Goal: Information Seeking & Learning: Learn about a topic

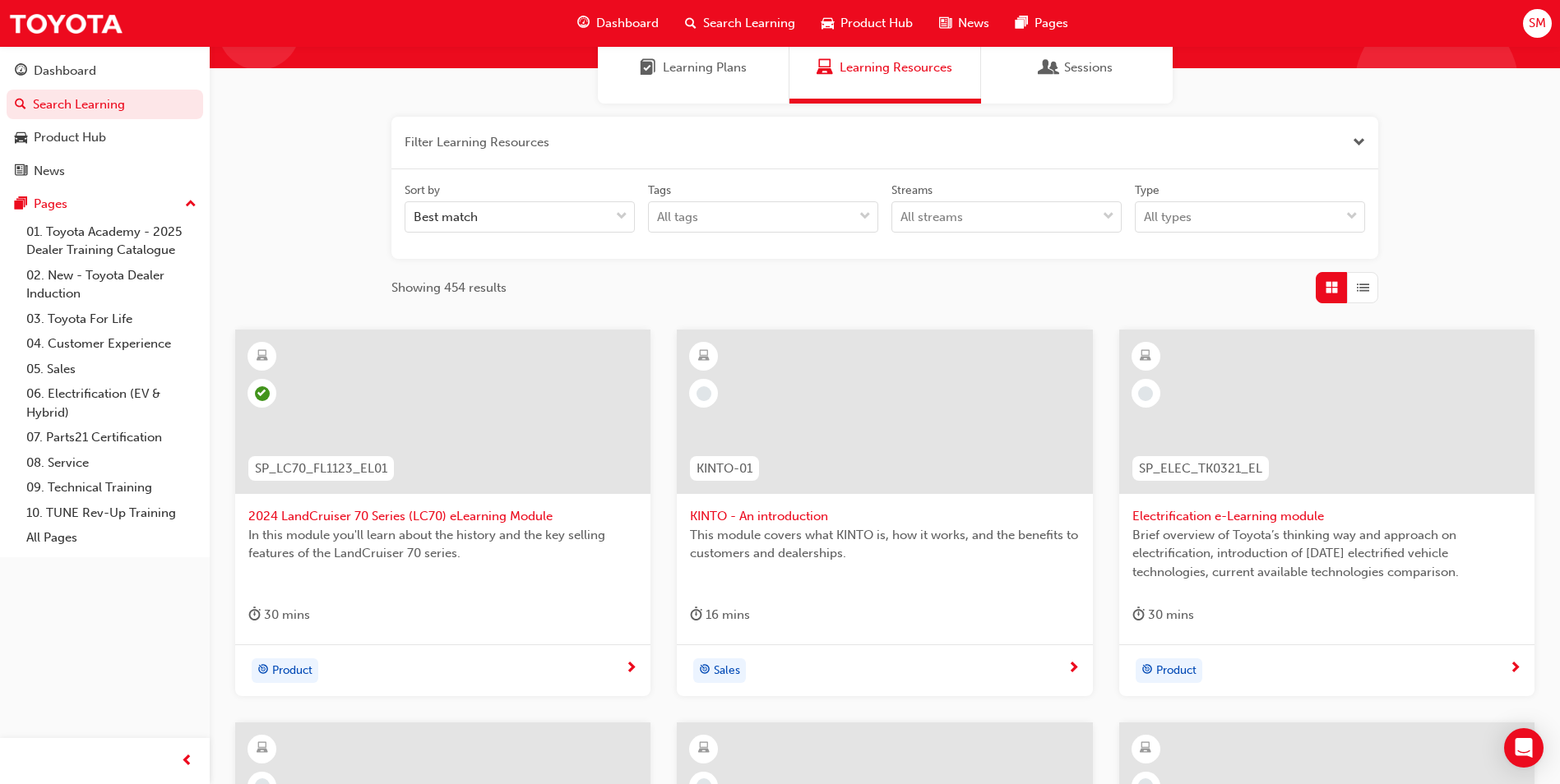
scroll to position [165, 0]
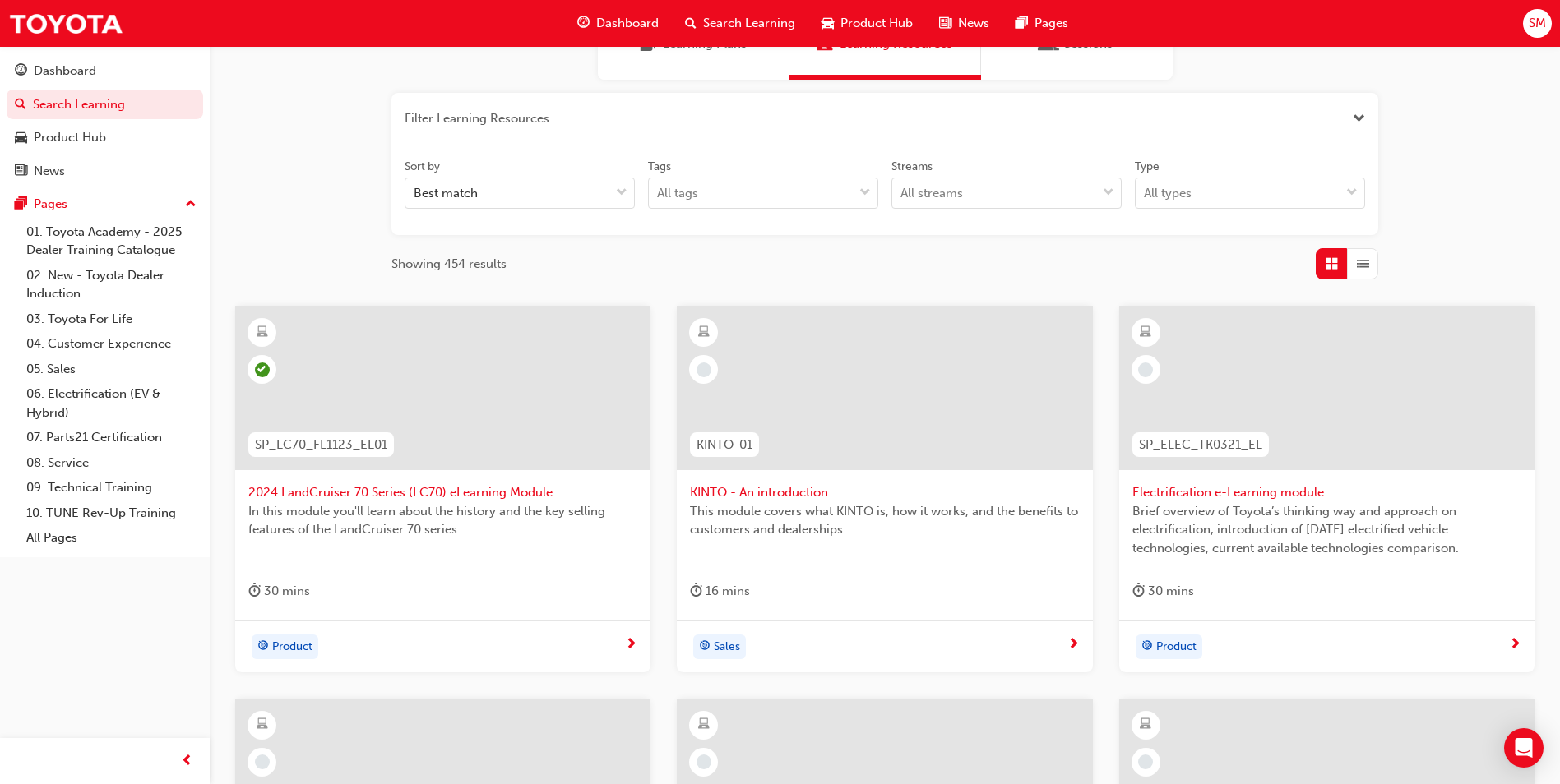
click at [975, 630] on div "Sales" at bounding box center [885, 647] width 416 height 51
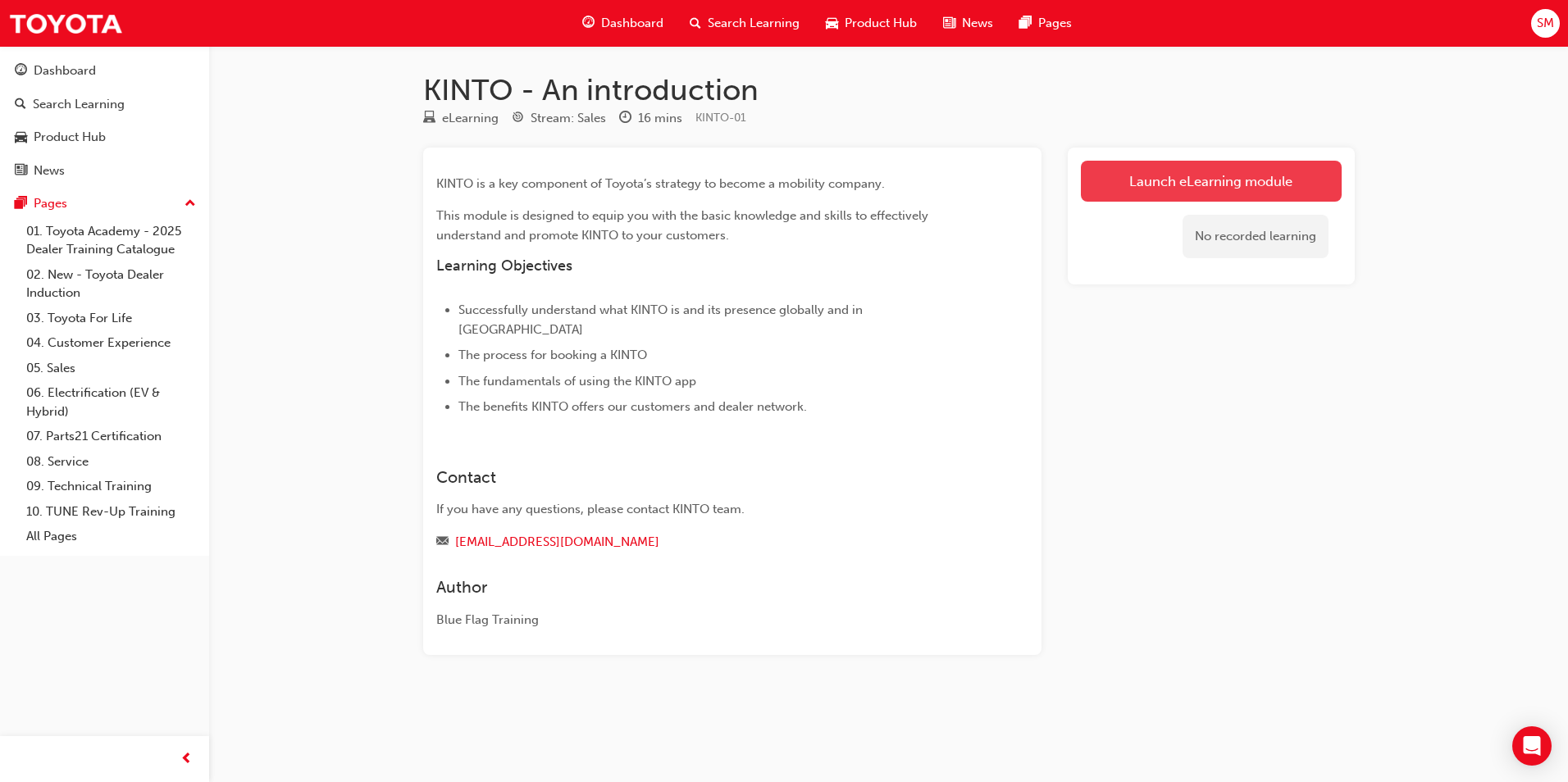
click at [1138, 187] on link "Launch eLearning module" at bounding box center [1211, 181] width 261 height 41
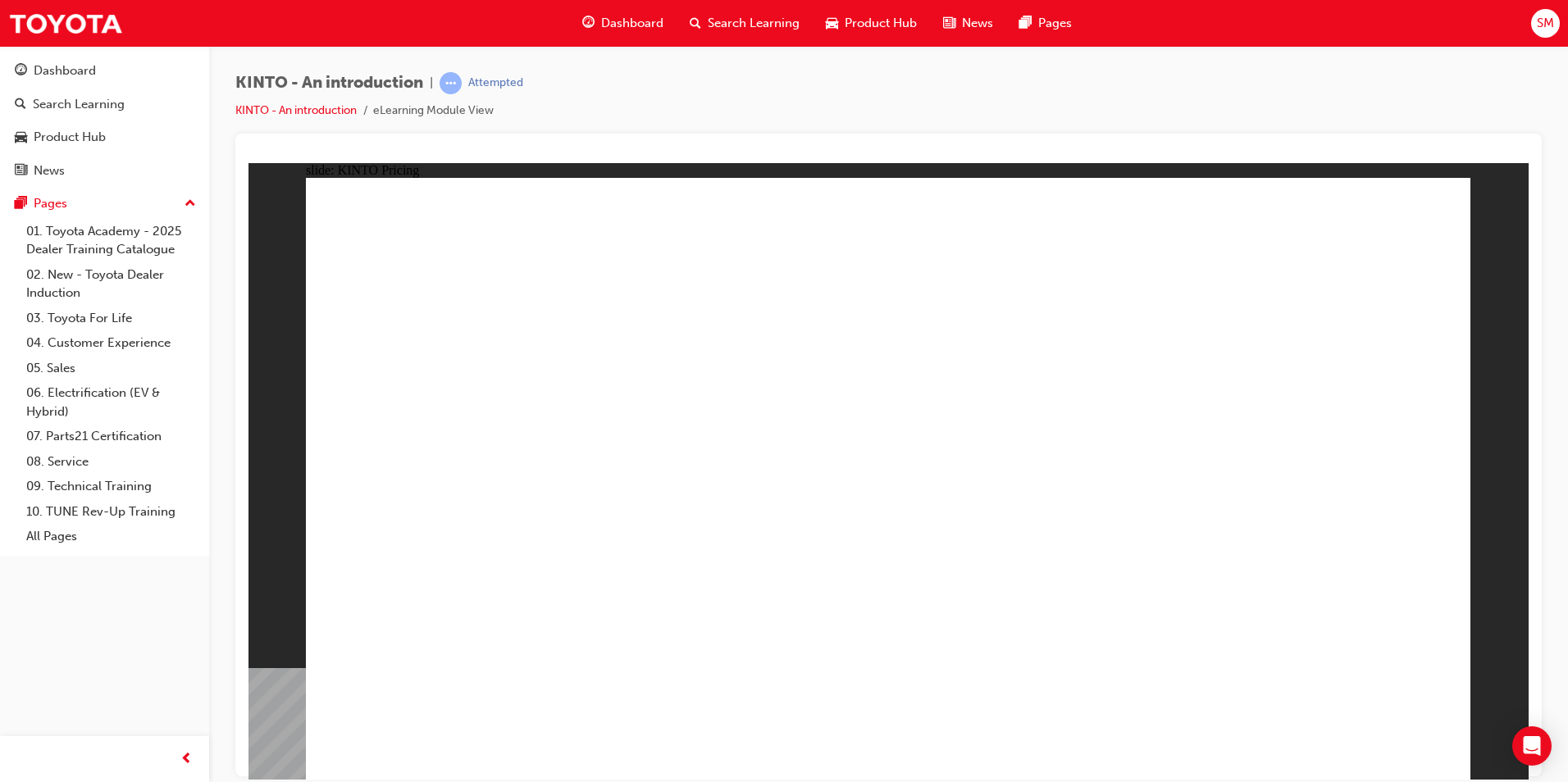
drag, startPoint x: 1267, startPoint y: 745, endPoint x: 1273, endPoint y: 739, distance: 8.5
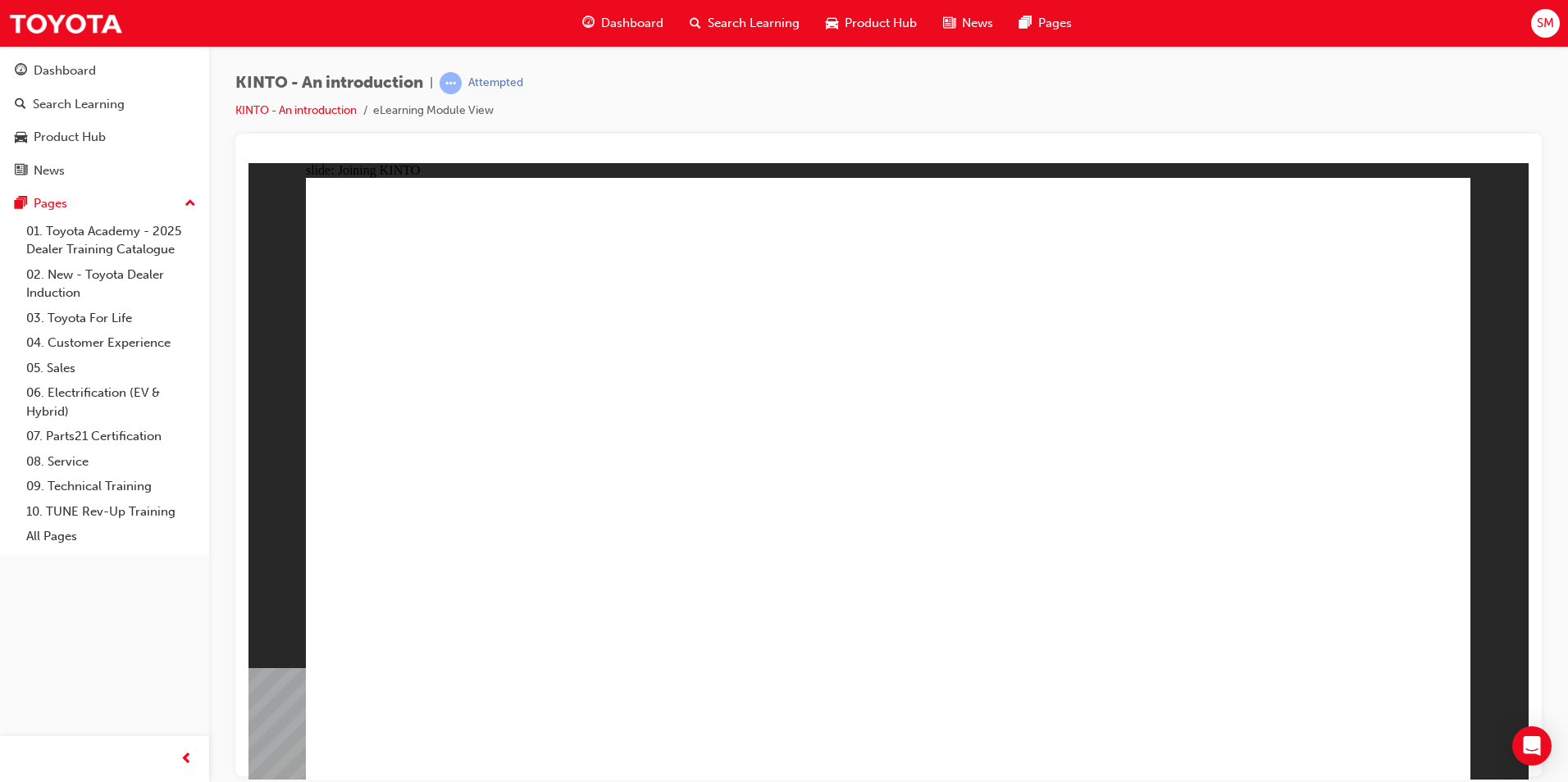
drag, startPoint x: 604, startPoint y: 443, endPoint x: 622, endPoint y: 405, distance: 42.0
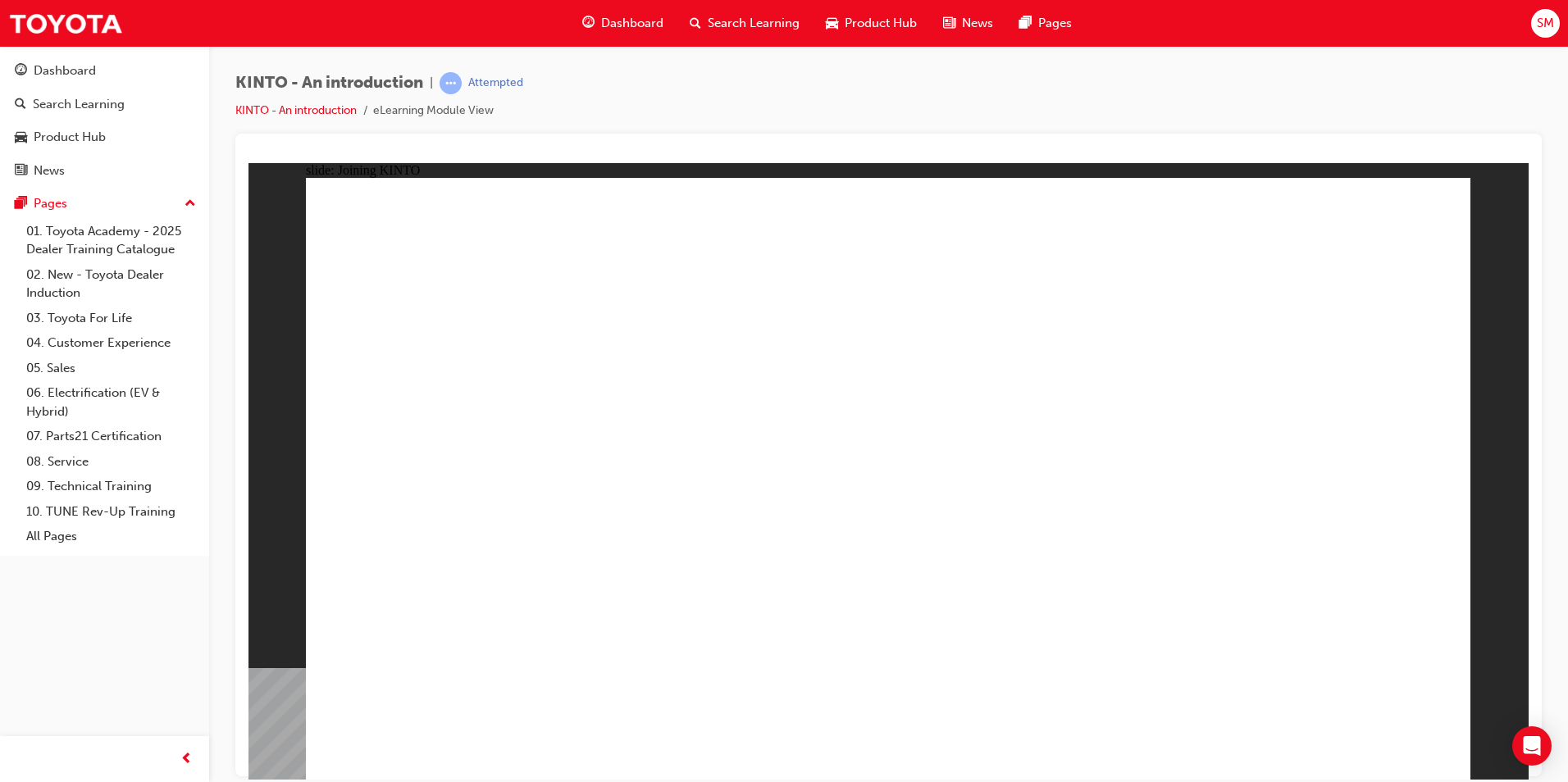
drag, startPoint x: 684, startPoint y: 495, endPoint x: 972, endPoint y: 491, distance: 288.0
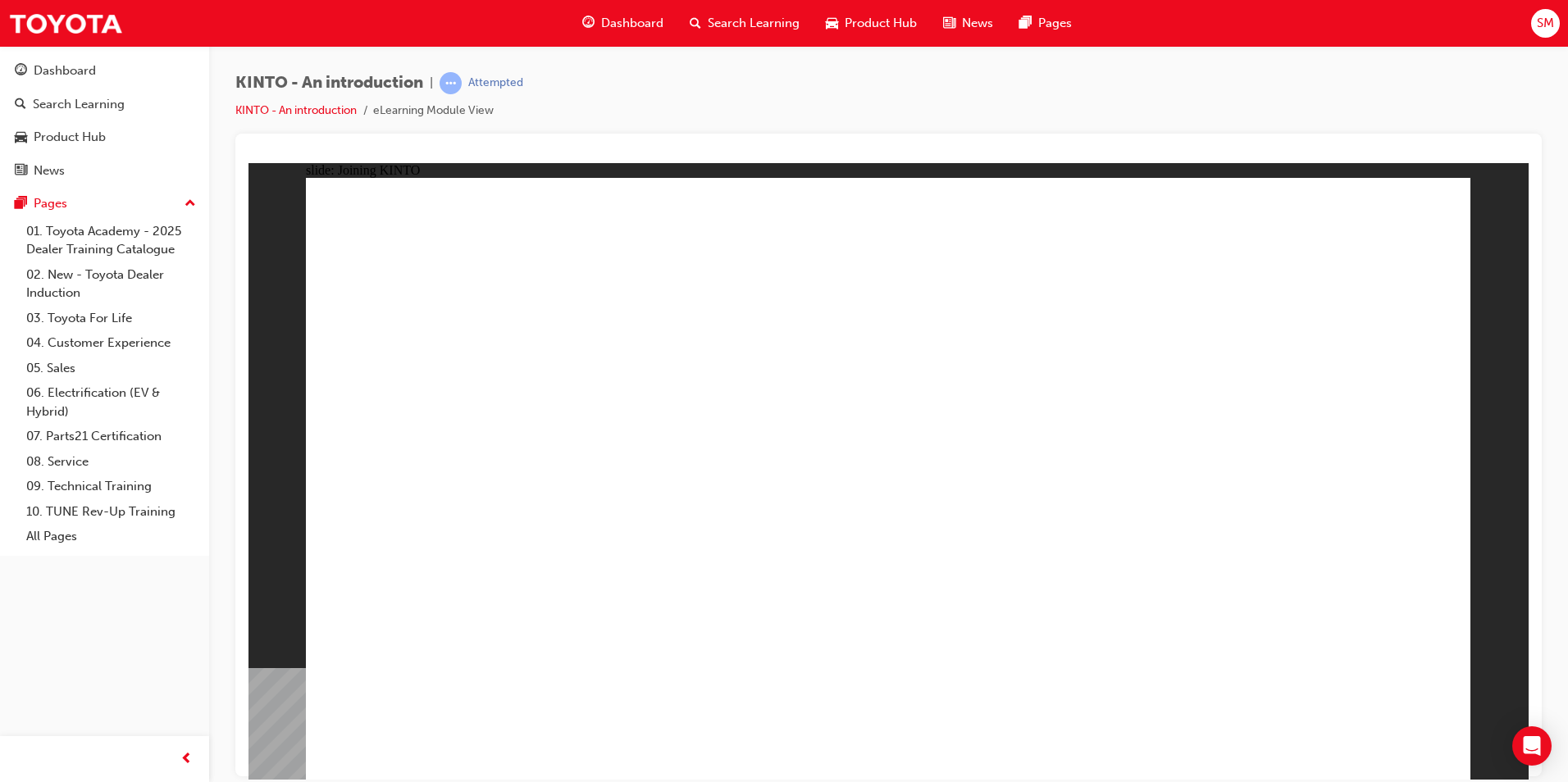
drag, startPoint x: 1280, startPoint y: 489, endPoint x: 1271, endPoint y: 488, distance: 9.1
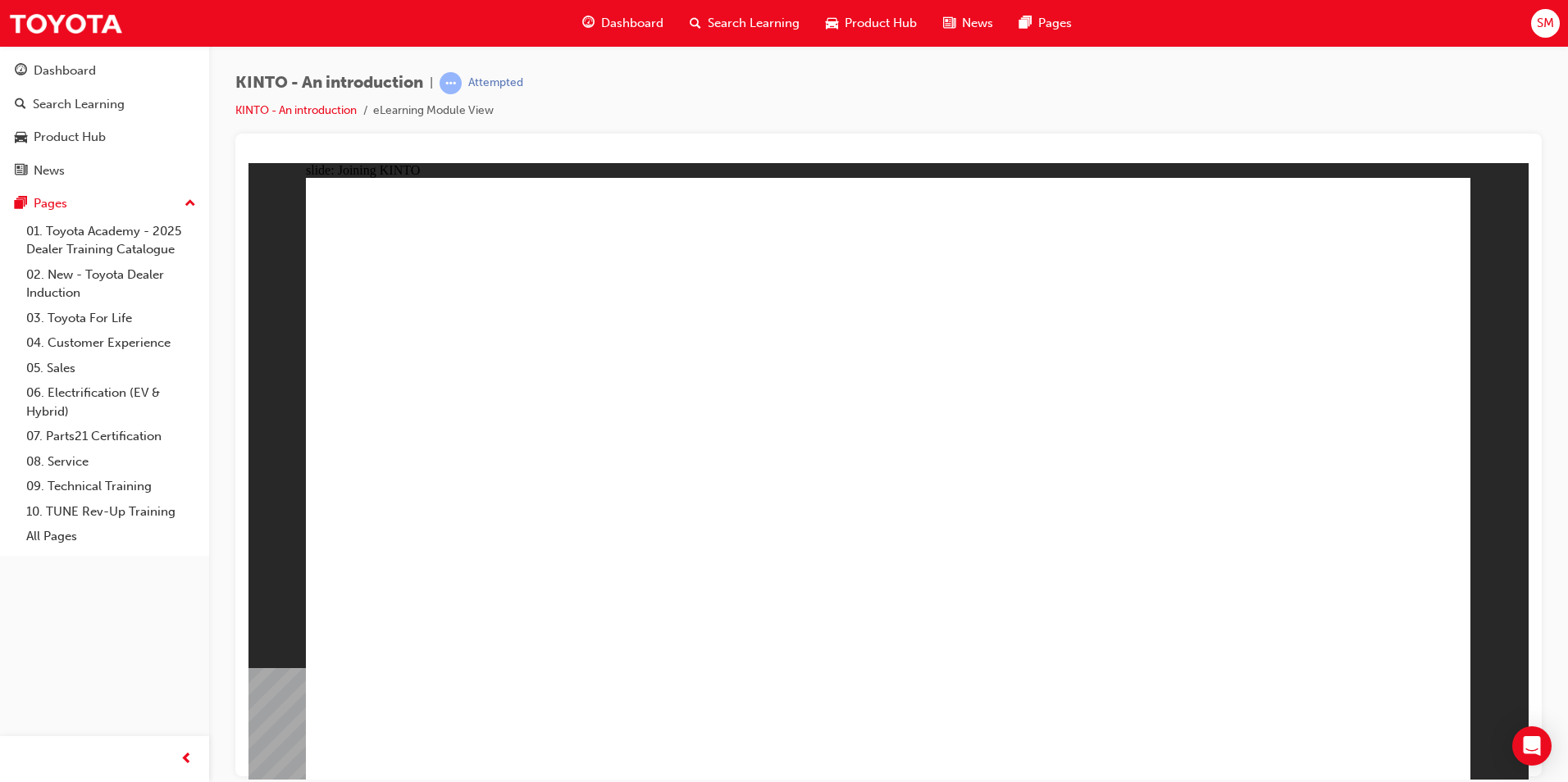
click at [118, 102] on div "Search Learning" at bounding box center [79, 104] width 92 height 19
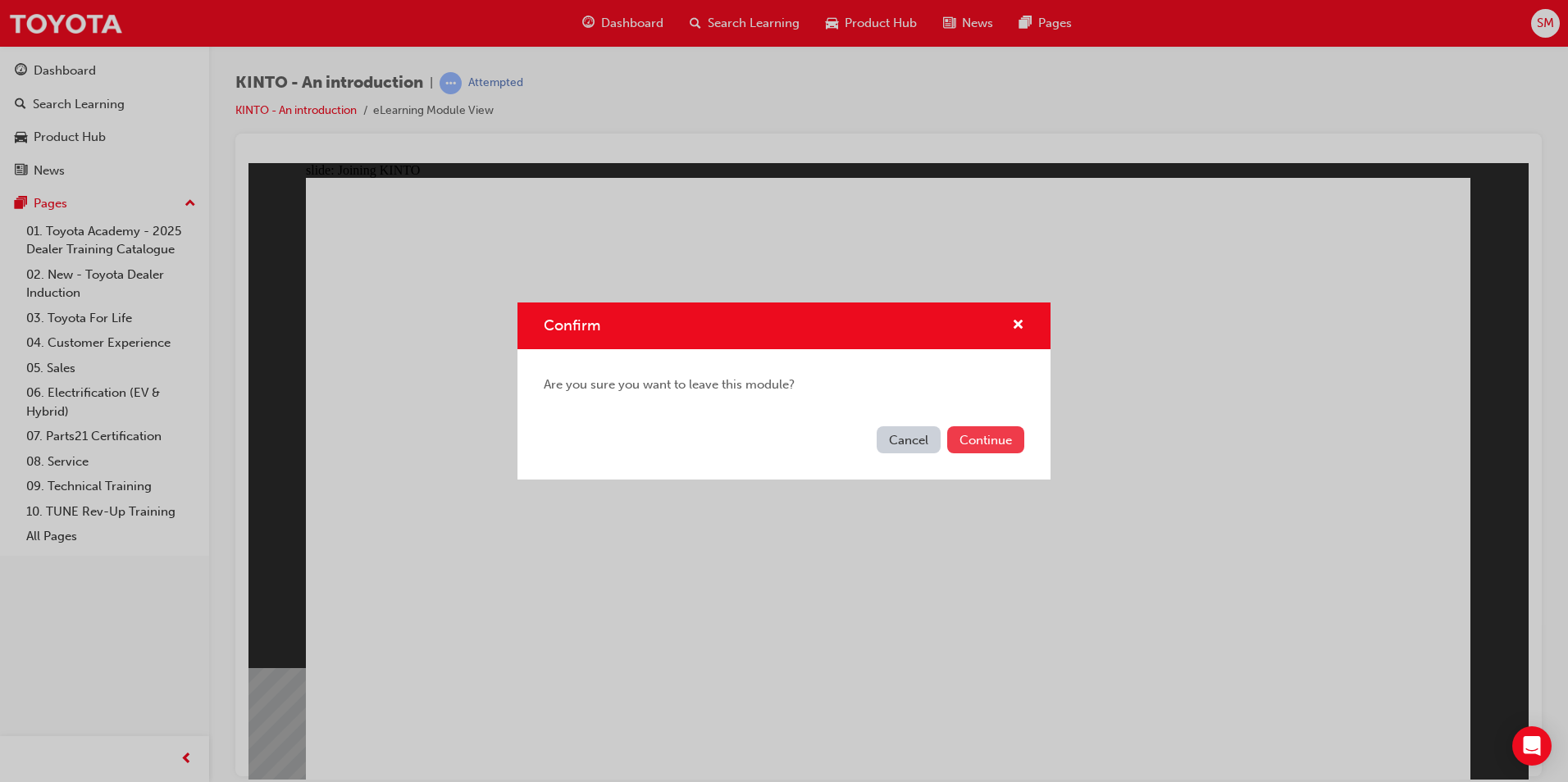
click at [978, 442] on button "Continue" at bounding box center [986, 439] width 77 height 27
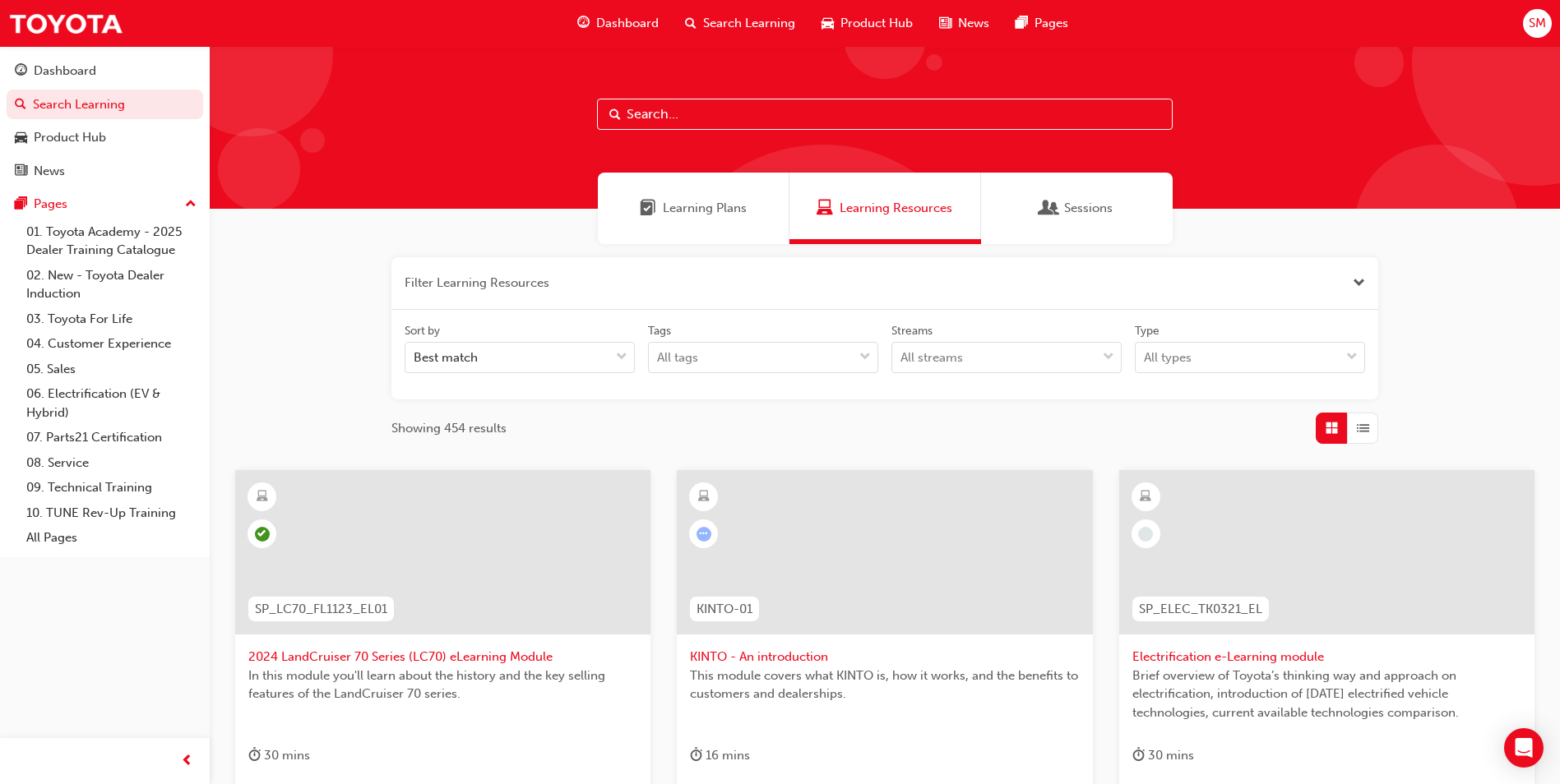
click at [727, 121] on input "text" at bounding box center [885, 113] width 576 height 31
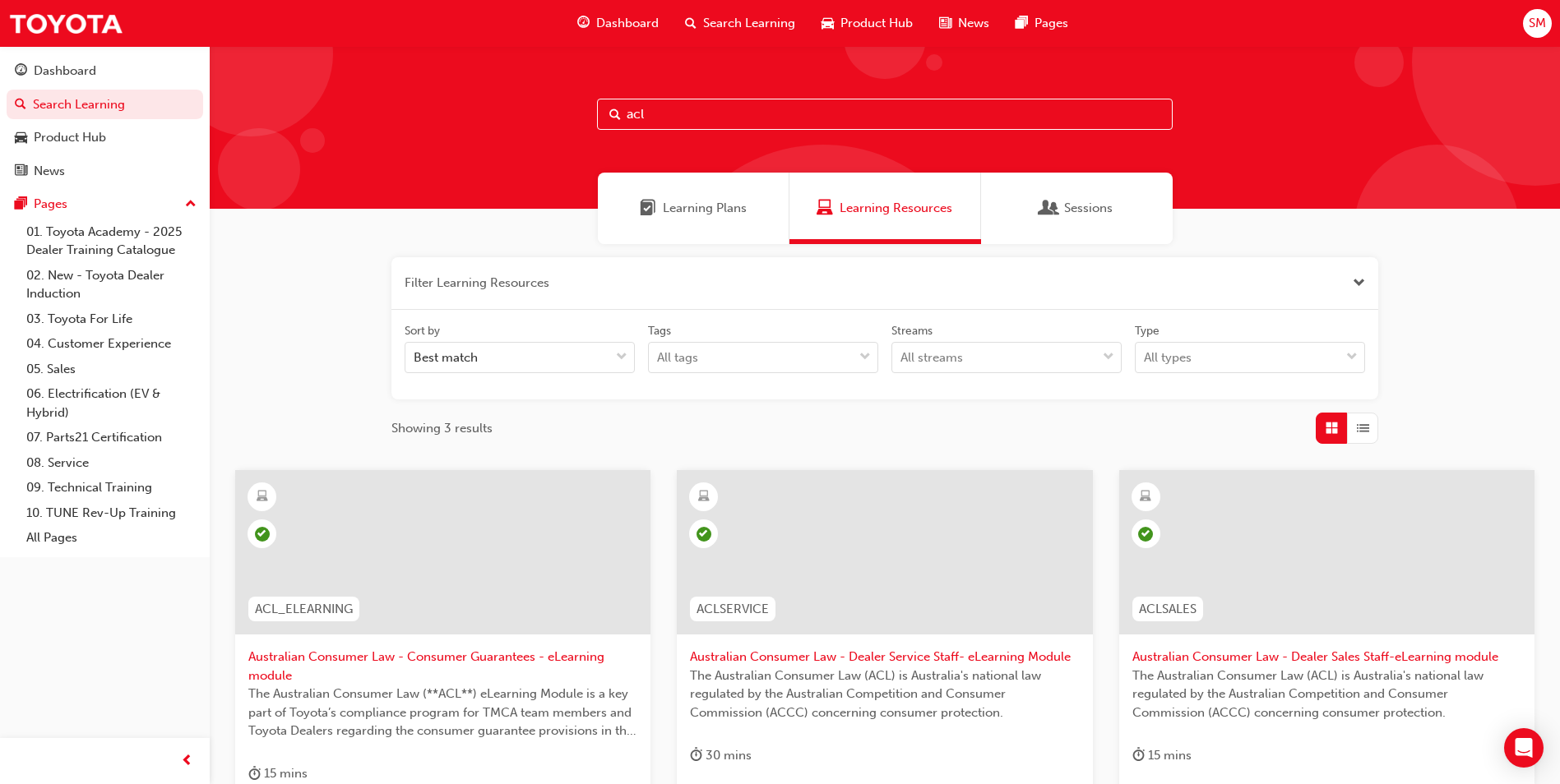
click at [707, 117] on input "acl" at bounding box center [885, 113] width 576 height 31
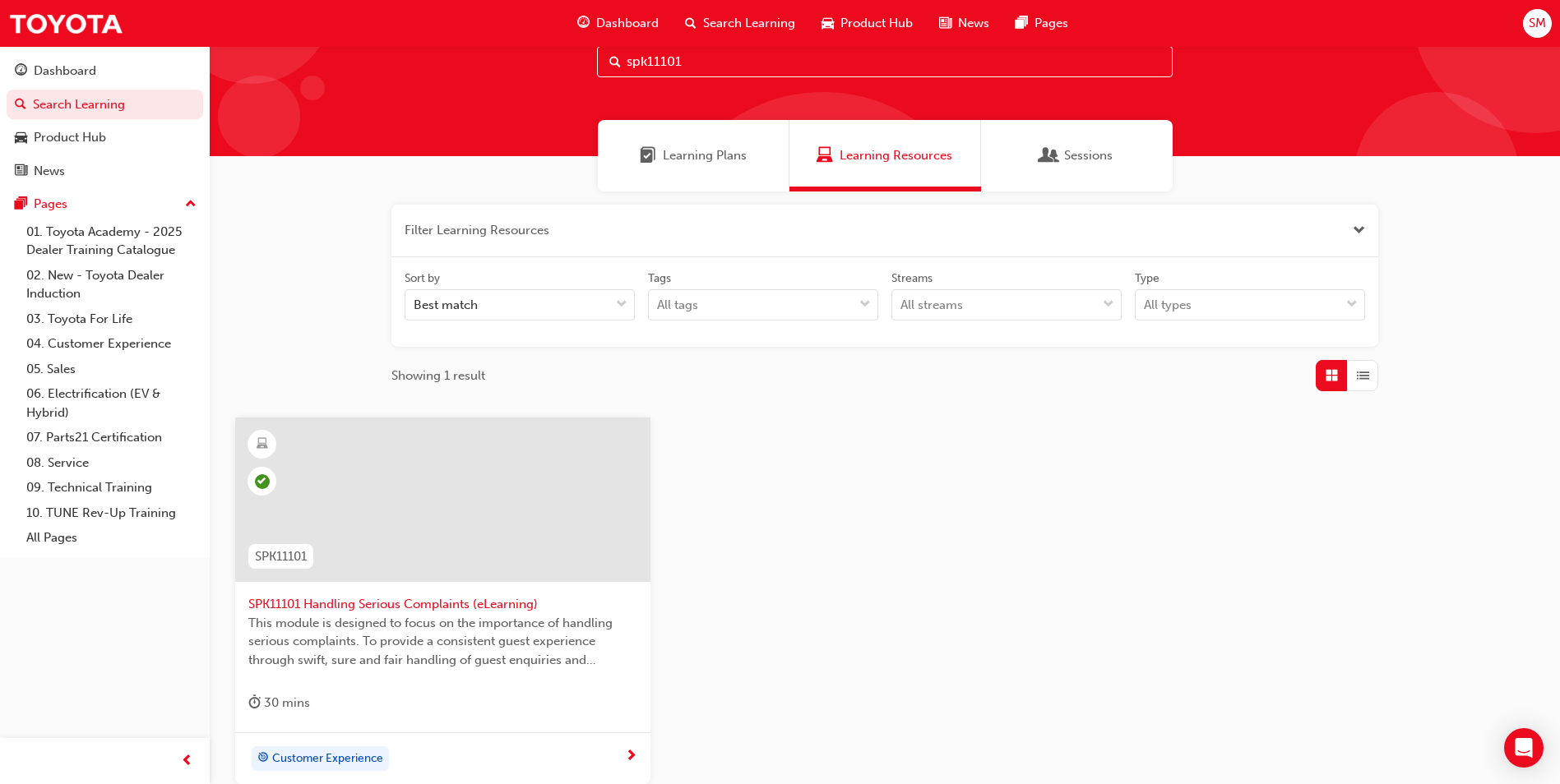
scroll to position [82, 0]
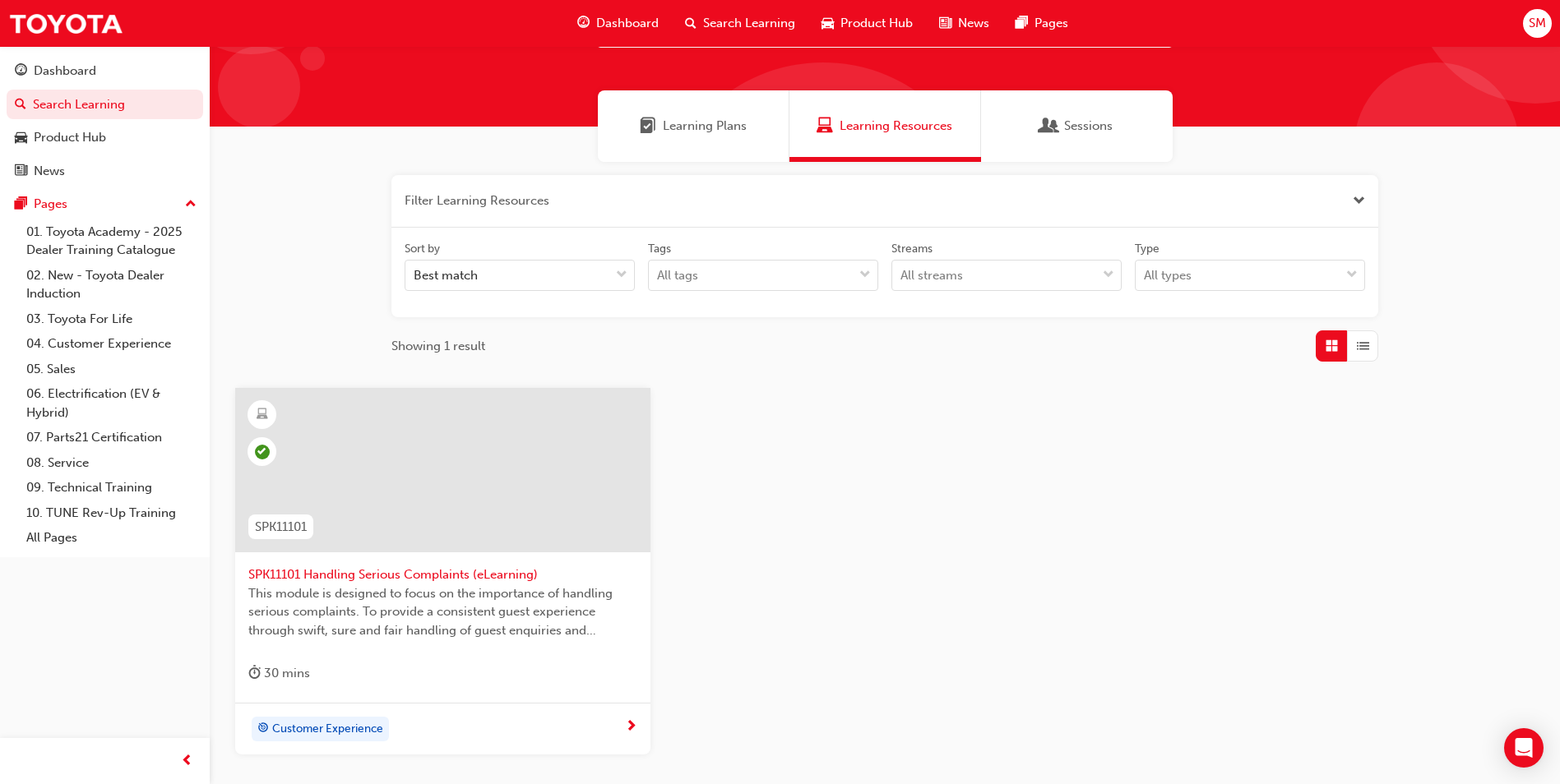
type input "spk11101"
click at [563, 484] on div at bounding box center [442, 470] width 416 height 165
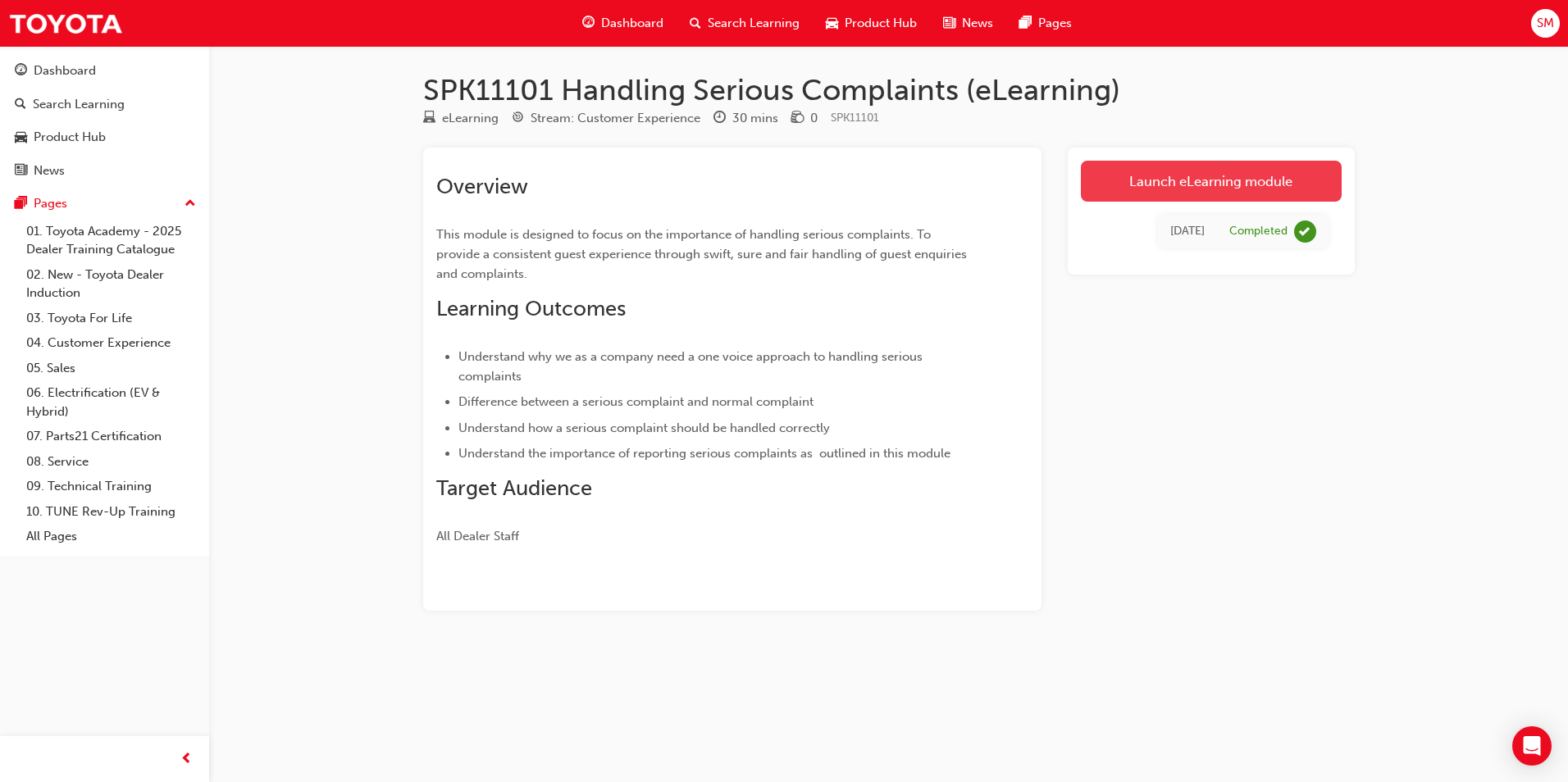
click at [1236, 193] on link "Launch eLearning module" at bounding box center [1211, 181] width 261 height 41
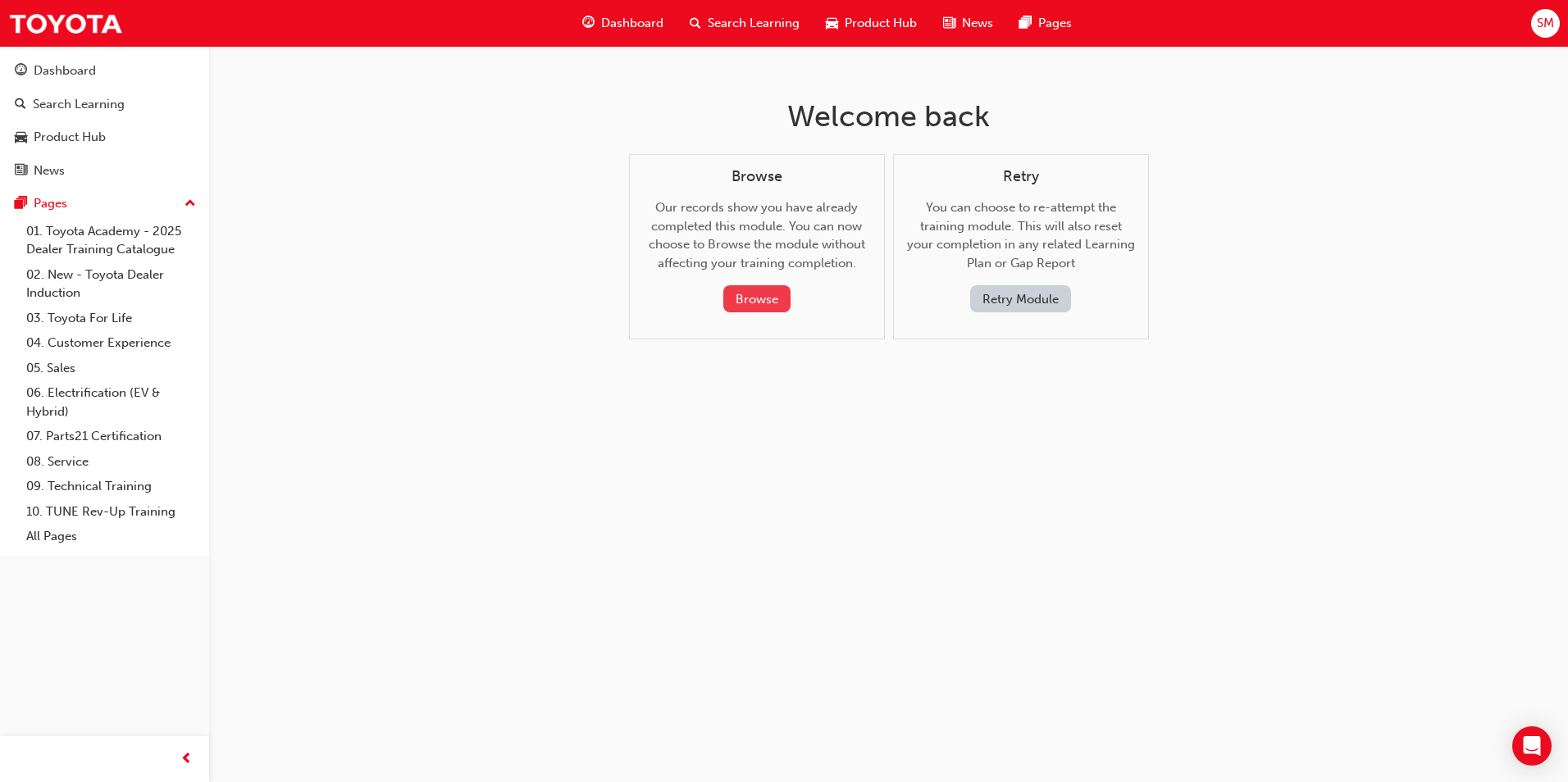
click at [776, 294] on button "Browse" at bounding box center [757, 299] width 67 height 27
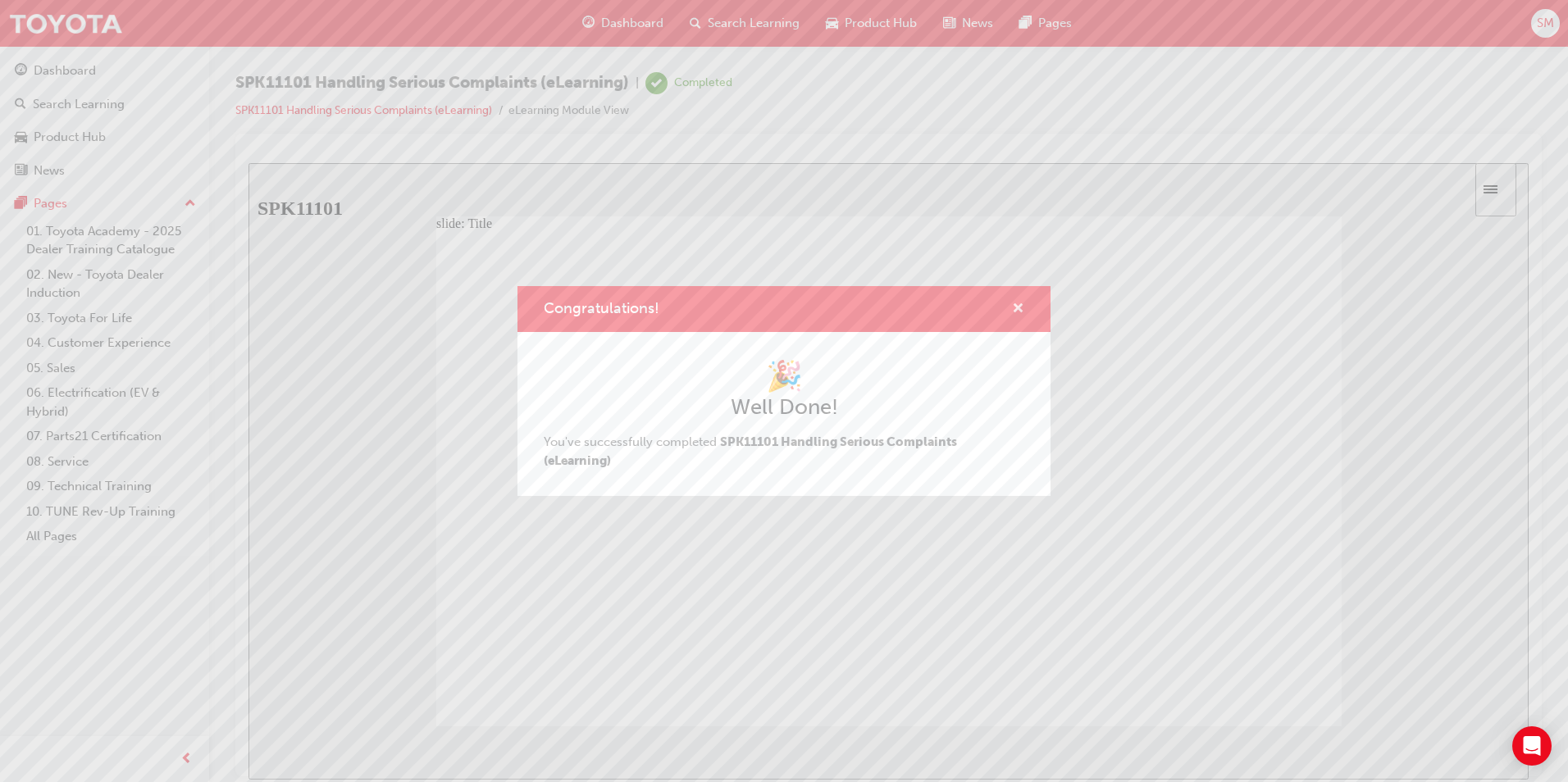
click at [1016, 309] on span "cross-icon" at bounding box center [1018, 309] width 12 height 15
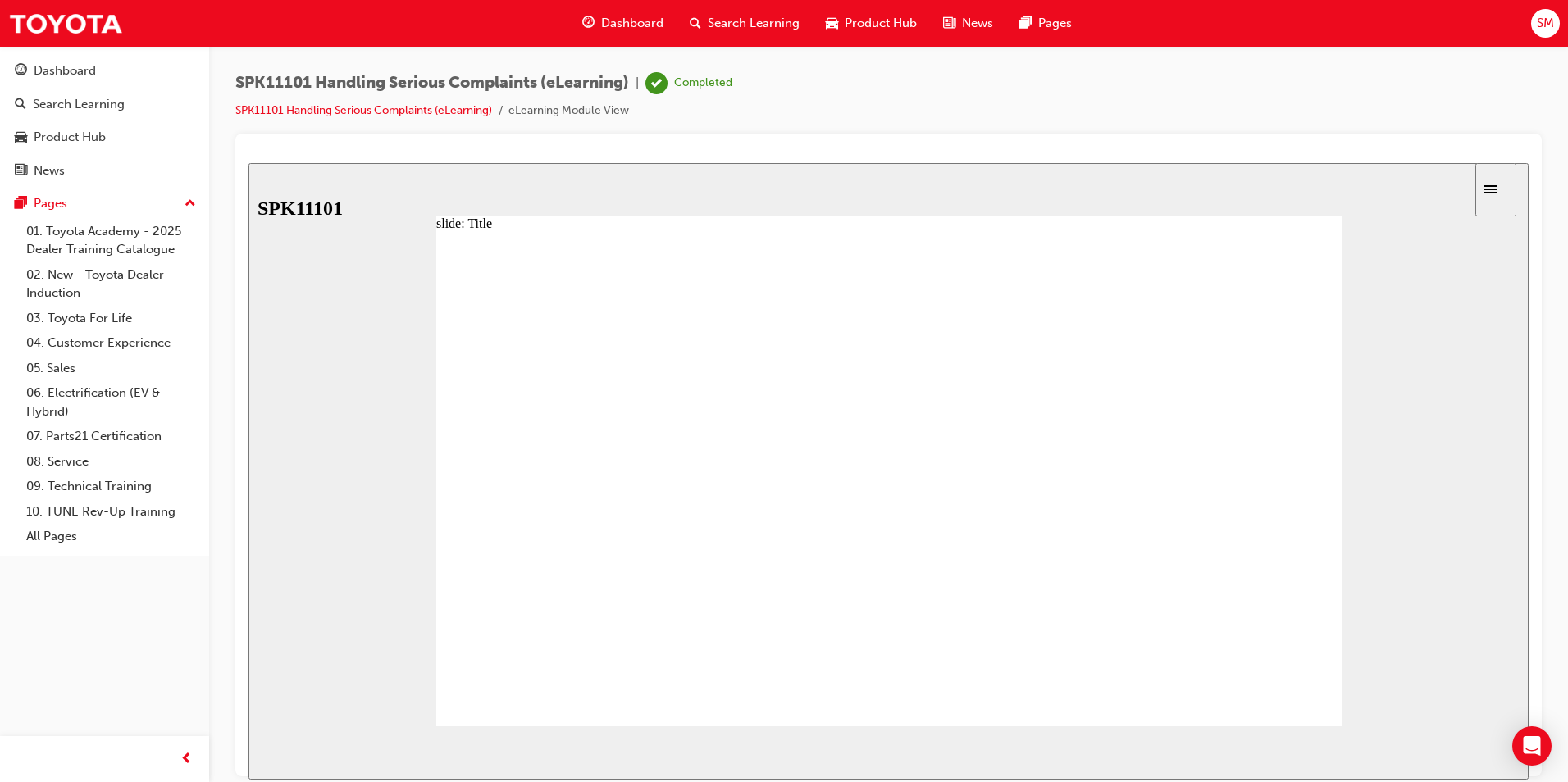
drag, startPoint x: 835, startPoint y: 315, endPoint x: 904, endPoint y: 315, distance: 69.0
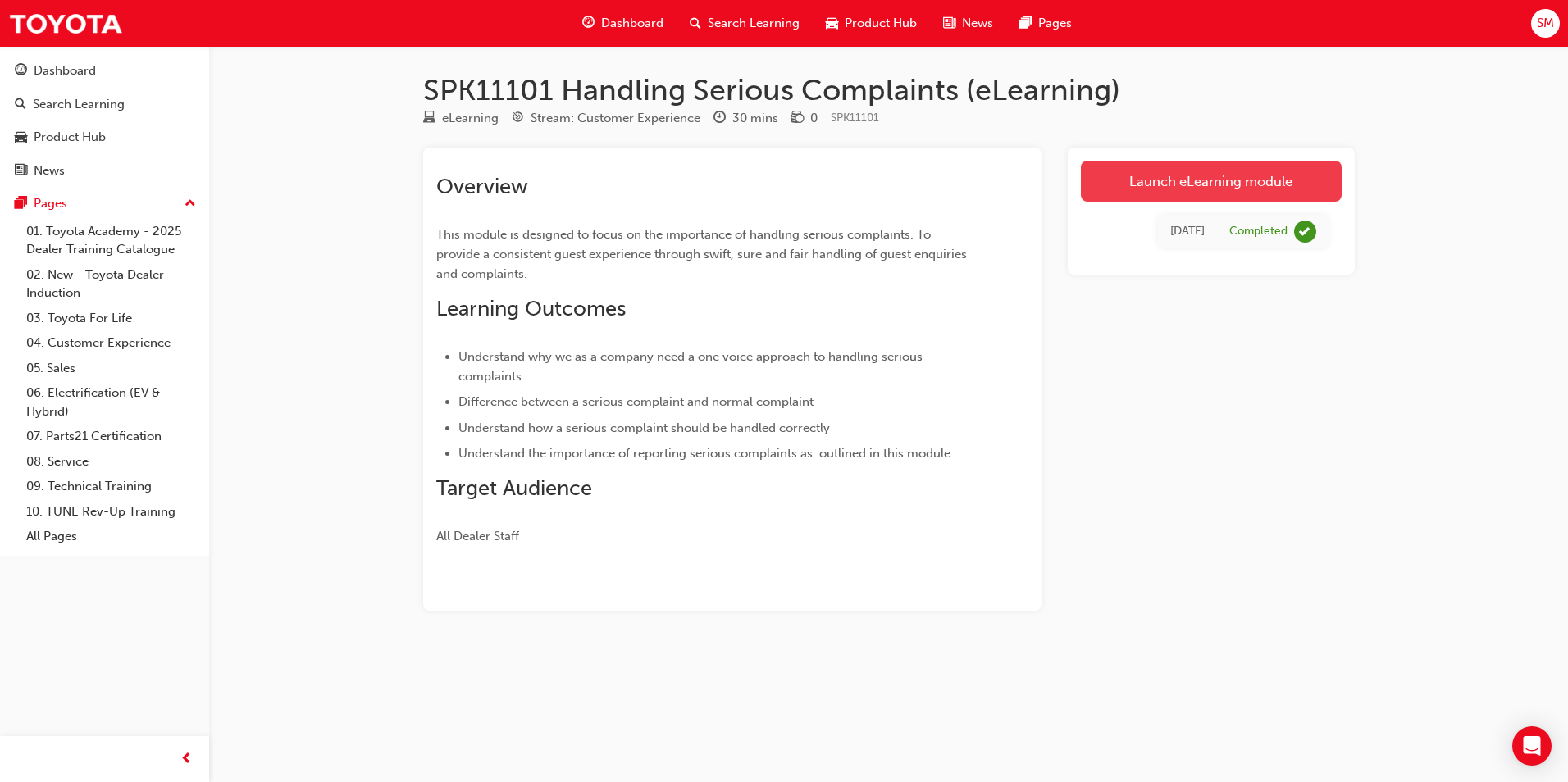
click at [1251, 180] on link "Launch eLearning module" at bounding box center [1211, 181] width 261 height 41
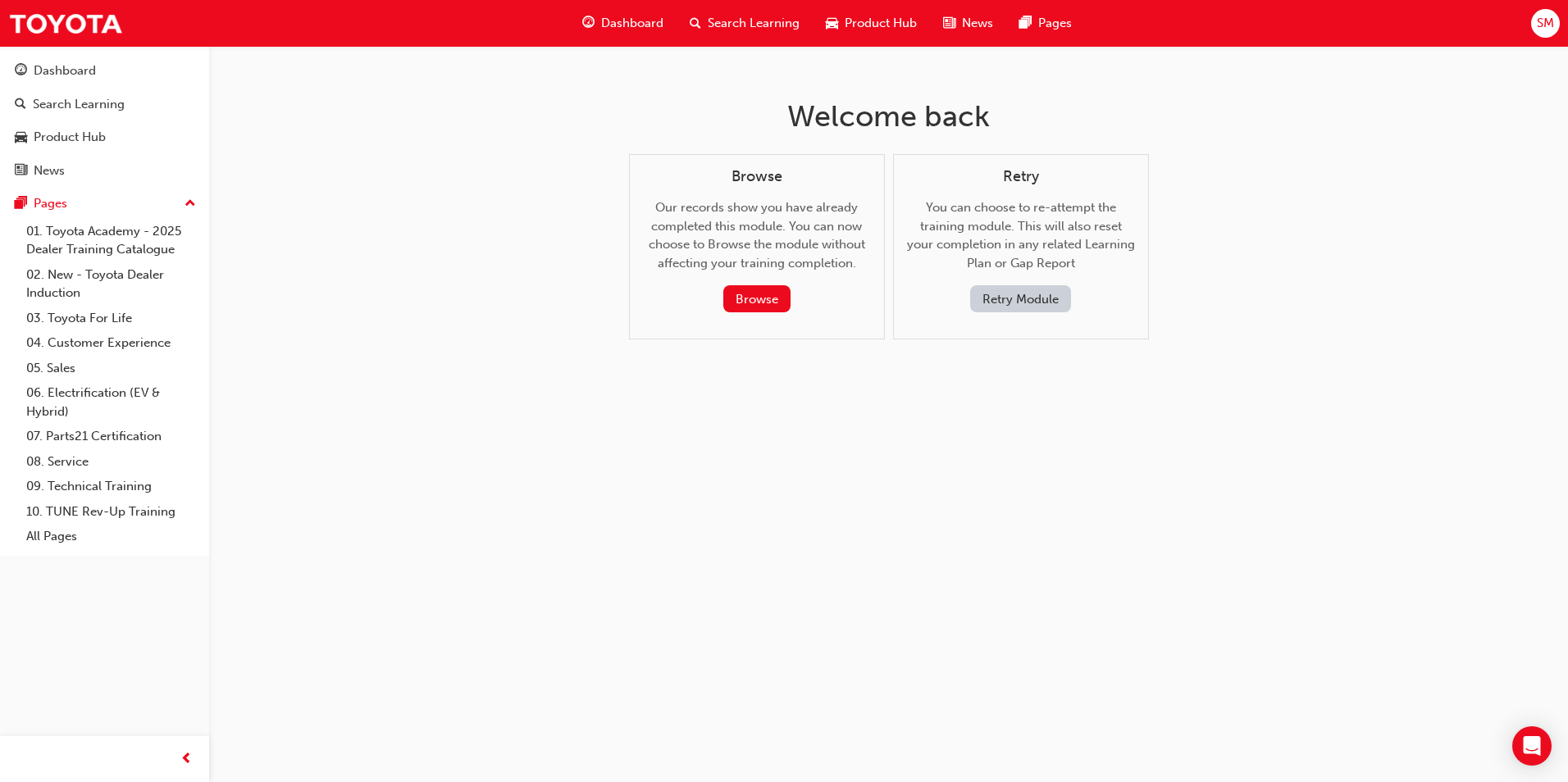
click at [1046, 309] on button "Retry Module" at bounding box center [1021, 299] width 101 height 27
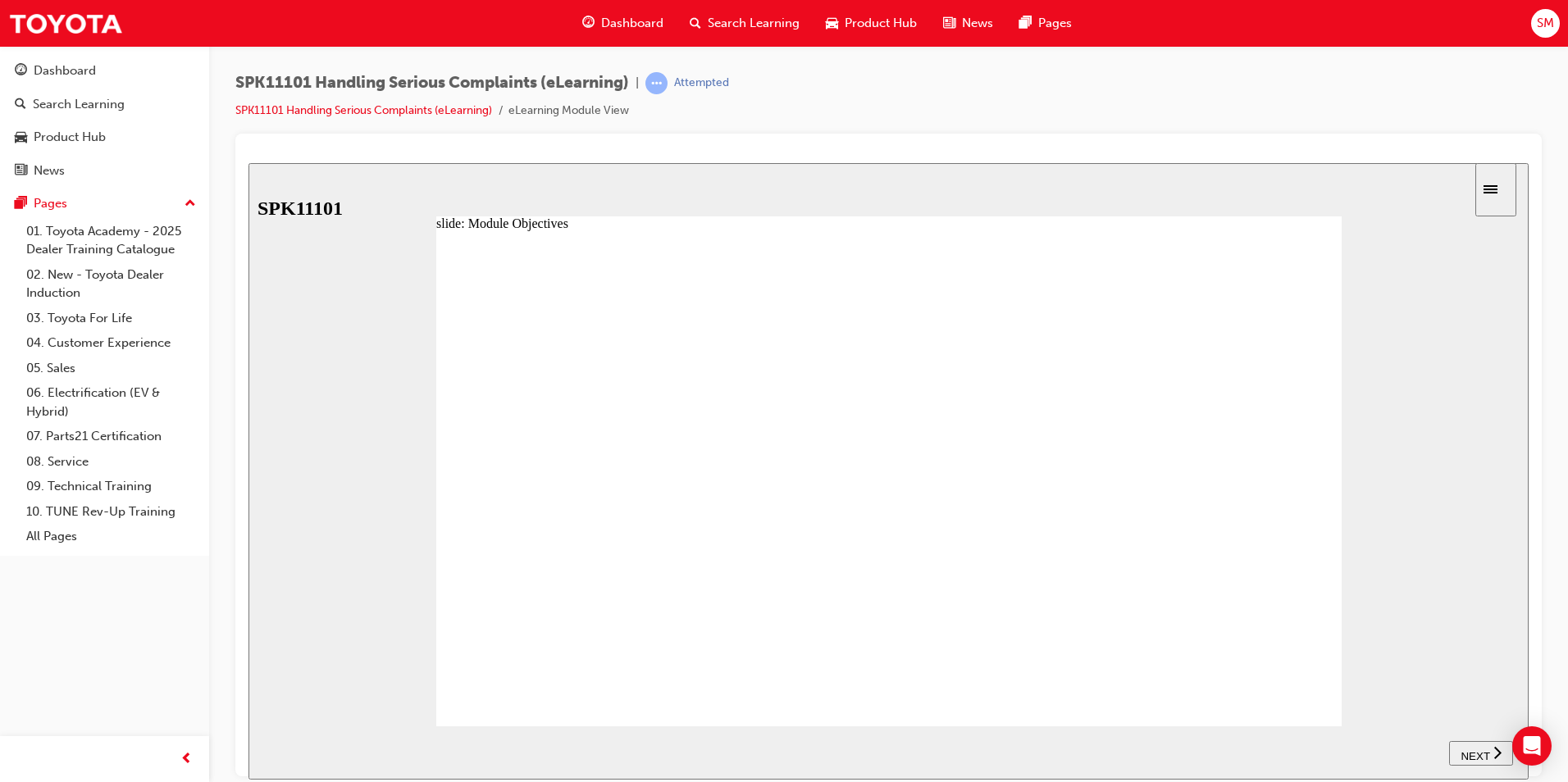
drag, startPoint x: 703, startPoint y: 323, endPoint x: 723, endPoint y: 323, distance: 20.0
click at [1484, 752] on span "NEXT" at bounding box center [1475, 755] width 28 height 12
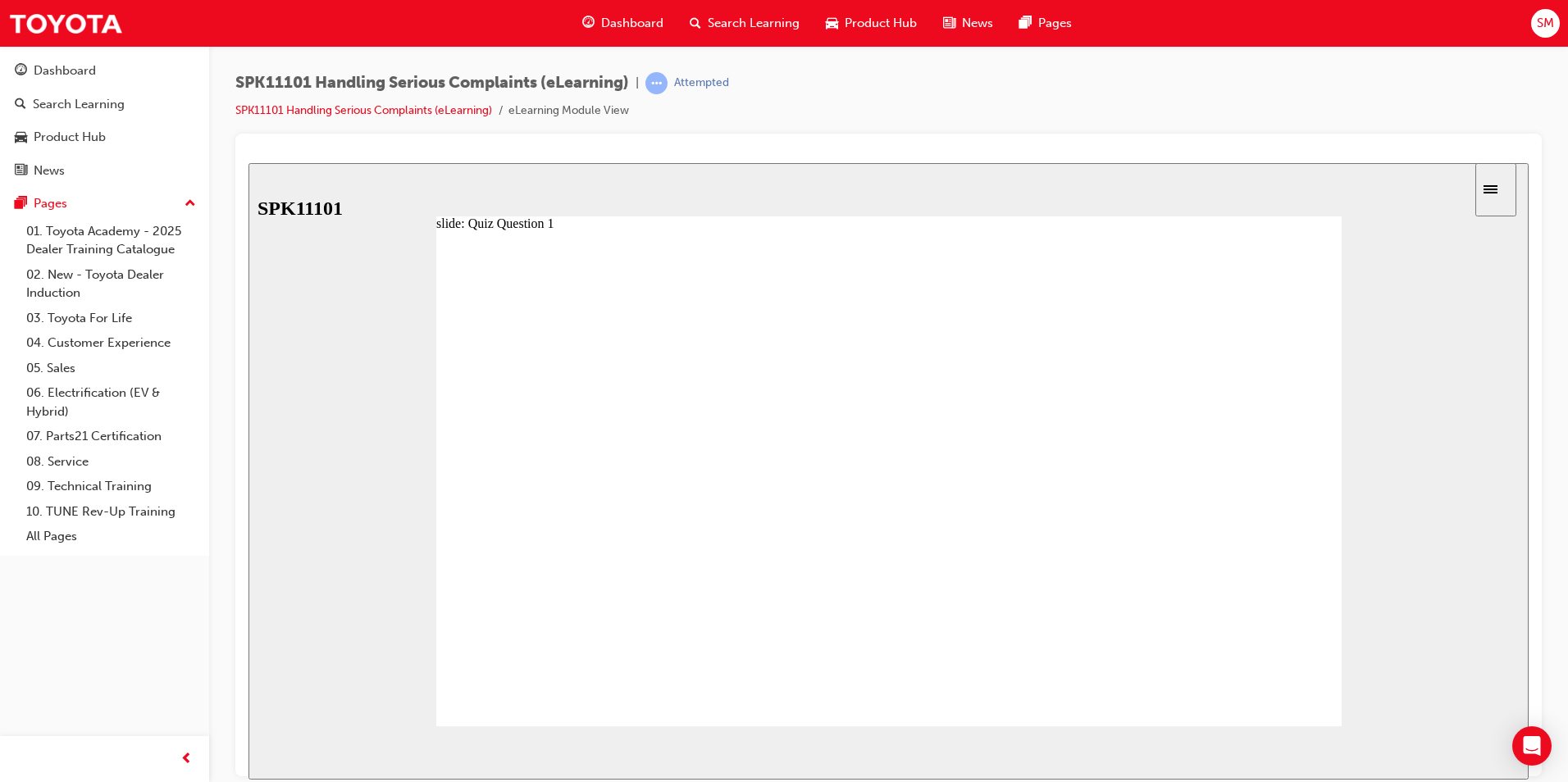
radio input "true"
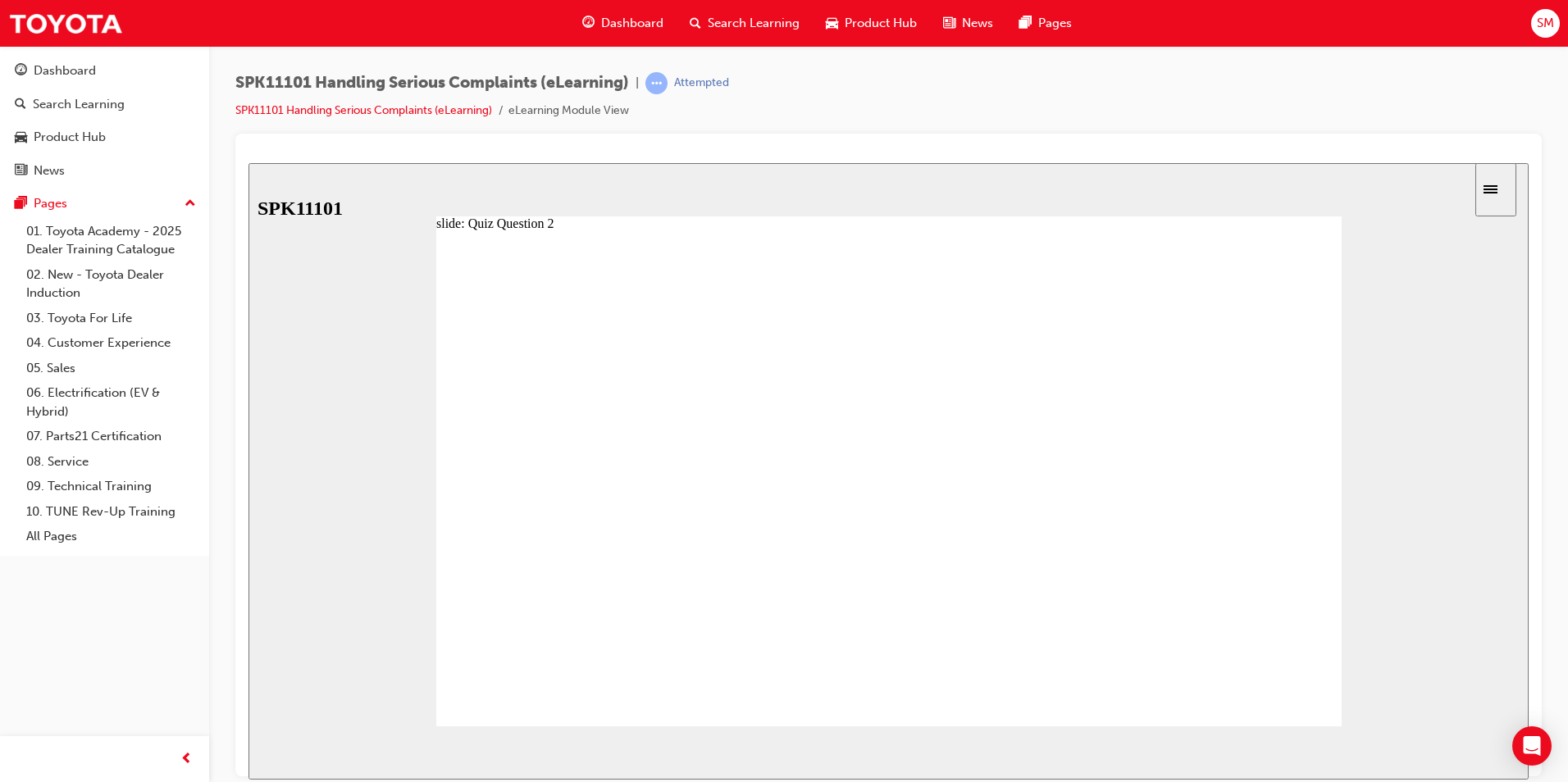
click at [1468, 753] on span "NEXT" at bounding box center [1475, 755] width 28 height 12
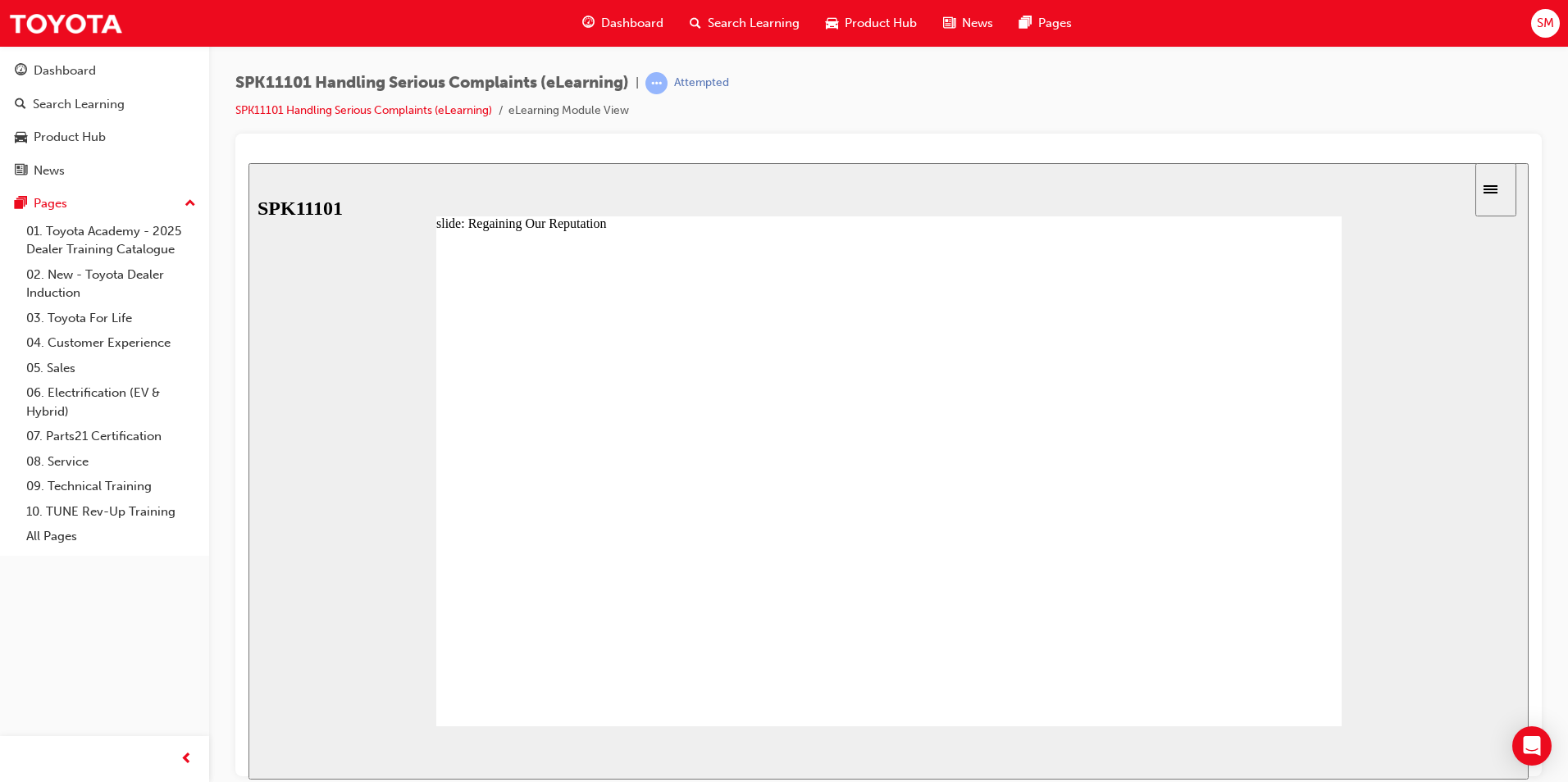
click at [1321, 691] on div at bounding box center [889, 485] width 905 height 510
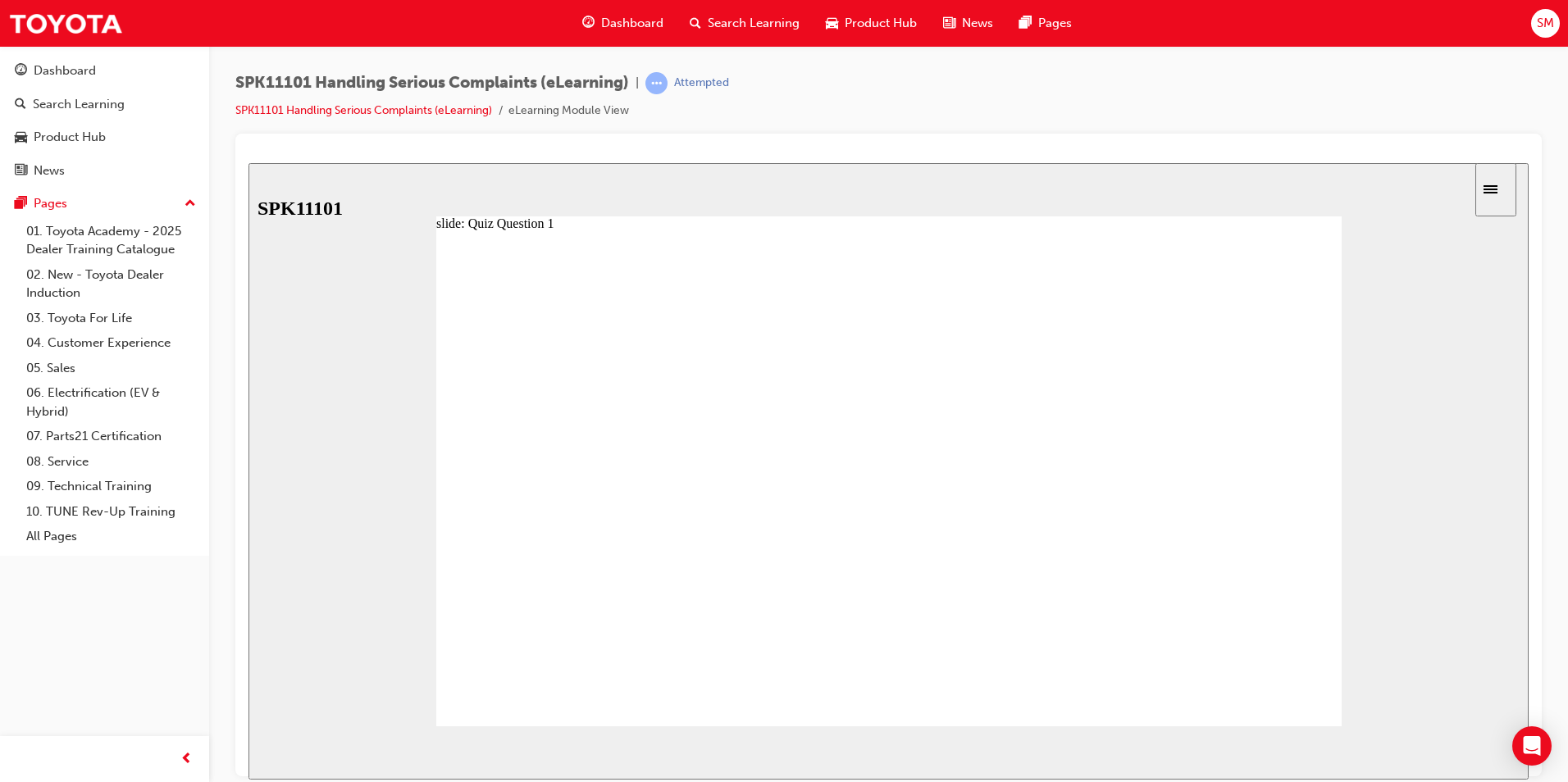
drag, startPoint x: 585, startPoint y: 612, endPoint x: 633, endPoint y: 673, distance: 77.6
radio input "false"
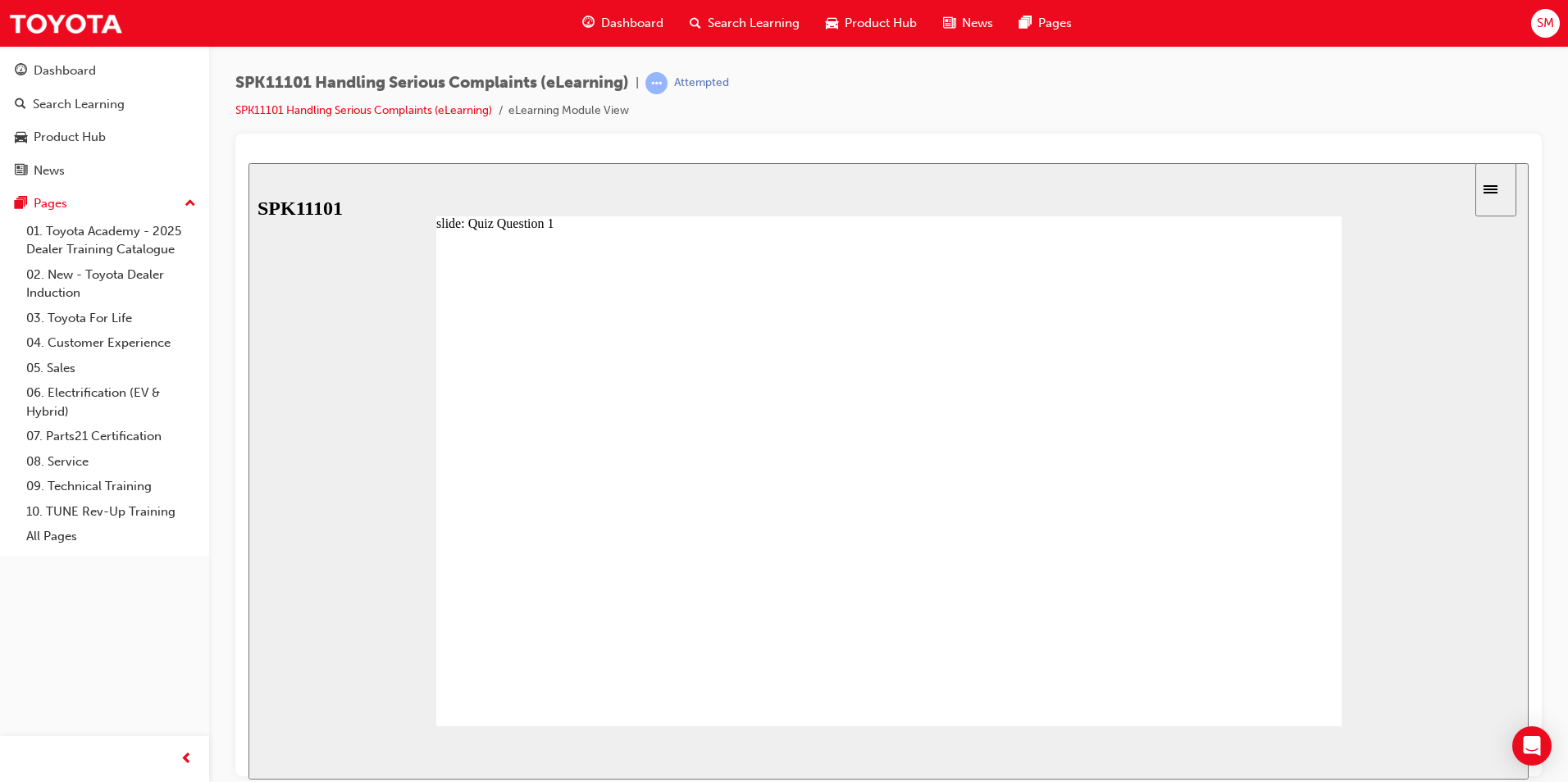
radio input "true"
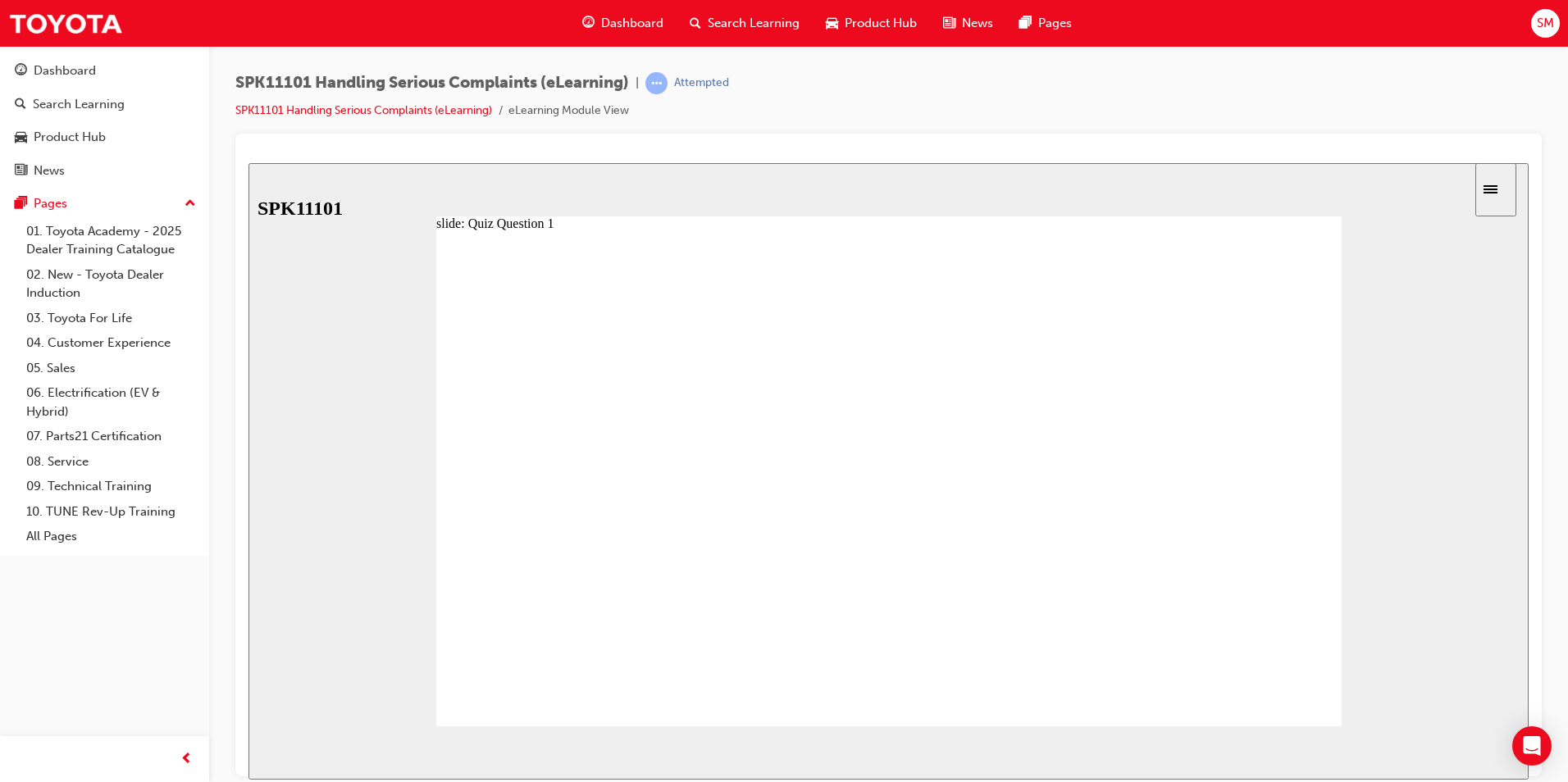
radio input "true"
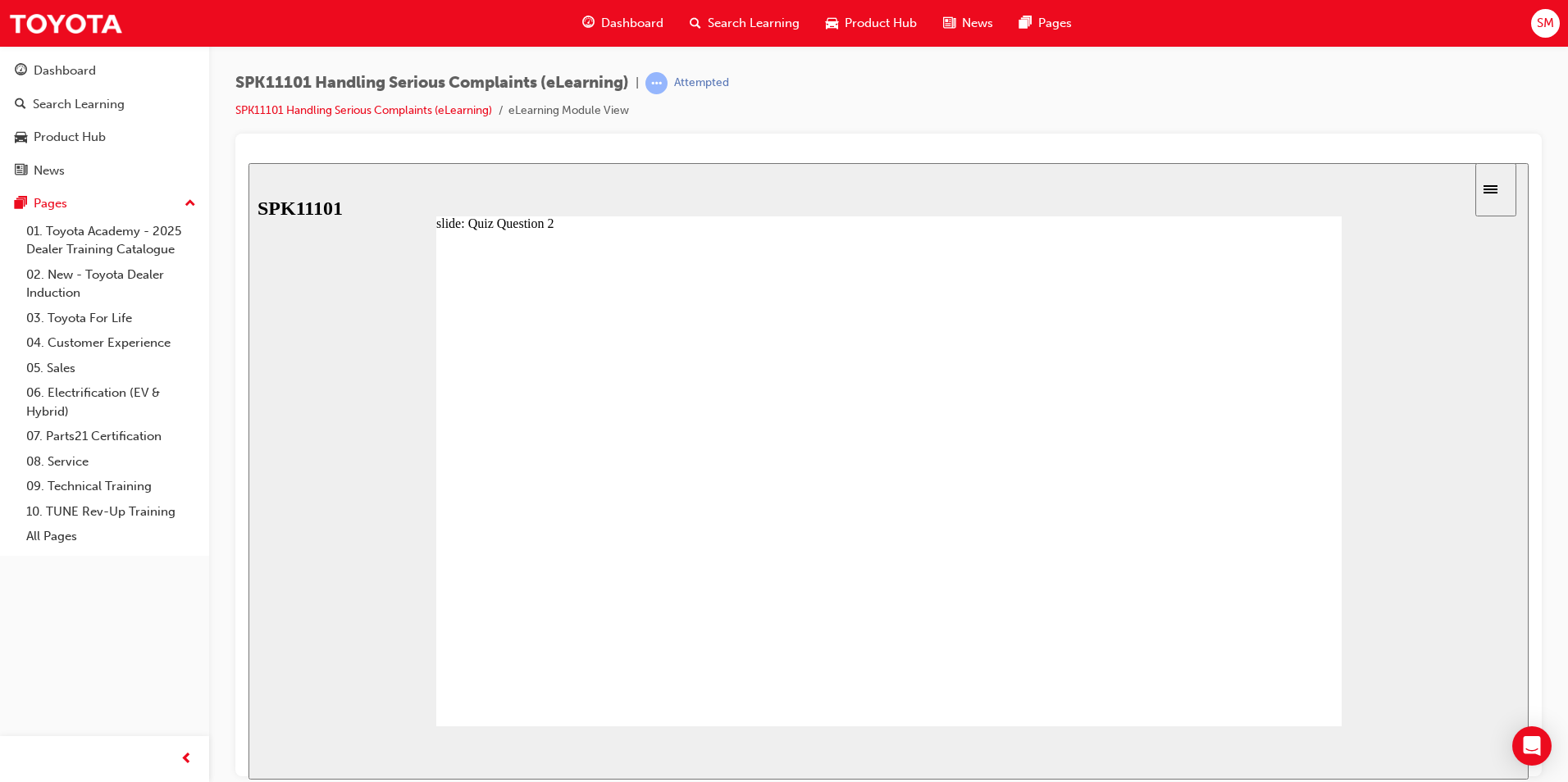
click at [1476, 755] on span "NEXT" at bounding box center [1475, 755] width 28 height 12
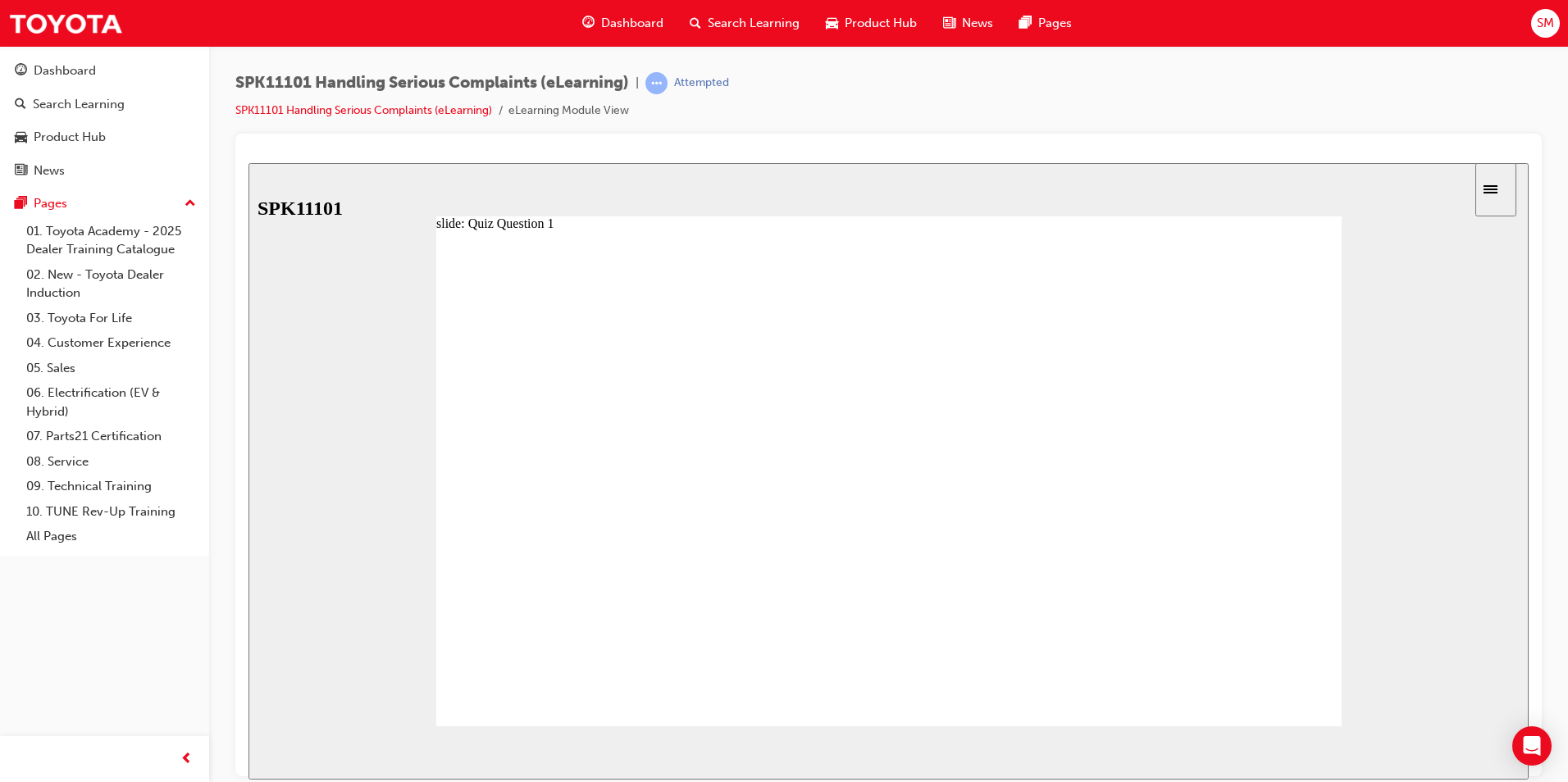
radio input "false"
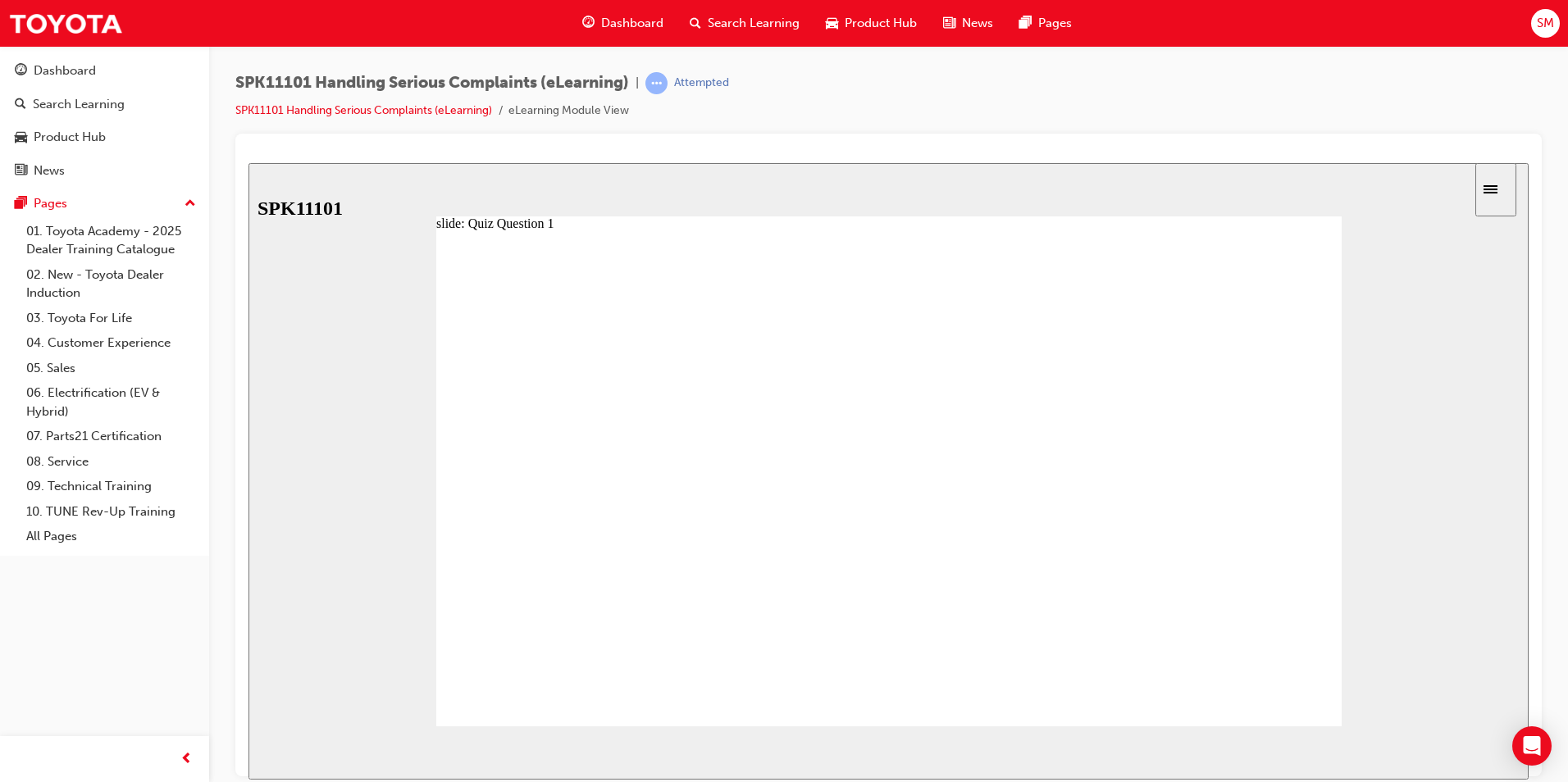
radio input "false"
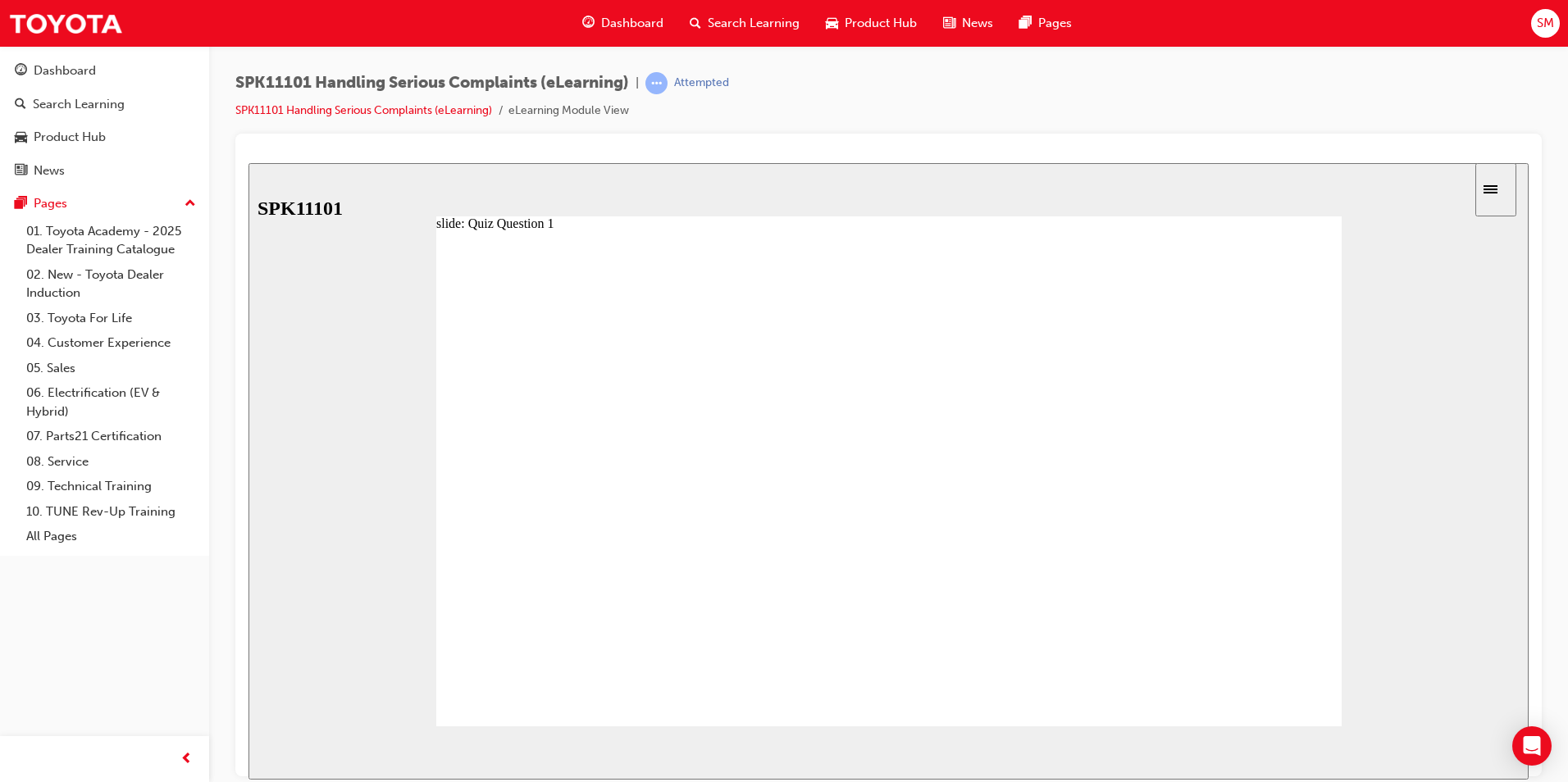
radio input "false"
radio input "true"
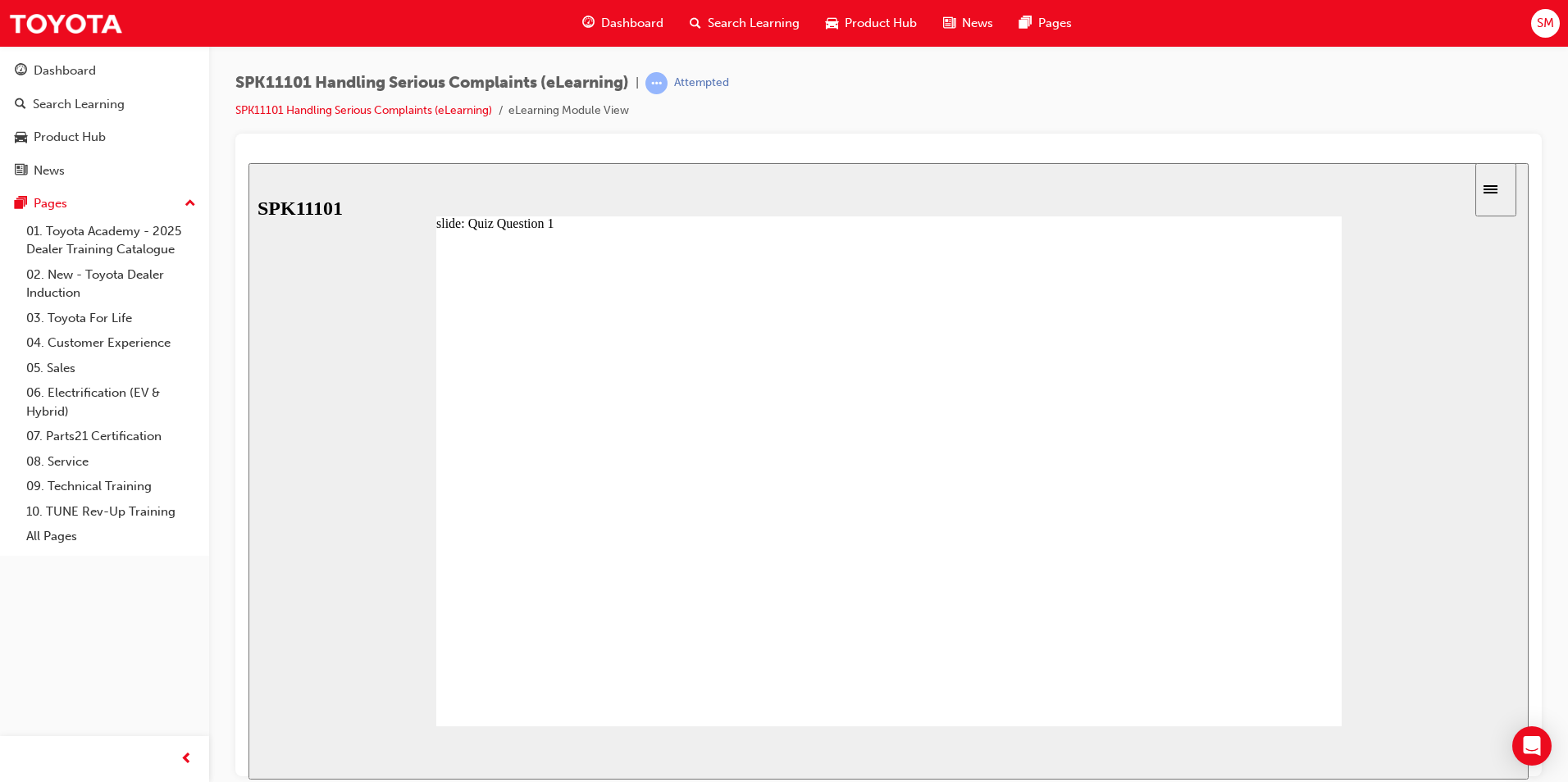
radio input "true"
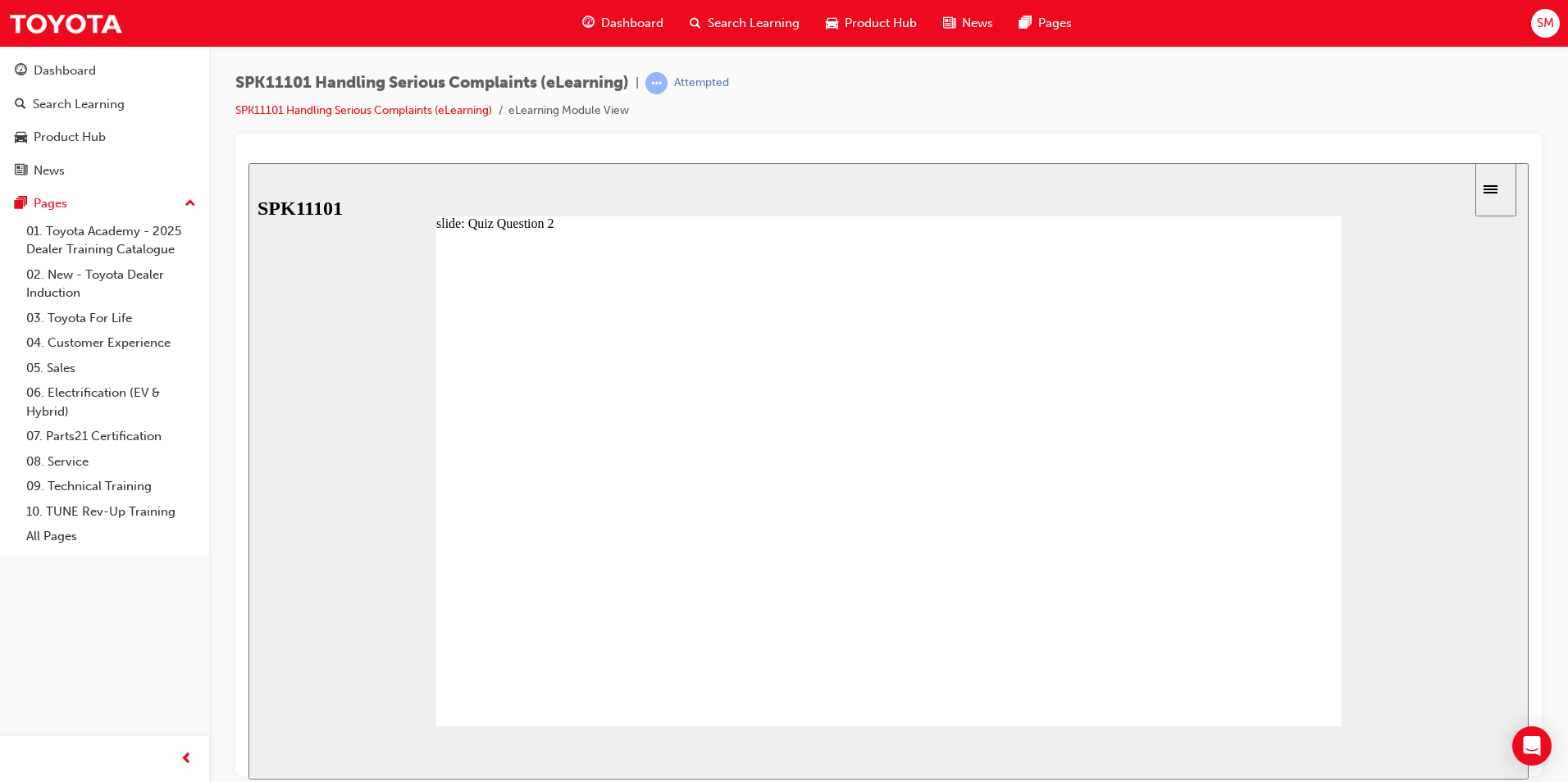
click at [1474, 752] on span "NEXT" at bounding box center [1475, 755] width 28 height 12
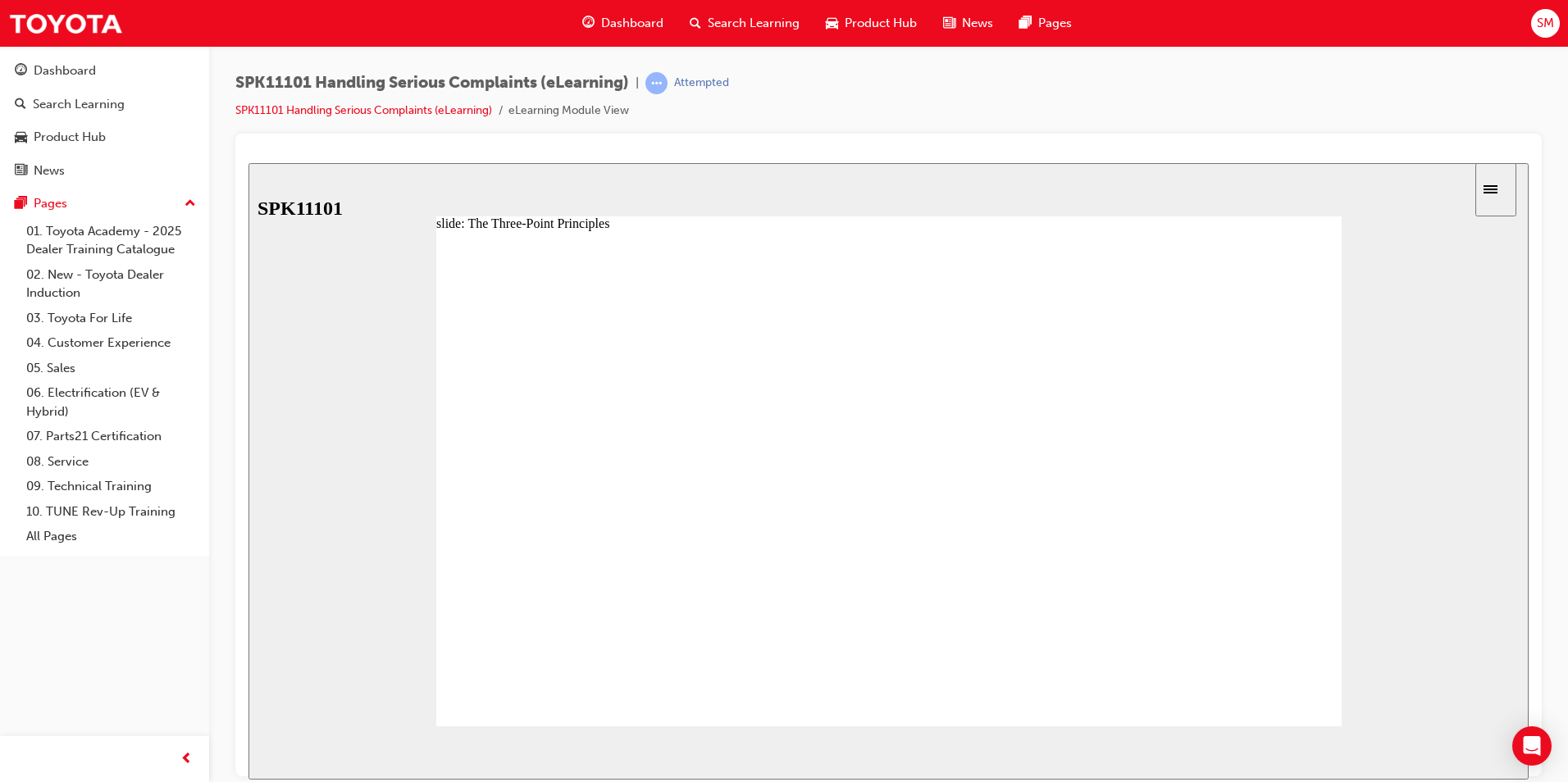
click at [248, 163] on image at bounding box center [248, 163] width 0 height 0
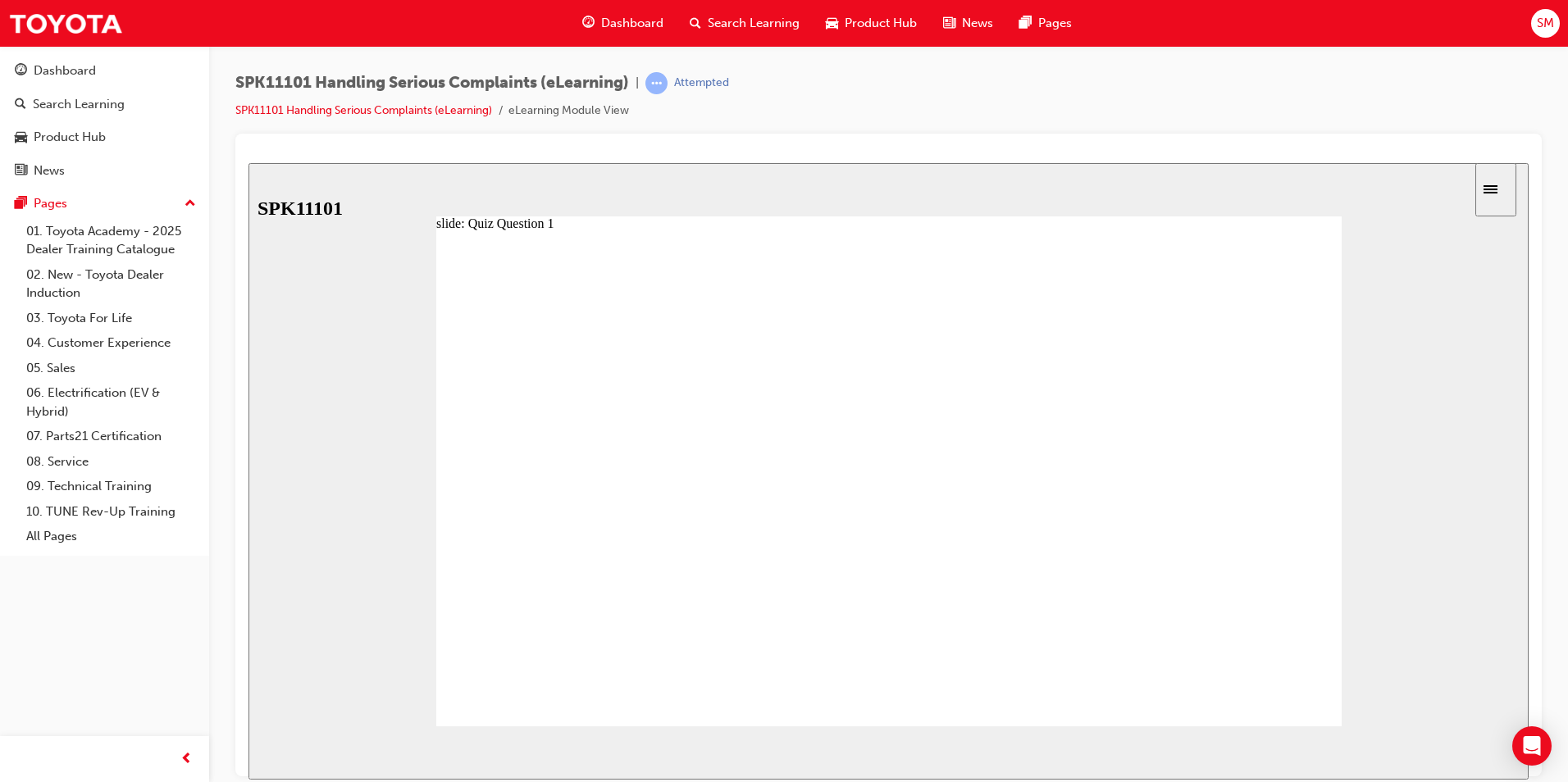
radio input "false"
radio input "true"
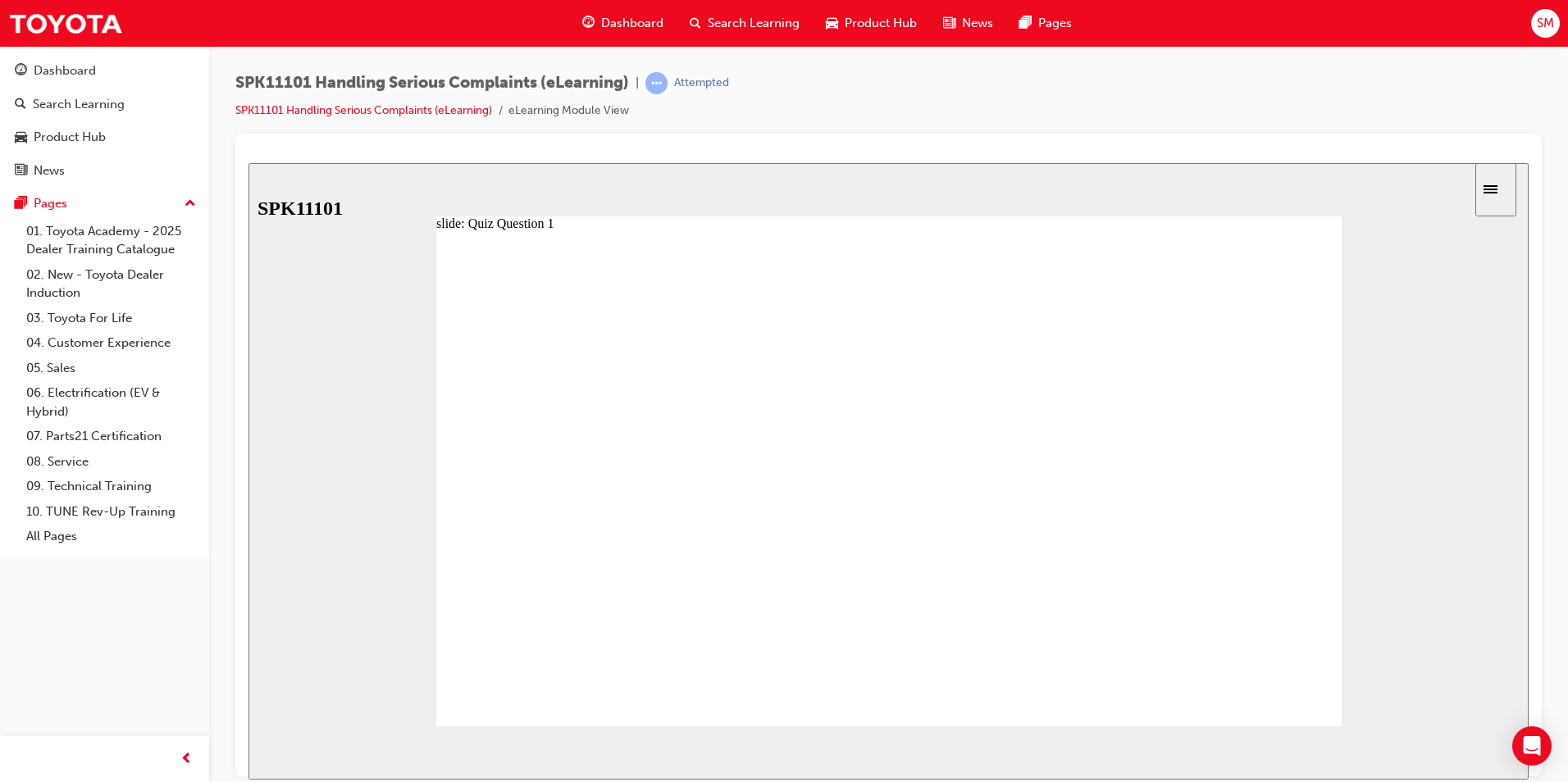
drag, startPoint x: 669, startPoint y: 574, endPoint x: 685, endPoint y: 490, distance: 85.5
drag, startPoint x: 663, startPoint y: 532, endPoint x: 658, endPoint y: 586, distance: 54.2
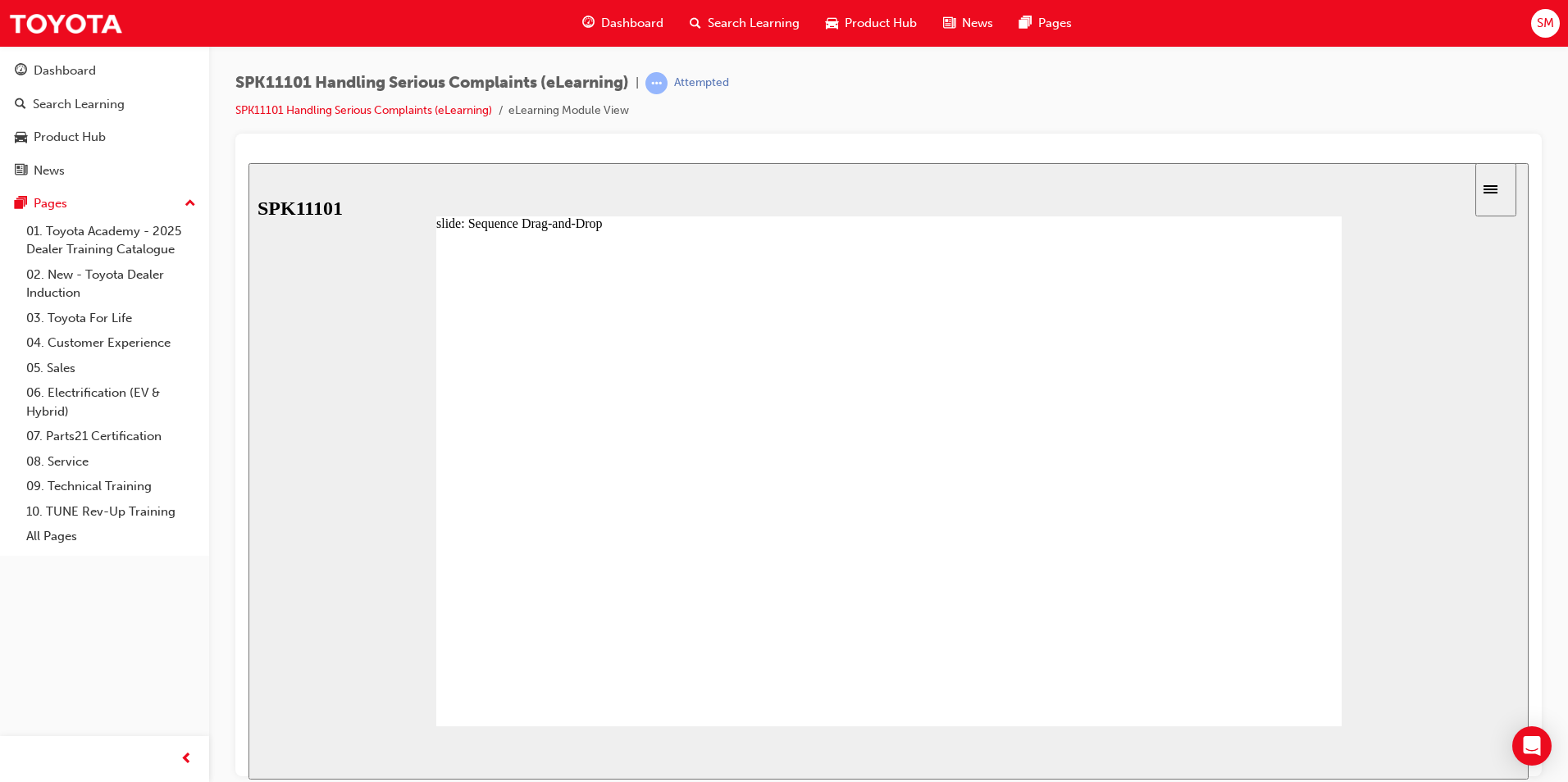
drag, startPoint x: 634, startPoint y: 640, endPoint x: 632, endPoint y: 525, distance: 115.0
drag, startPoint x: 649, startPoint y: 573, endPoint x: 650, endPoint y: 623, distance: 50.0
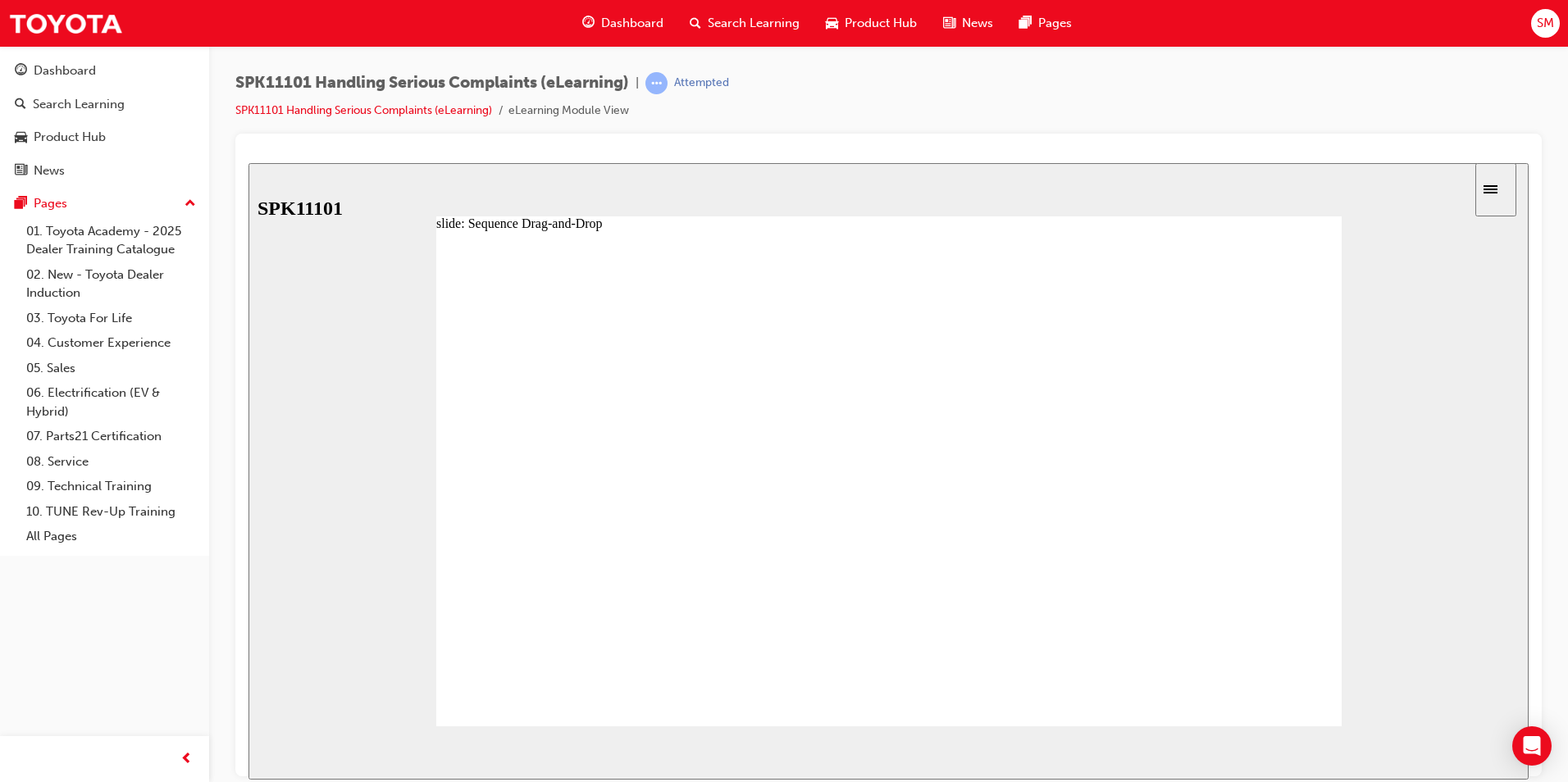
drag, startPoint x: 647, startPoint y: 609, endPoint x: 647, endPoint y: 658, distance: 49.0
drag, startPoint x: 643, startPoint y: 642, endPoint x: 650, endPoint y: 603, distance: 39.6
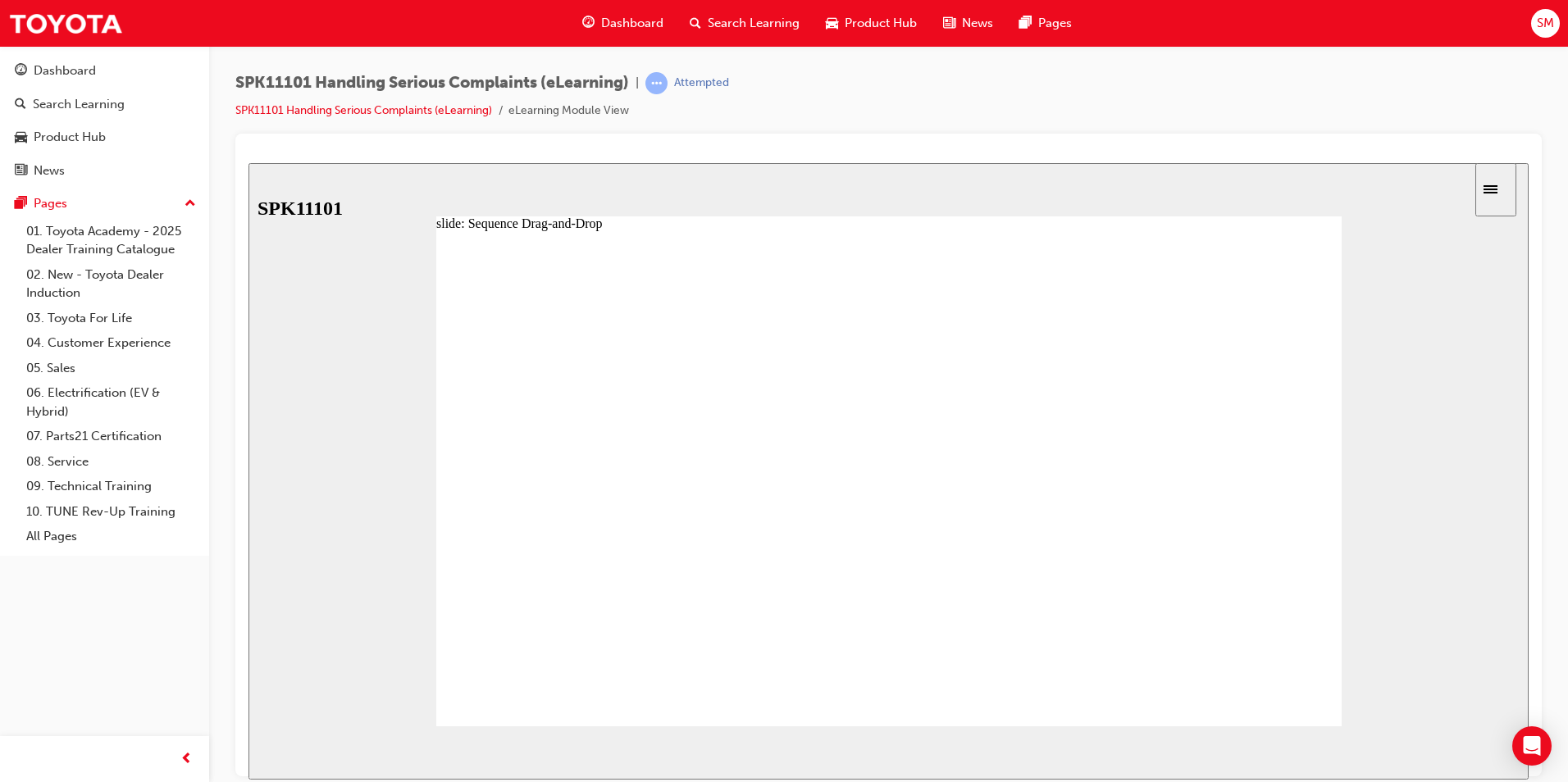
drag, startPoint x: 640, startPoint y: 516, endPoint x: 640, endPoint y: 568, distance: 52.0
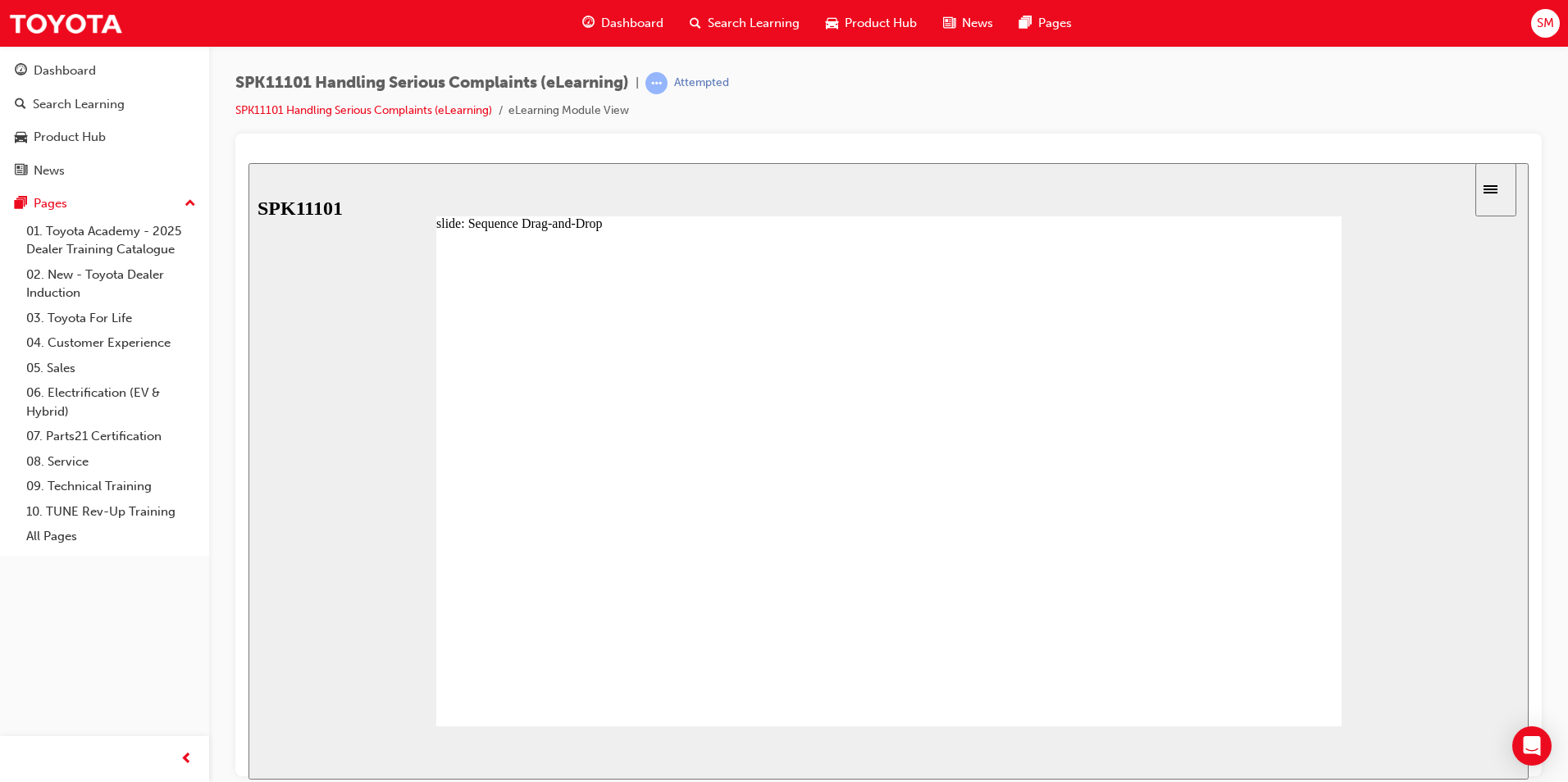
drag, startPoint x: 642, startPoint y: 573, endPoint x: 638, endPoint y: 610, distance: 37.2
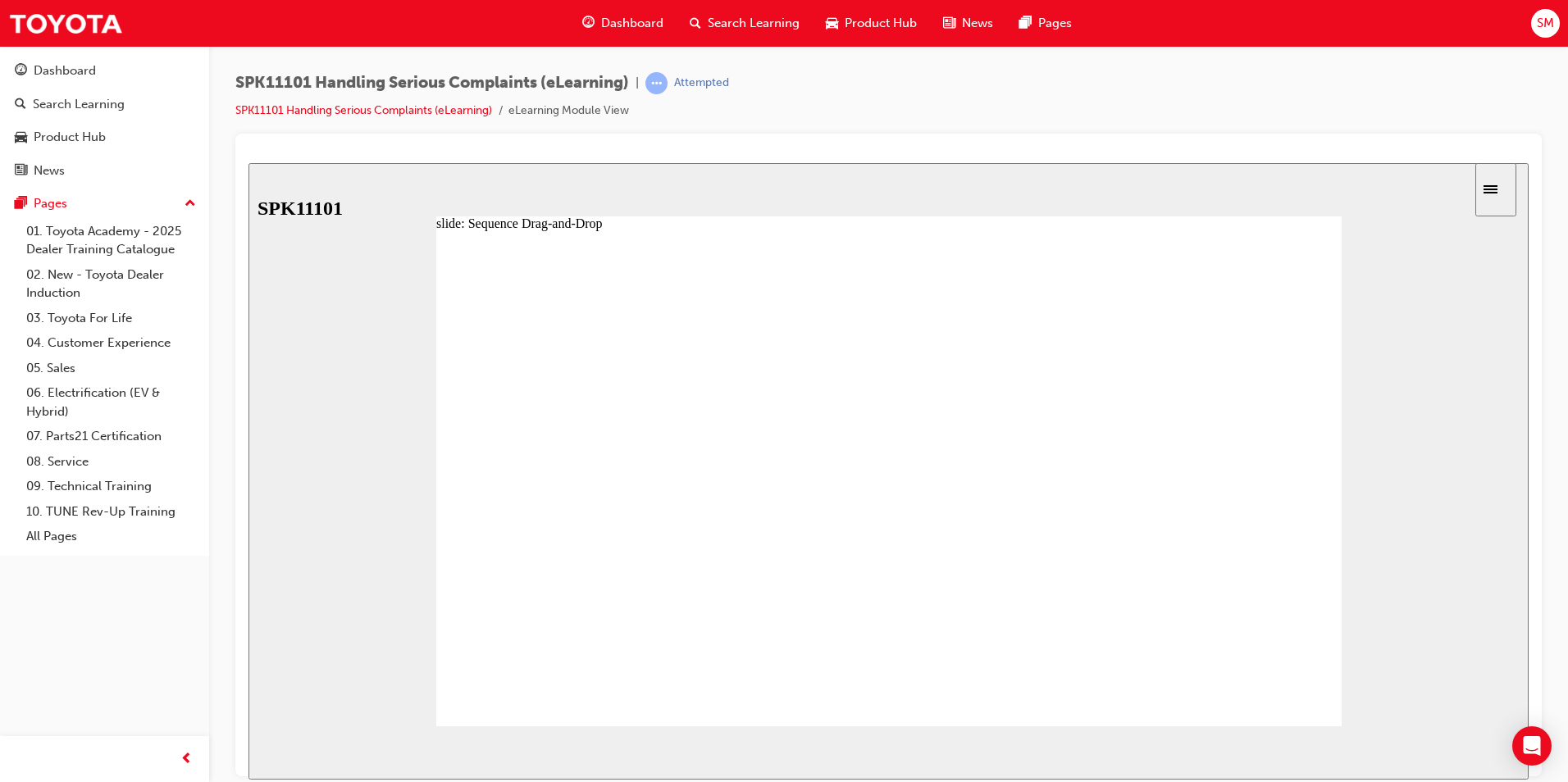
drag, startPoint x: 609, startPoint y: 558, endPoint x: 612, endPoint y: 613, distance: 55.1
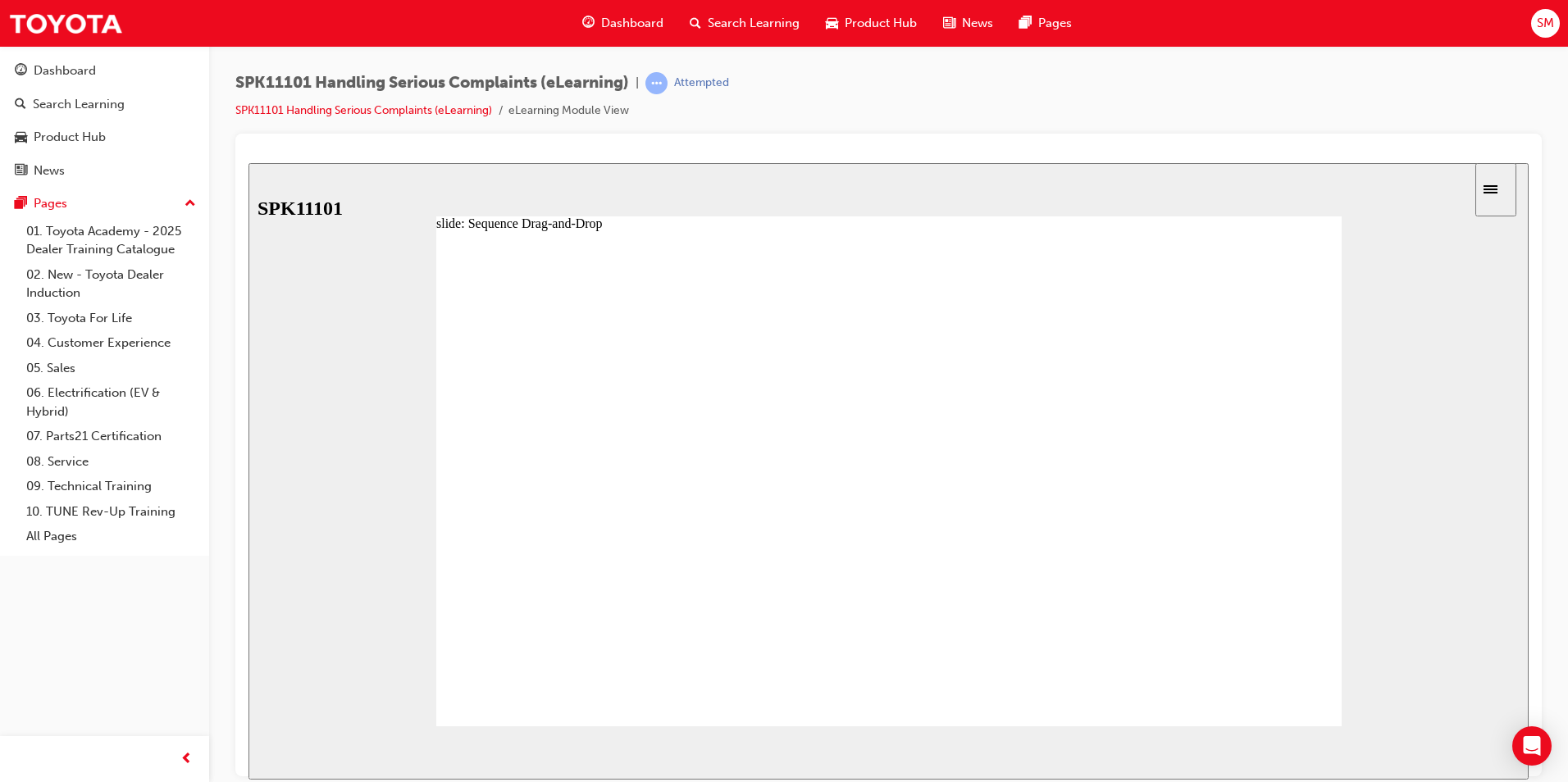
drag, startPoint x: 612, startPoint y: 579, endPoint x: 610, endPoint y: 617, distance: 38.1
drag, startPoint x: 613, startPoint y: 568, endPoint x: 608, endPoint y: 655, distance: 87.1
drag, startPoint x: 617, startPoint y: 615, endPoint x: 621, endPoint y: 670, distance: 55.1
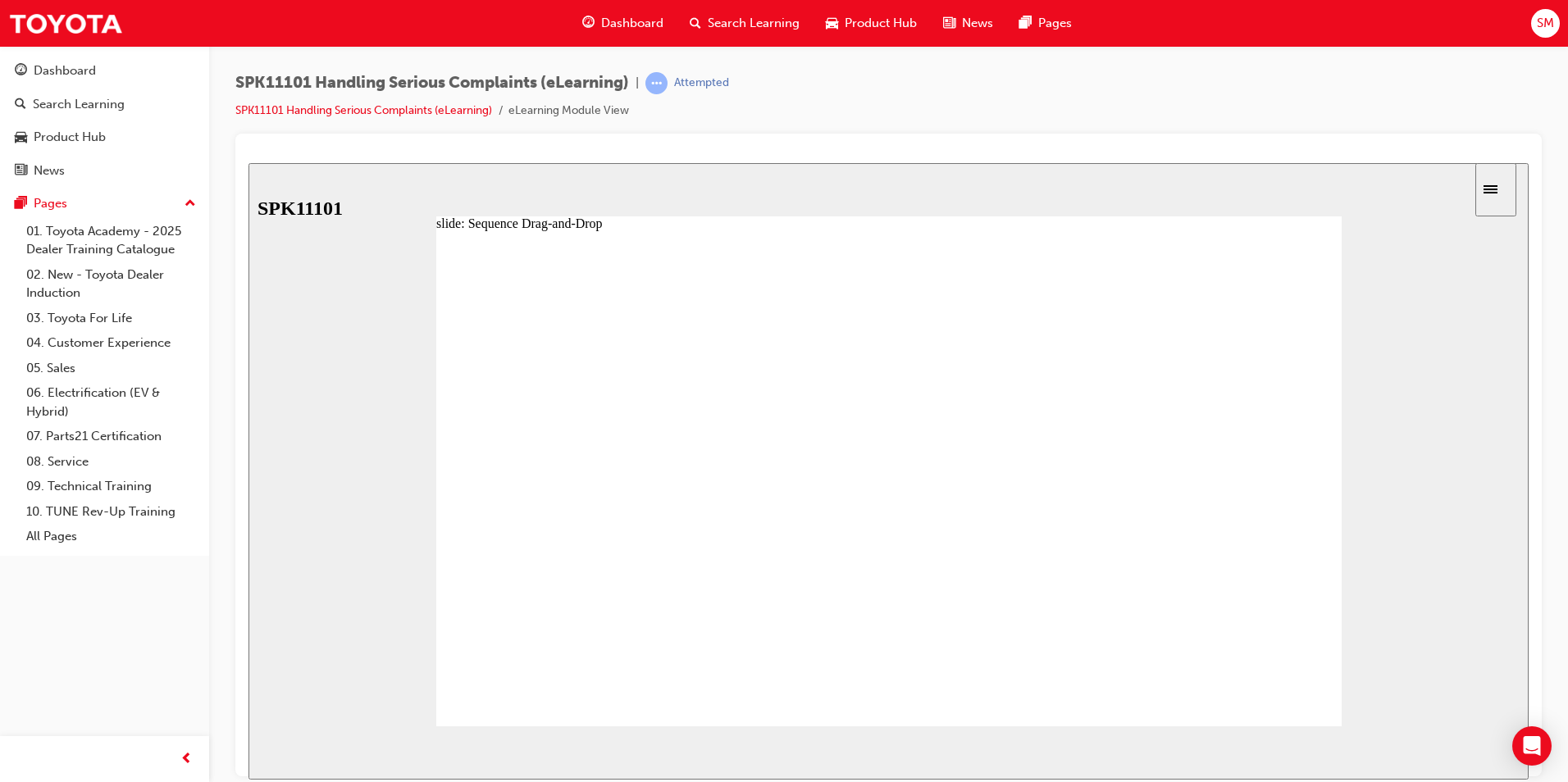
drag, startPoint x: 636, startPoint y: 453, endPoint x: 643, endPoint y: 468, distance: 16.6
drag, startPoint x: 640, startPoint y: 489, endPoint x: 643, endPoint y: 443, distance: 46.1
drag, startPoint x: 625, startPoint y: 721, endPoint x: 631, endPoint y: 694, distance: 27.7
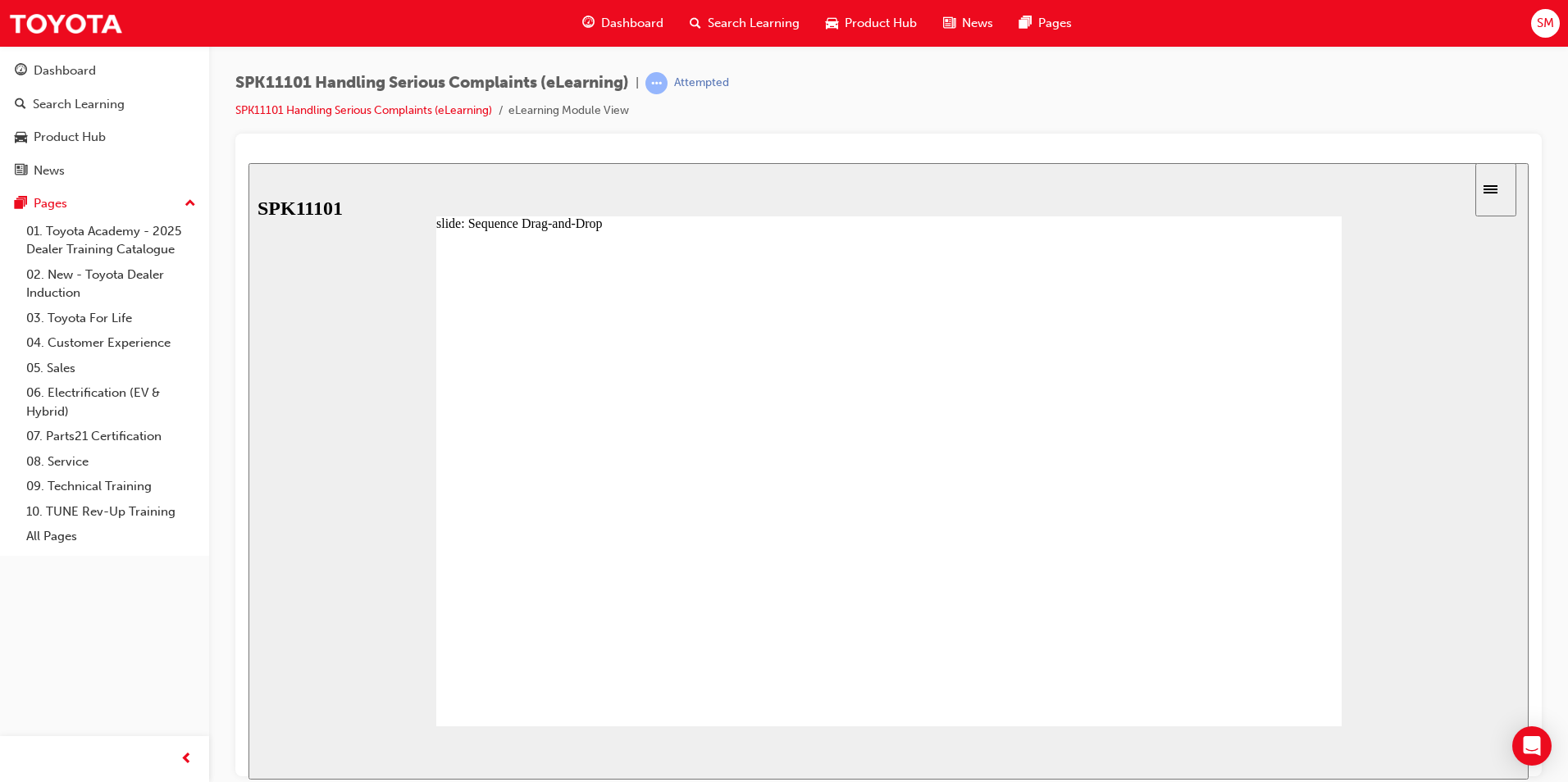
drag, startPoint x: 648, startPoint y: 448, endPoint x: 646, endPoint y: 497, distance: 49.0
drag, startPoint x: 637, startPoint y: 529, endPoint x: 635, endPoint y: 586, distance: 57.0
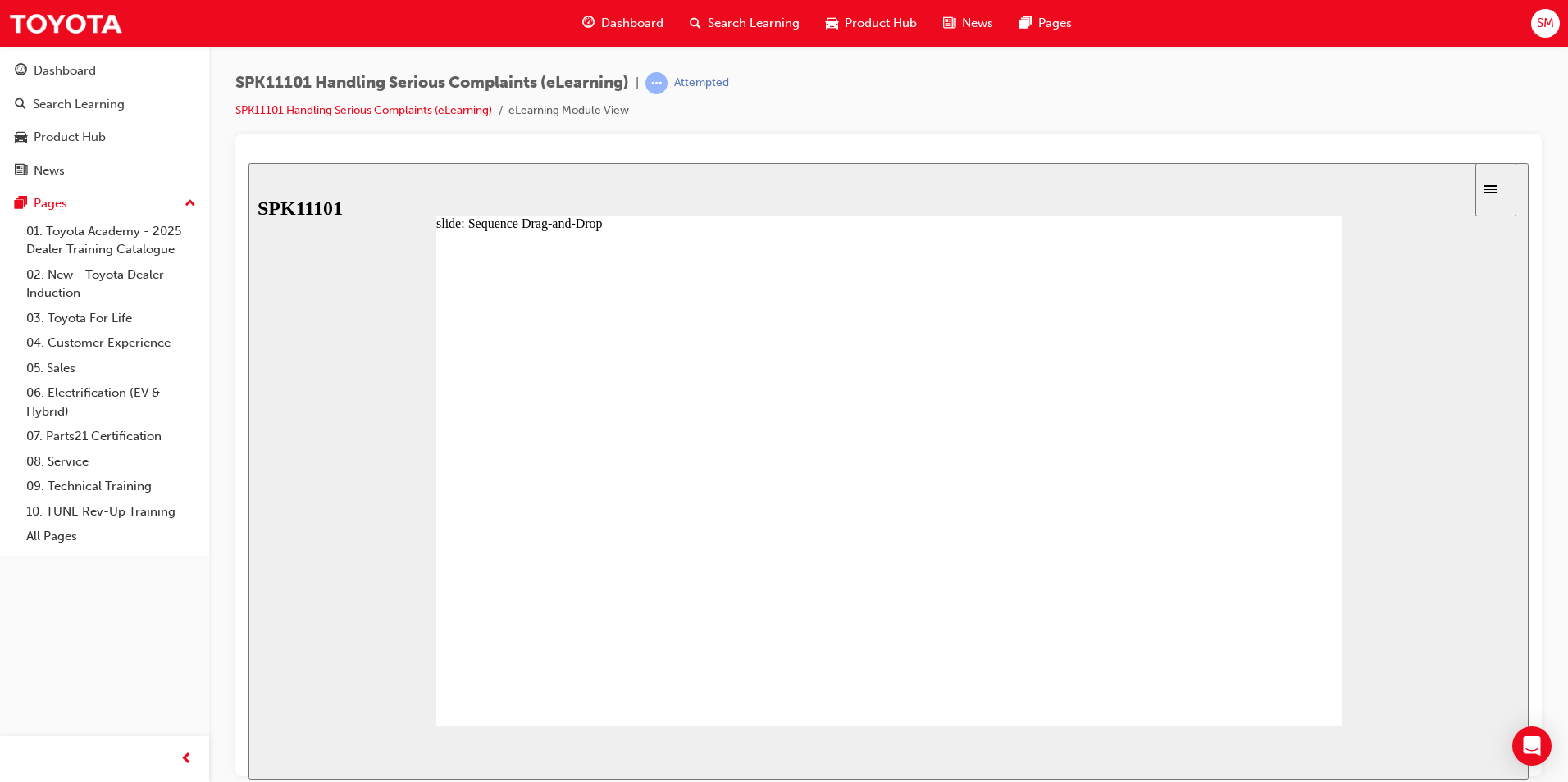
click at [1507, 747] on div "NEXT" at bounding box center [1481, 753] width 51 height 17
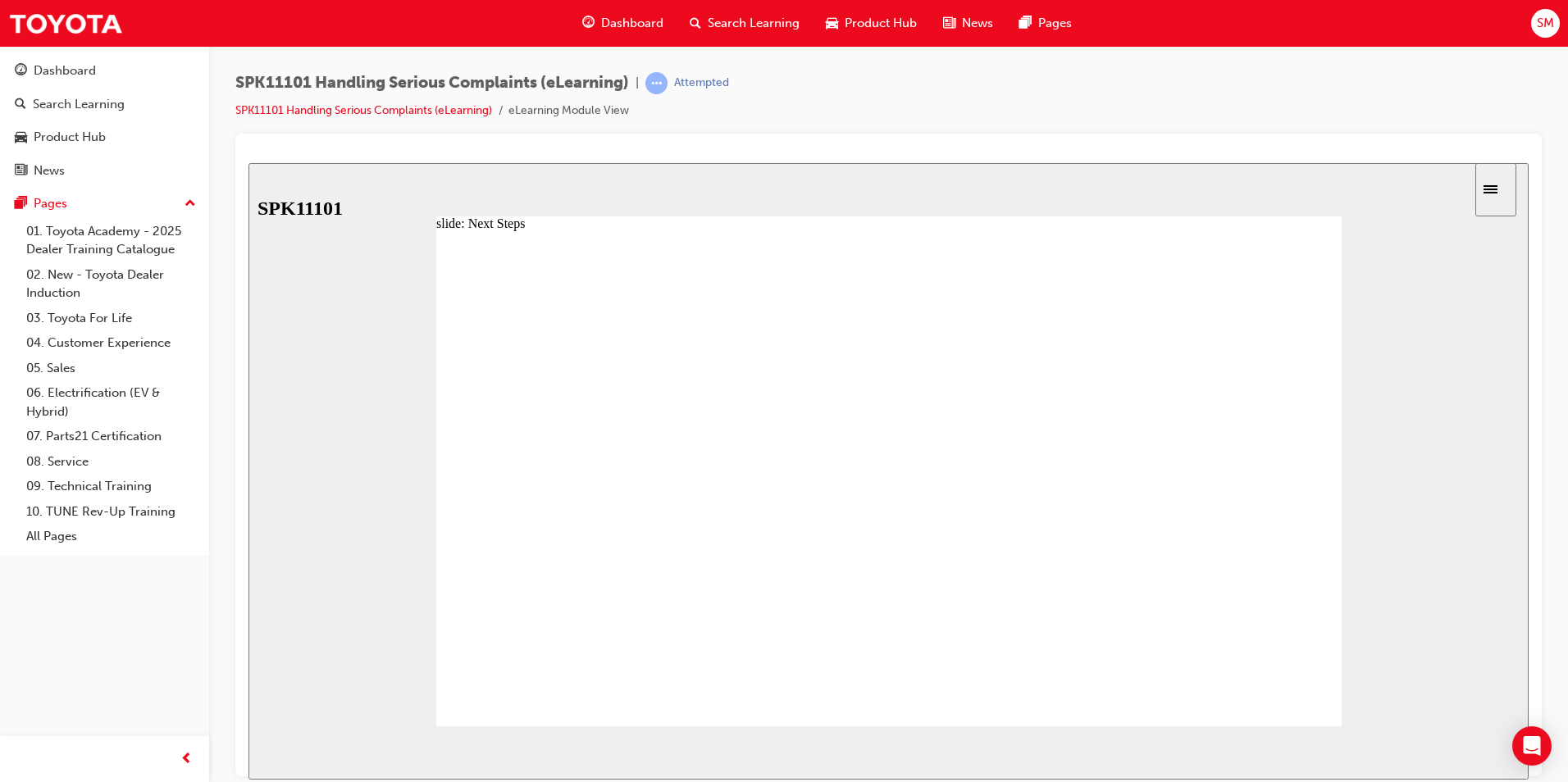
radio input "true"
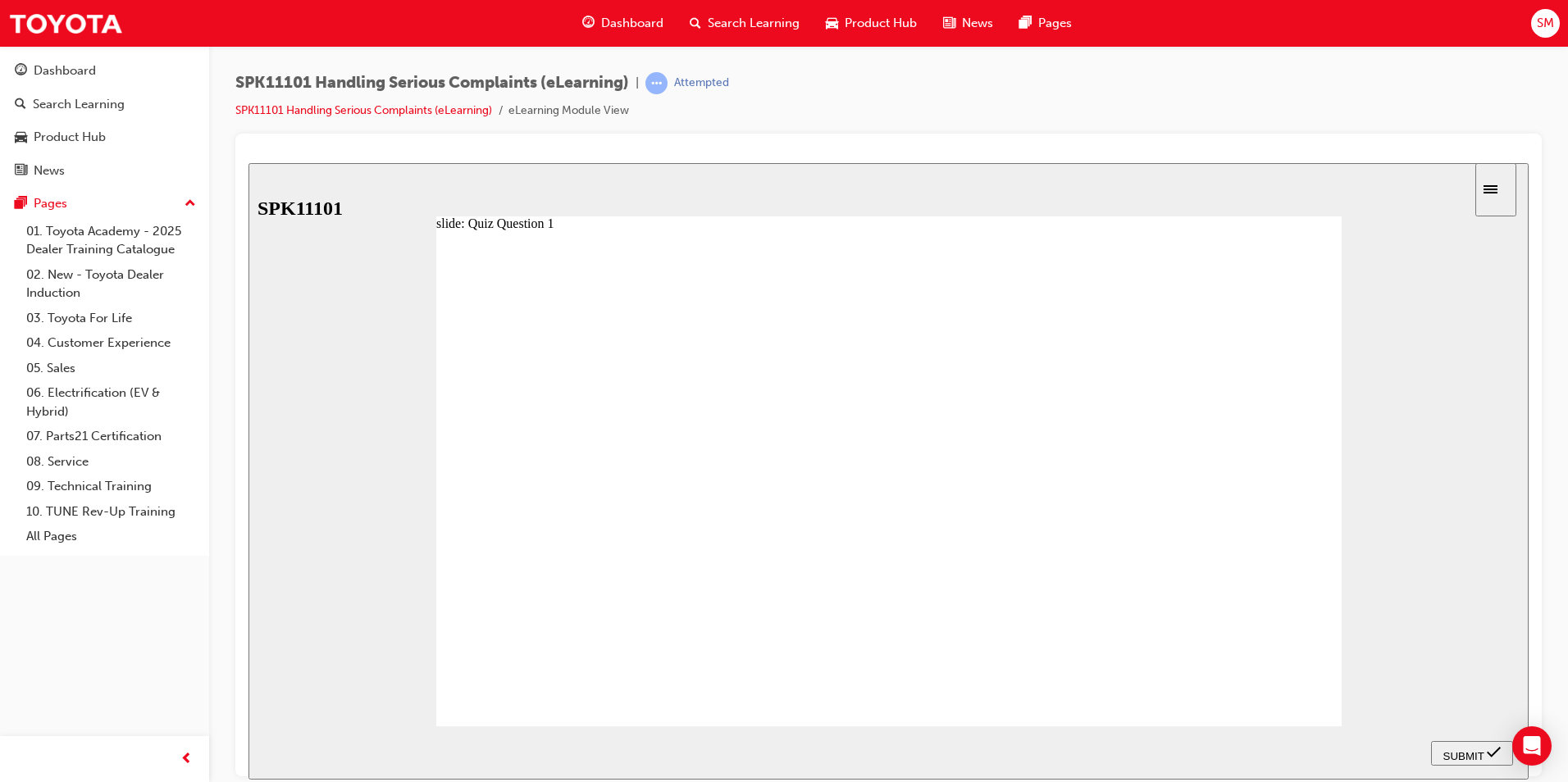
radio input "true"
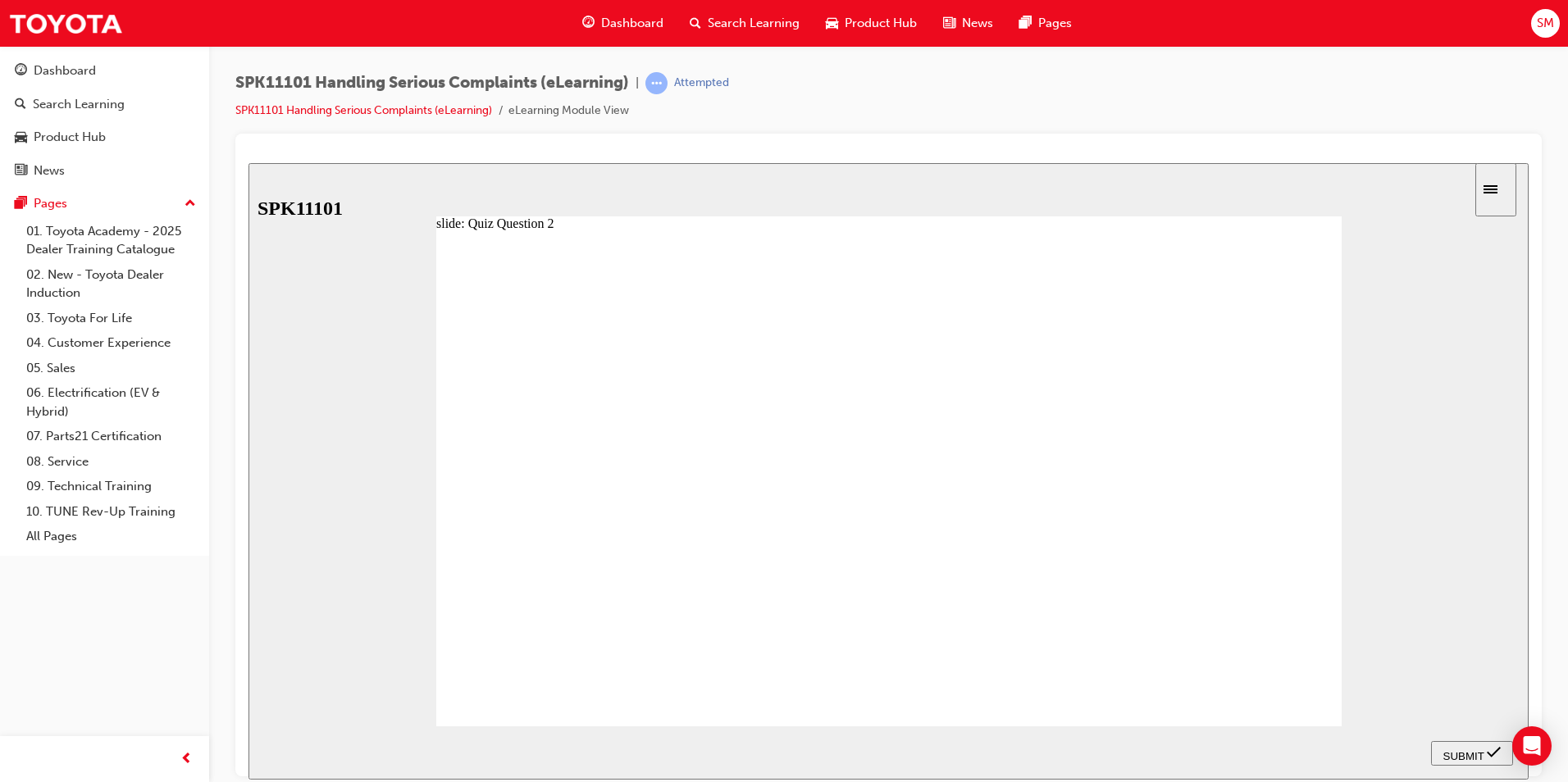
click at [776, 26] on span "Search Learning" at bounding box center [754, 23] width 92 height 19
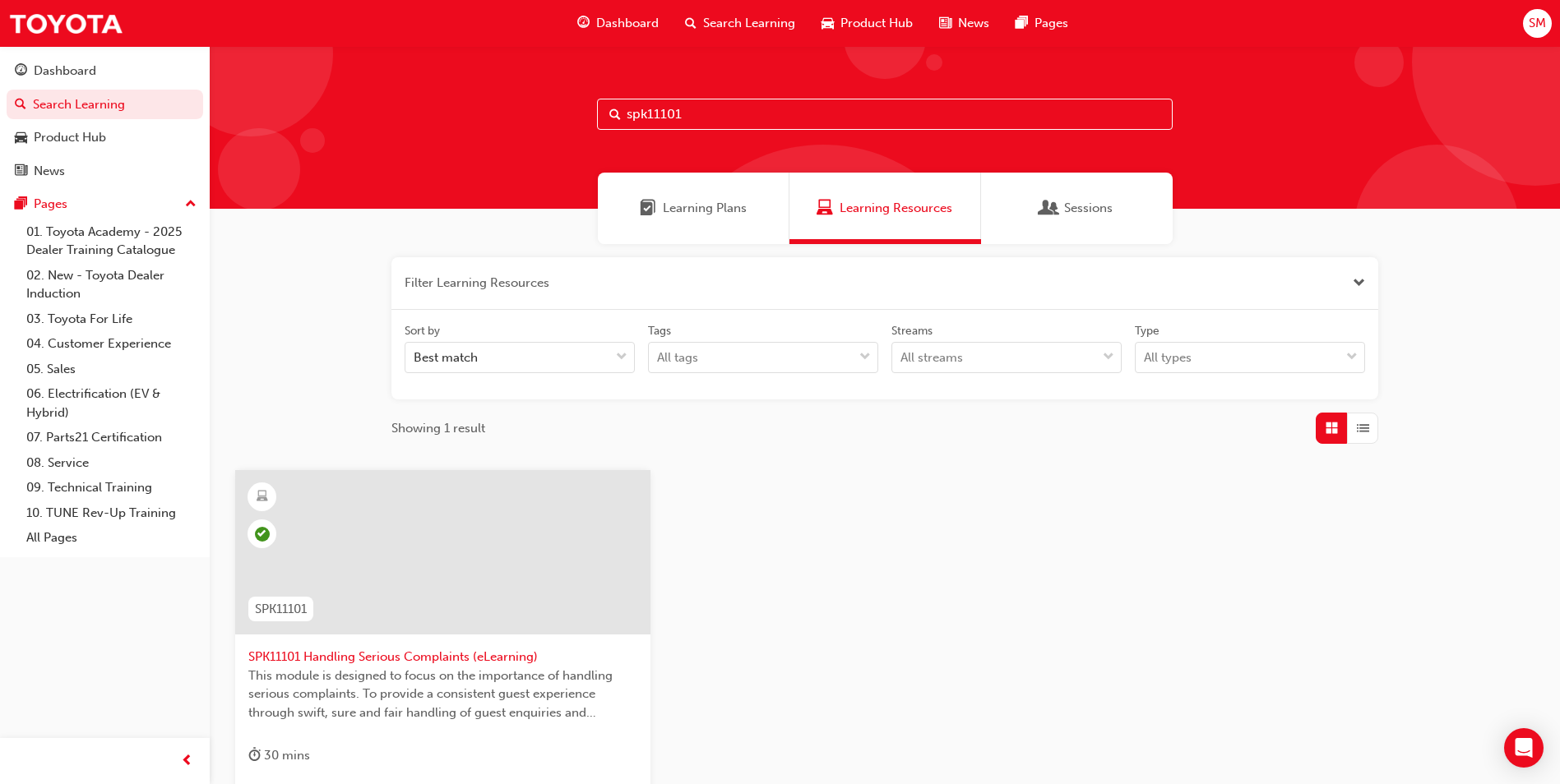
click at [515, 533] on div at bounding box center [442, 553] width 416 height 165
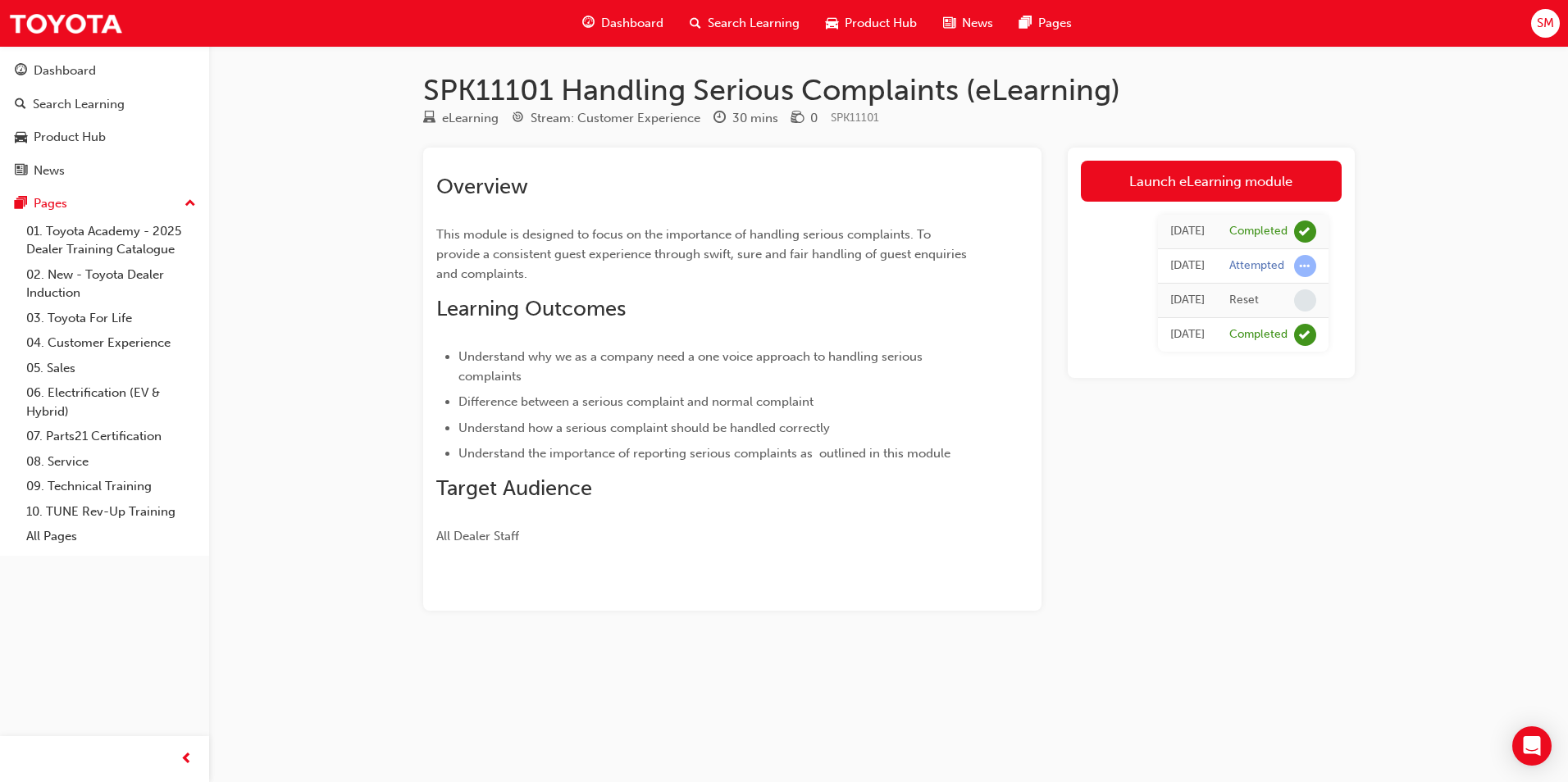
click at [770, 27] on span "Search Learning" at bounding box center [754, 23] width 92 height 19
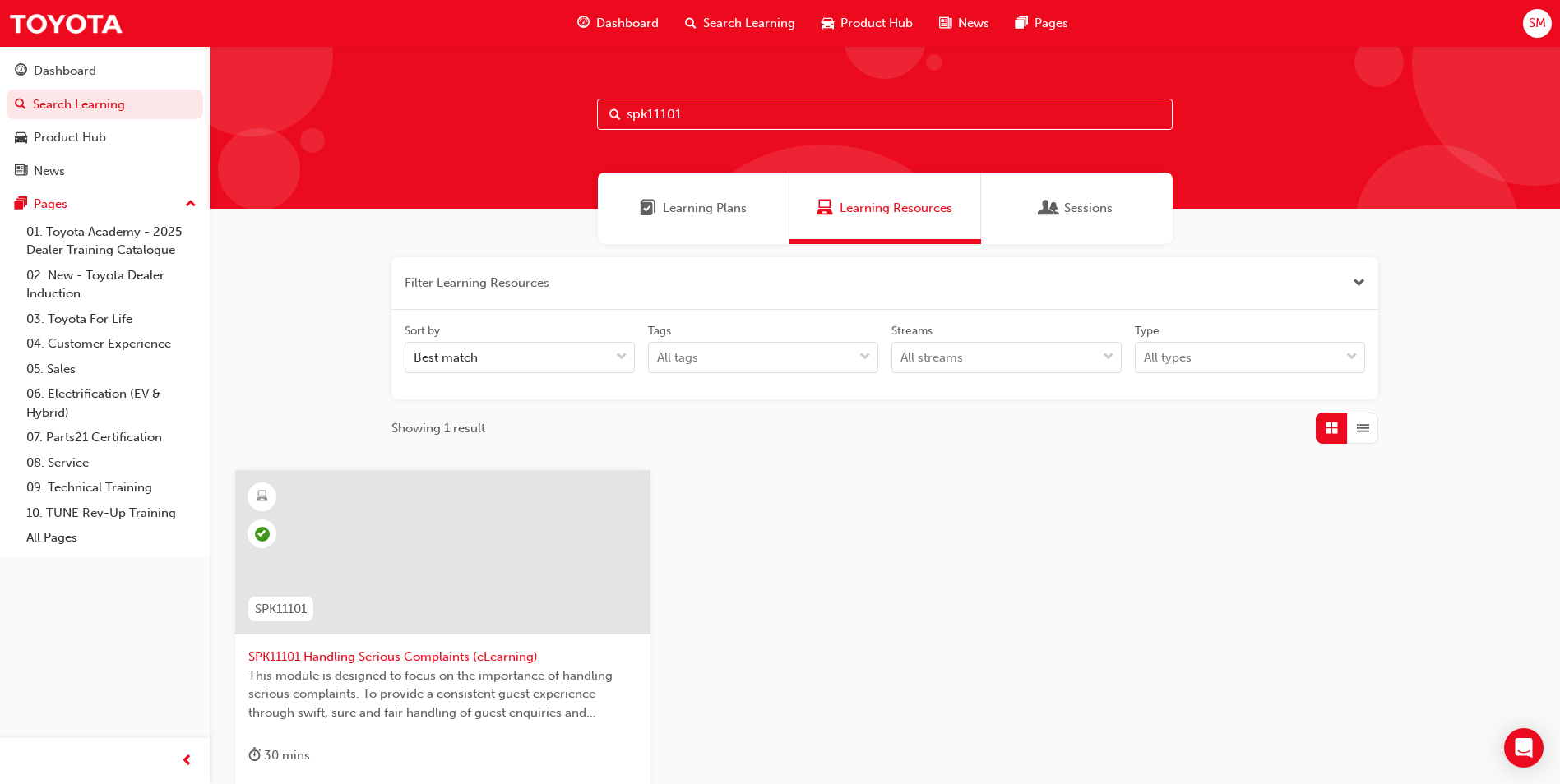
click at [716, 94] on div "spk11101" at bounding box center [885, 128] width 1351 height 163
drag, startPoint x: 716, startPoint y: 114, endPoint x: 518, endPoint y: 121, distance: 198.1
click at [518, 121] on div "spk11101" at bounding box center [885, 128] width 1351 height 163
type input "9102"
click at [471, 547] on div at bounding box center [442, 553] width 416 height 165
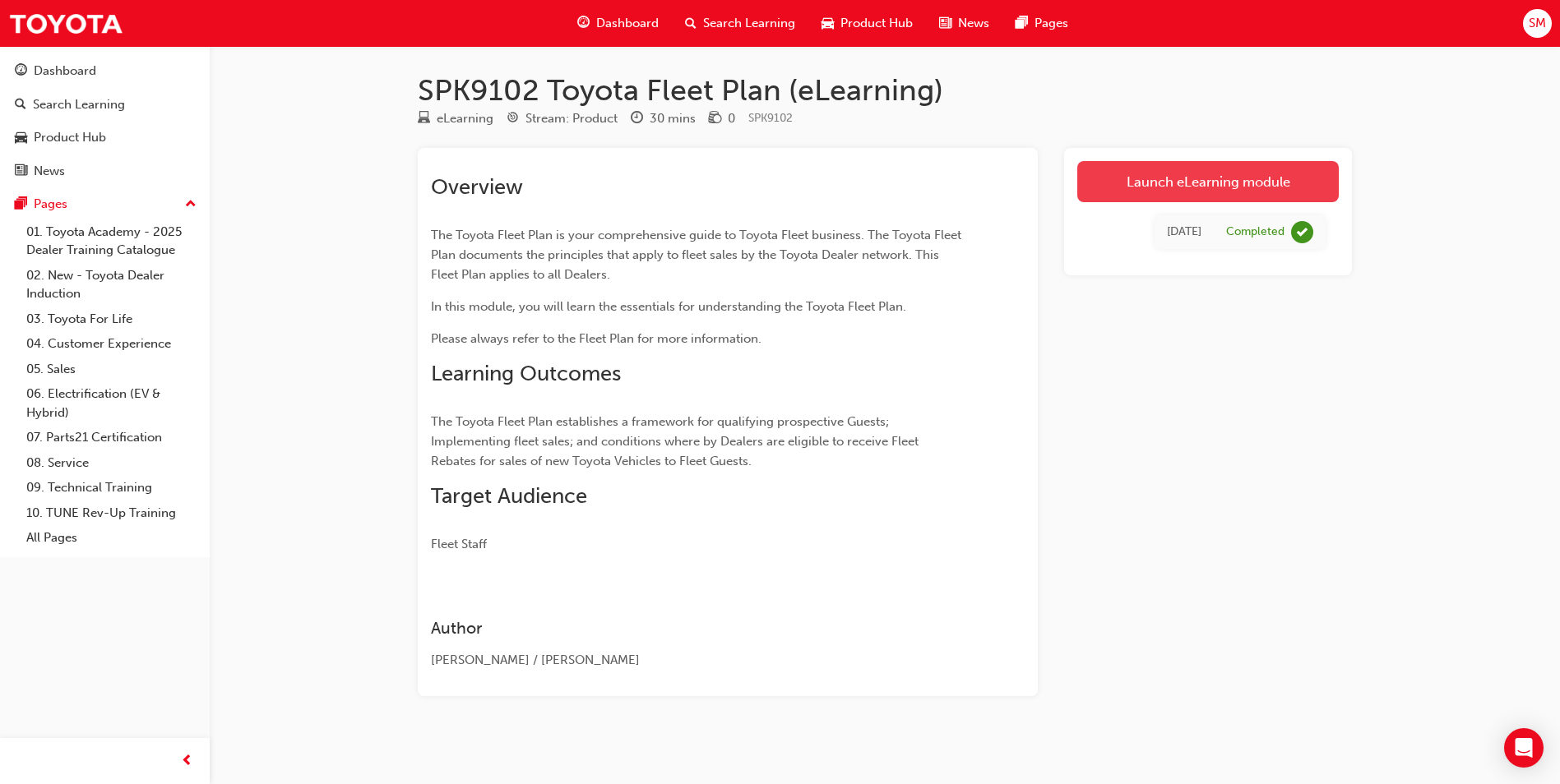
click at [1170, 198] on link "Launch eLearning module" at bounding box center [1208, 182] width 261 height 41
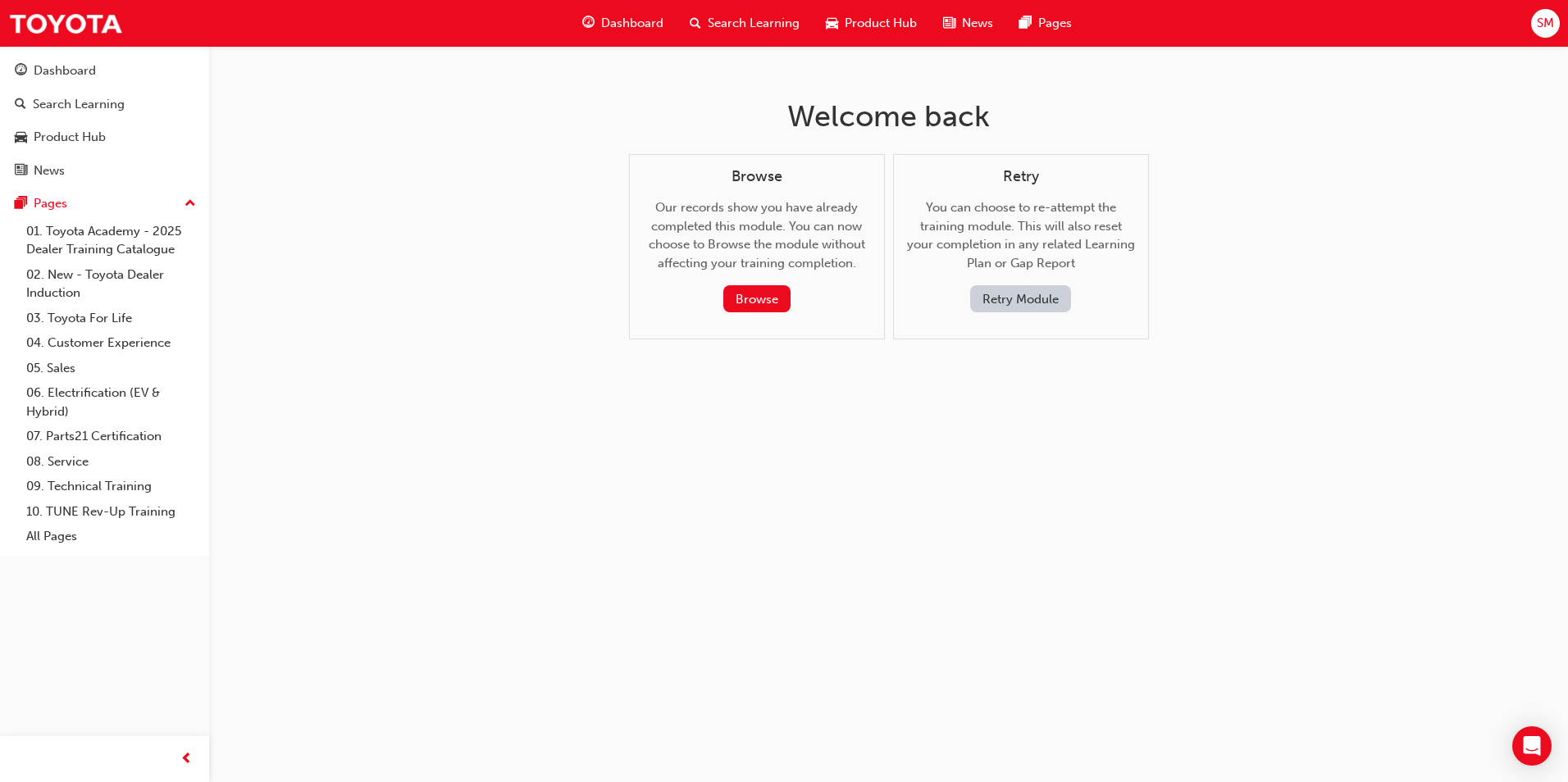
click at [999, 300] on button "Retry Module" at bounding box center [1021, 299] width 101 height 27
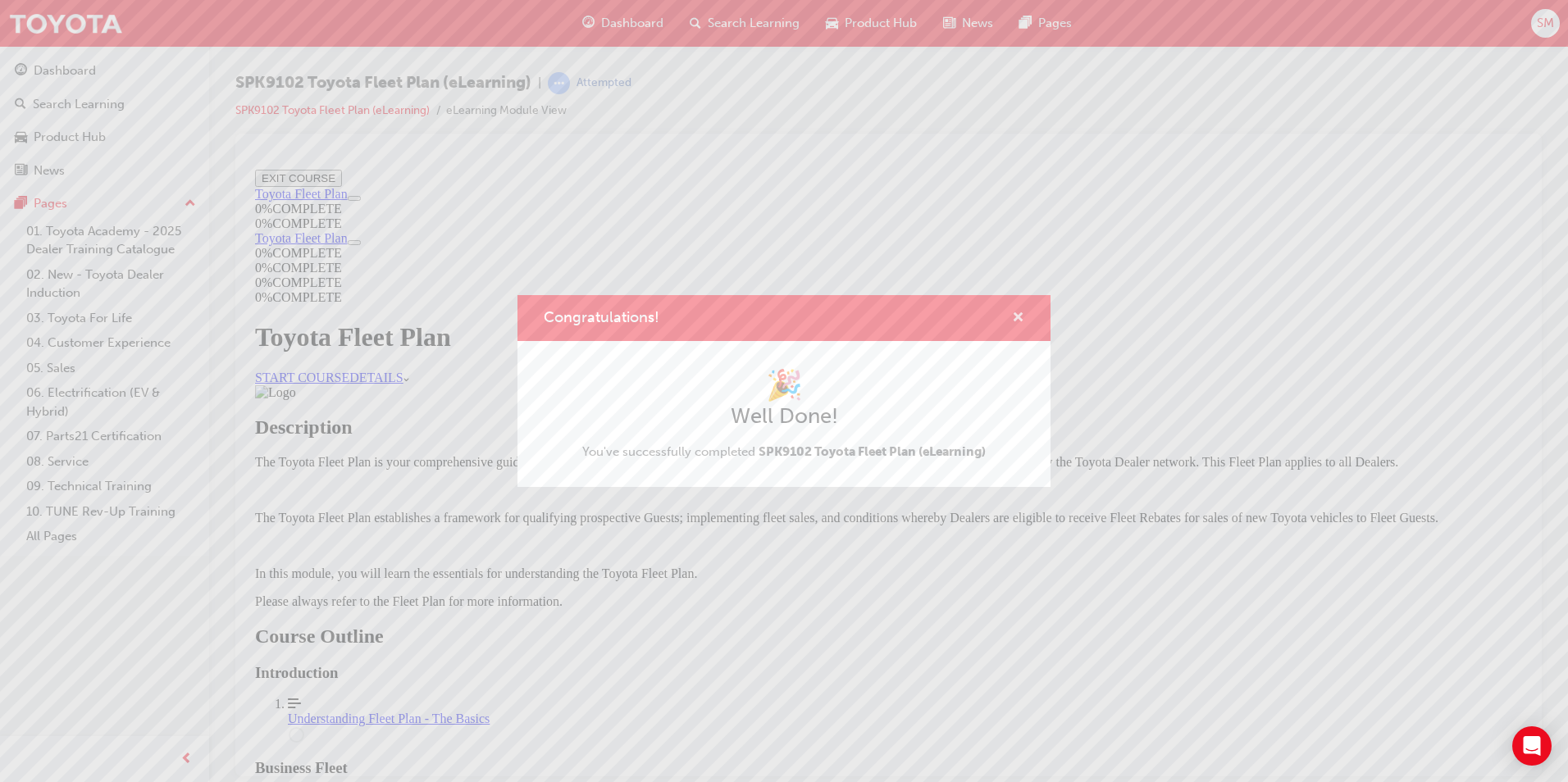
click at [1018, 318] on span "cross-icon" at bounding box center [1018, 319] width 12 height 15
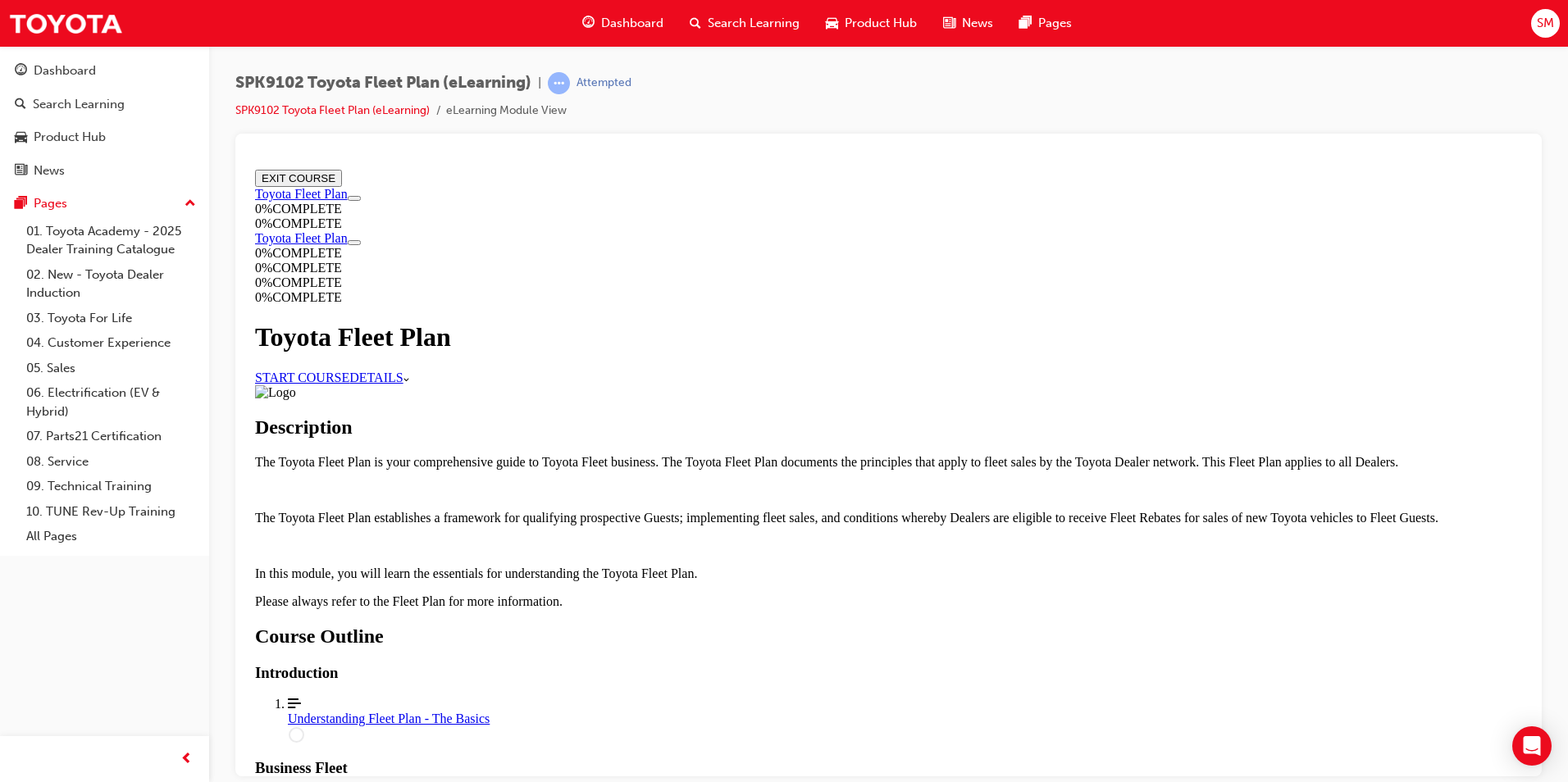
scroll to position [82, 0]
click at [349, 369] on link "START COURSE" at bounding box center [302, 376] width 95 height 14
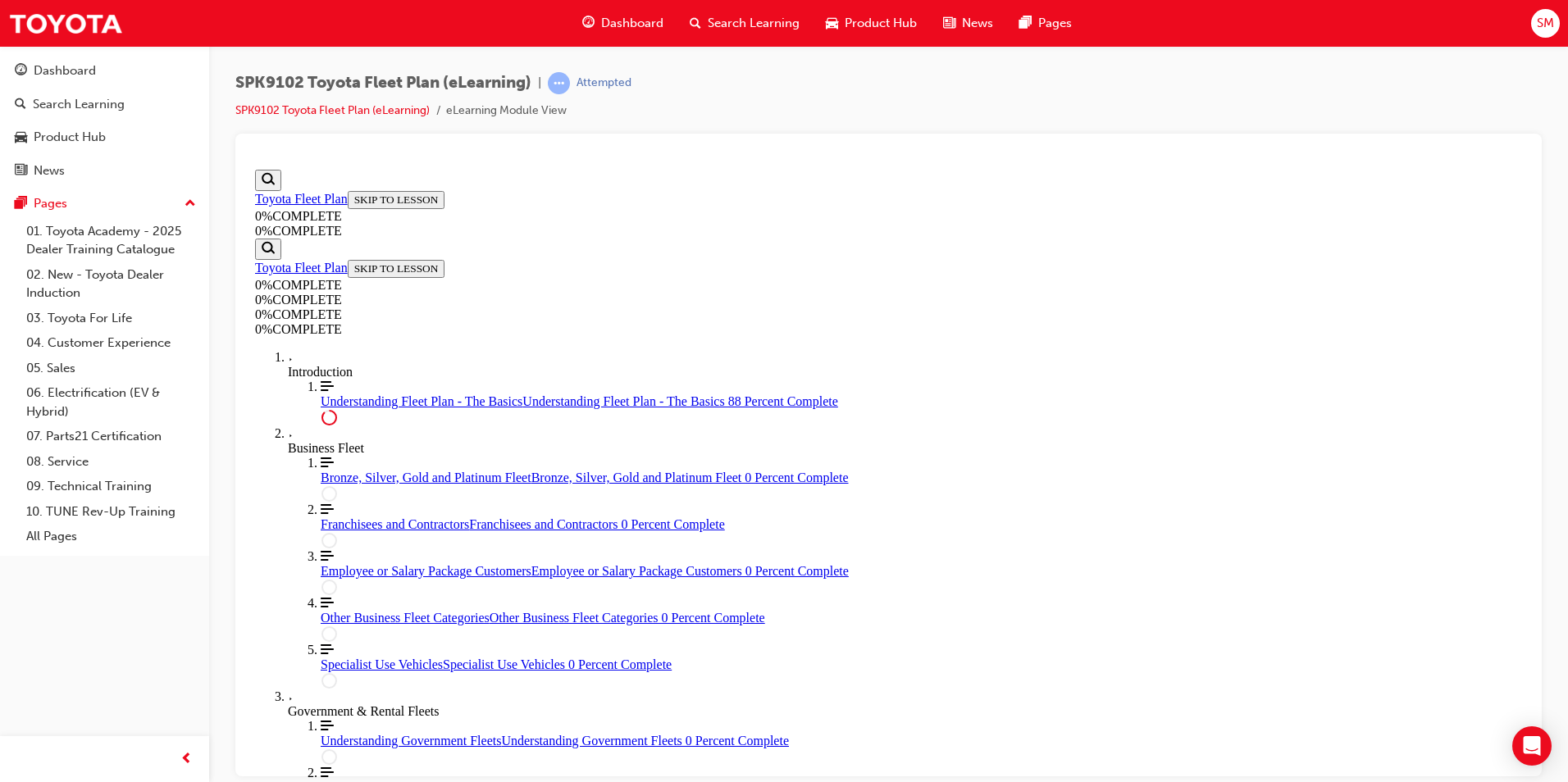
scroll to position [3700, 0]
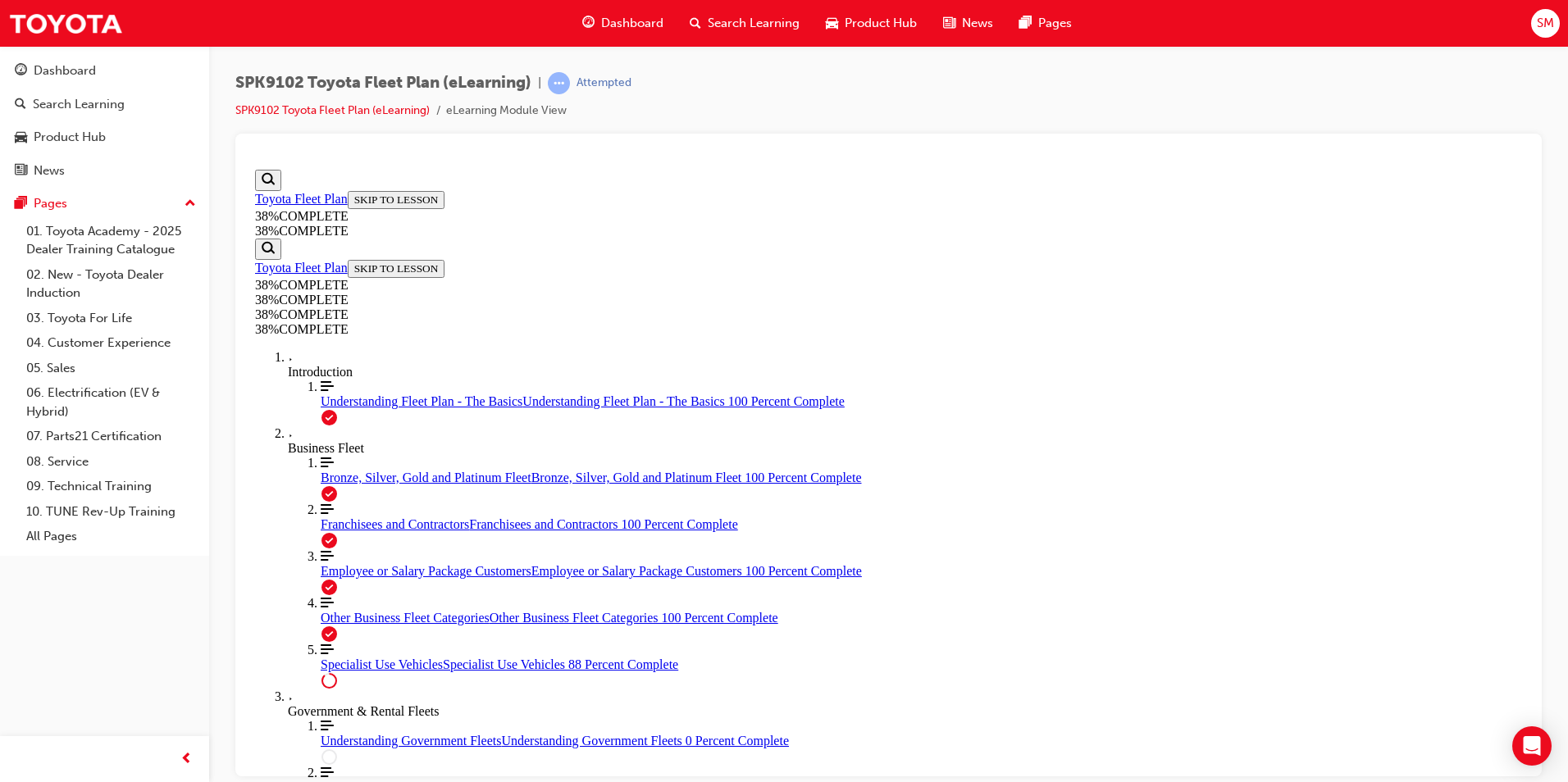
scroll to position [3154, 0]
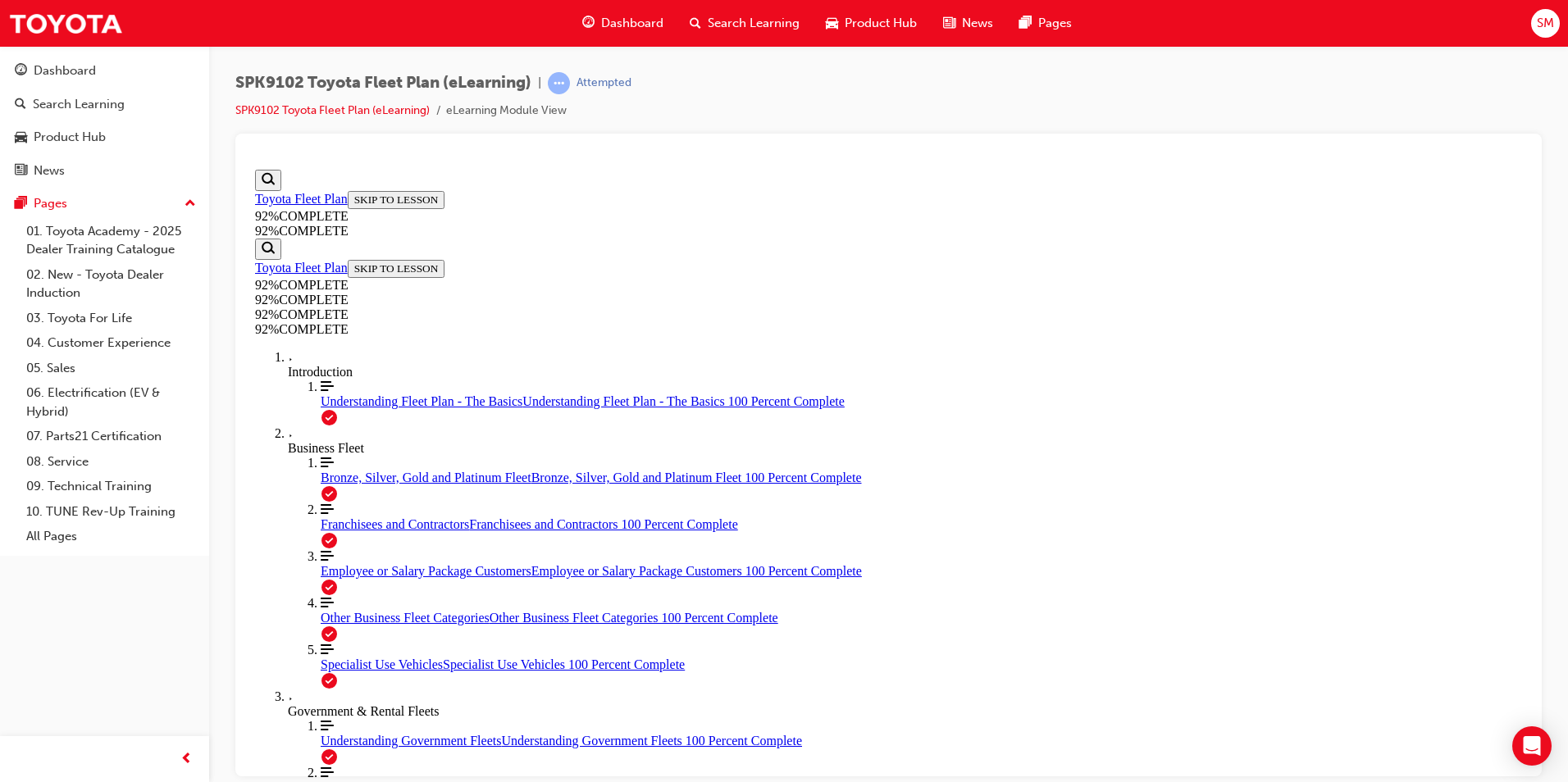
drag, startPoint x: 1059, startPoint y: 674, endPoint x: 1003, endPoint y: 520, distance: 163.9
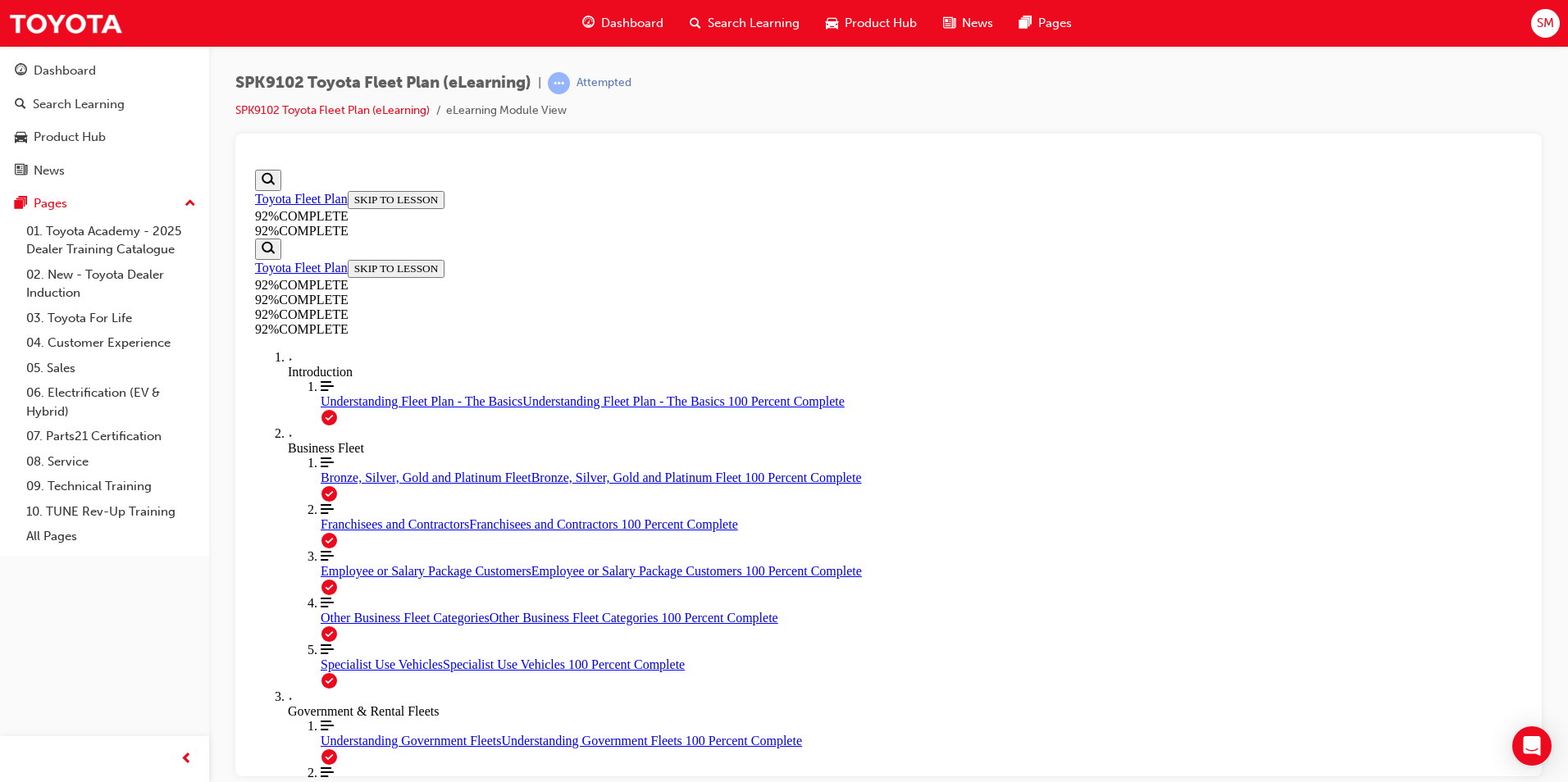
drag, startPoint x: 1003, startPoint y: 520, endPoint x: 956, endPoint y: 689, distance: 175.4
drag, startPoint x: 889, startPoint y: 615, endPoint x: 936, endPoint y: 616, distance: 47.0
drag, startPoint x: 881, startPoint y: 546, endPoint x: 930, endPoint y: 542, distance: 49.2
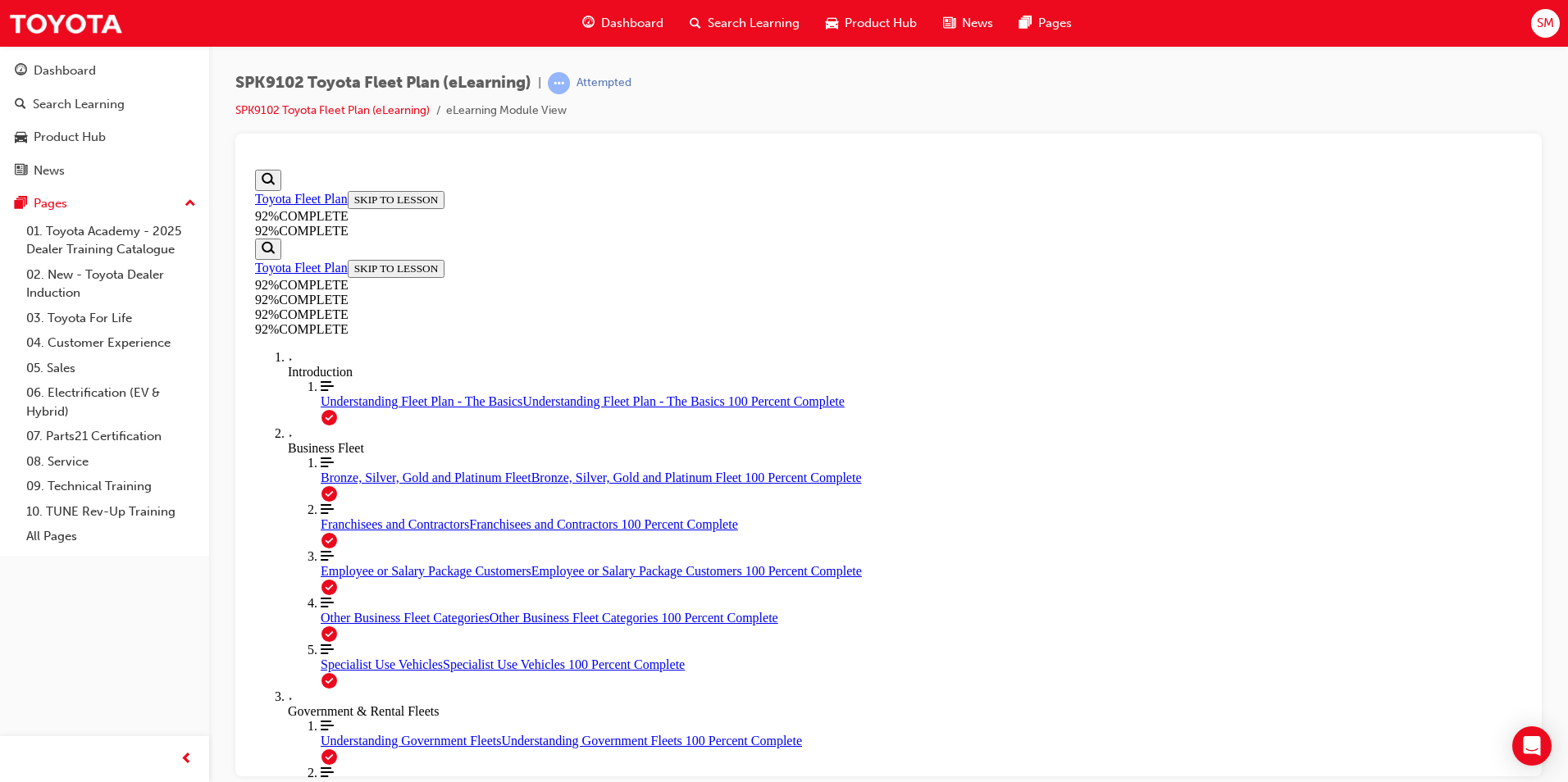
scroll to position [213, 0]
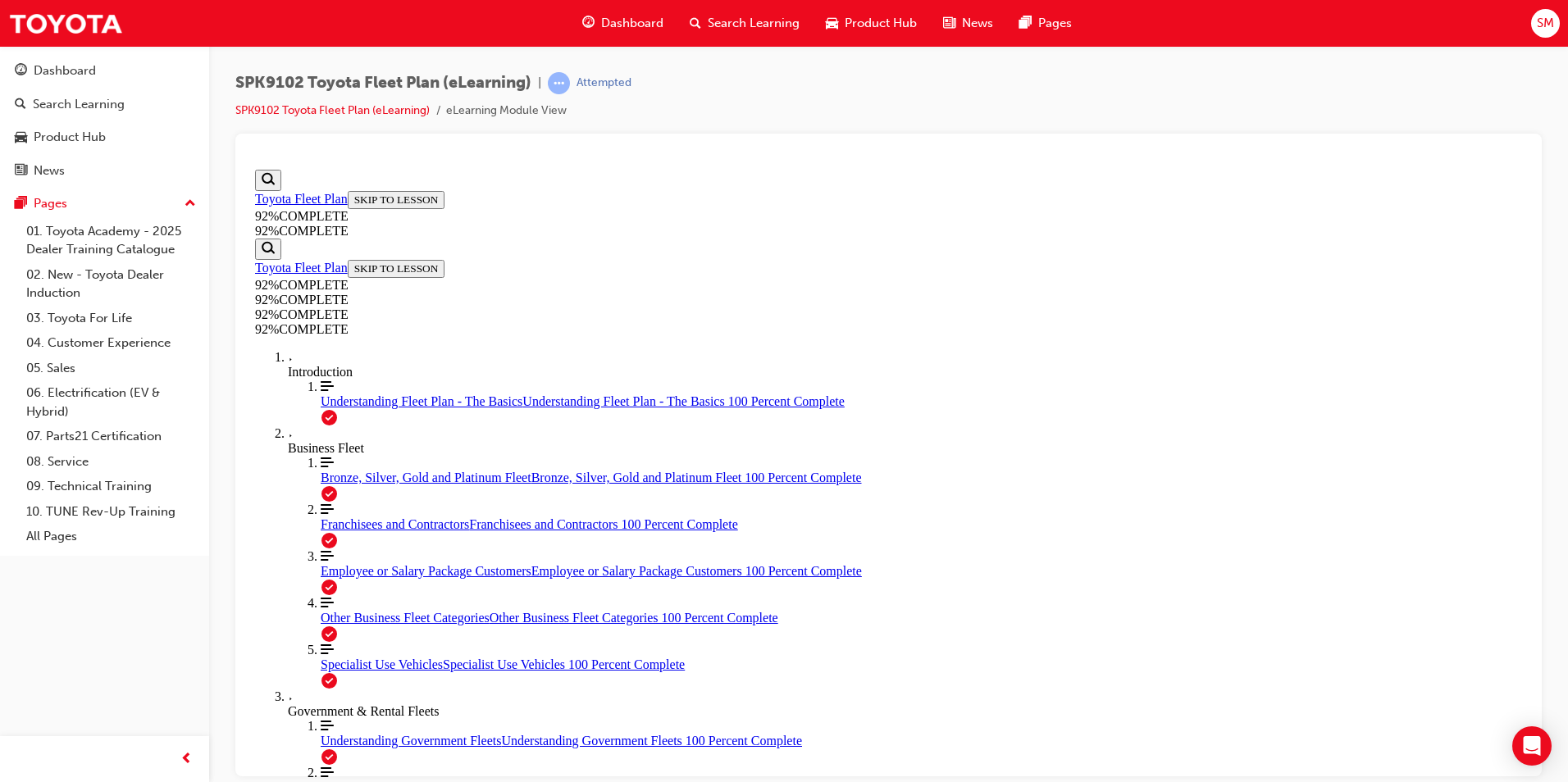
scroll to position [60, 0]
drag, startPoint x: 879, startPoint y: 532, endPoint x: 930, endPoint y: 609, distance: 92.4
drag, startPoint x: 852, startPoint y: 540, endPoint x: 913, endPoint y: 537, distance: 61.1
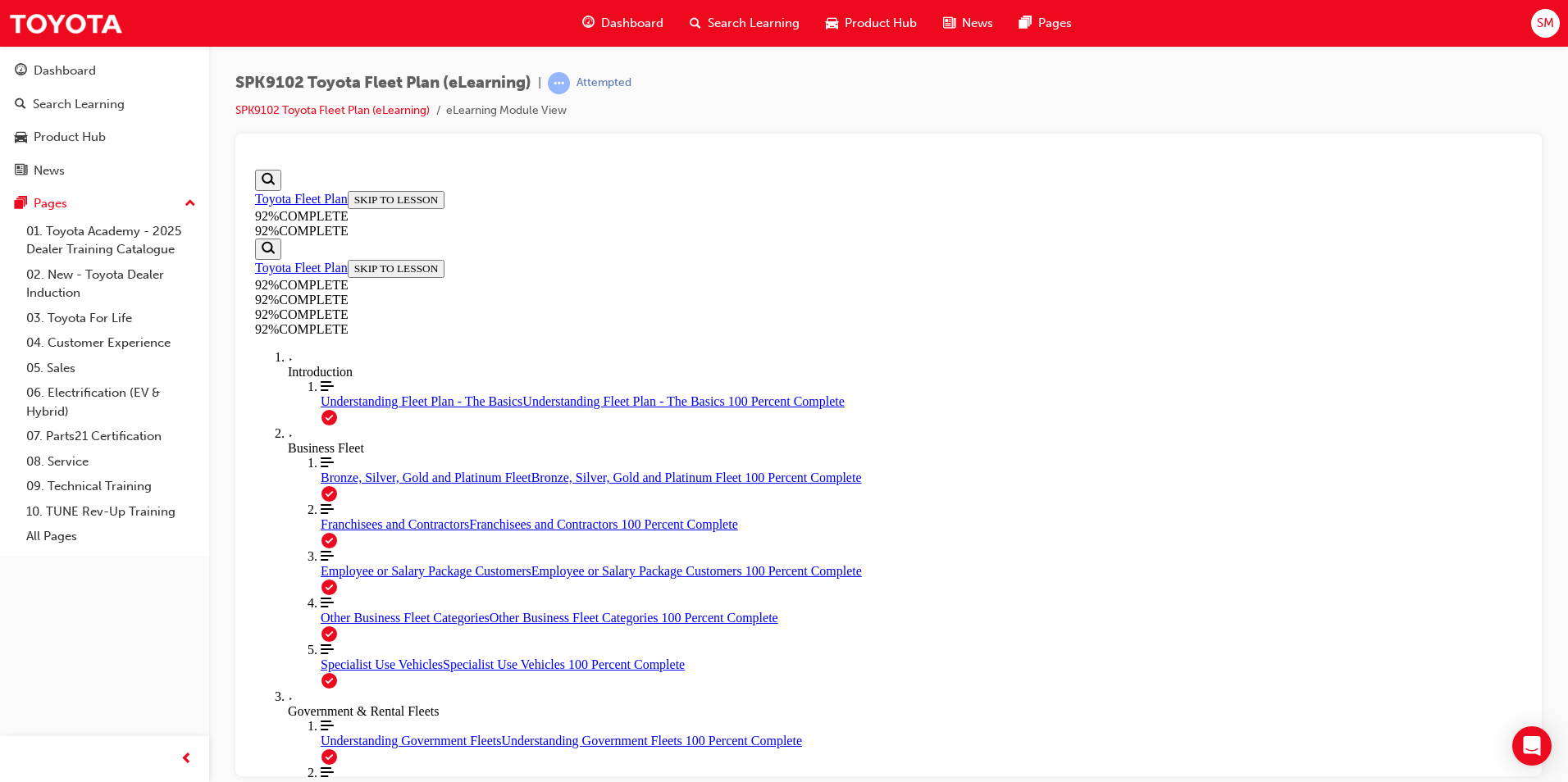
drag, startPoint x: 904, startPoint y: 685, endPoint x: 948, endPoint y: 681, distance: 44.2
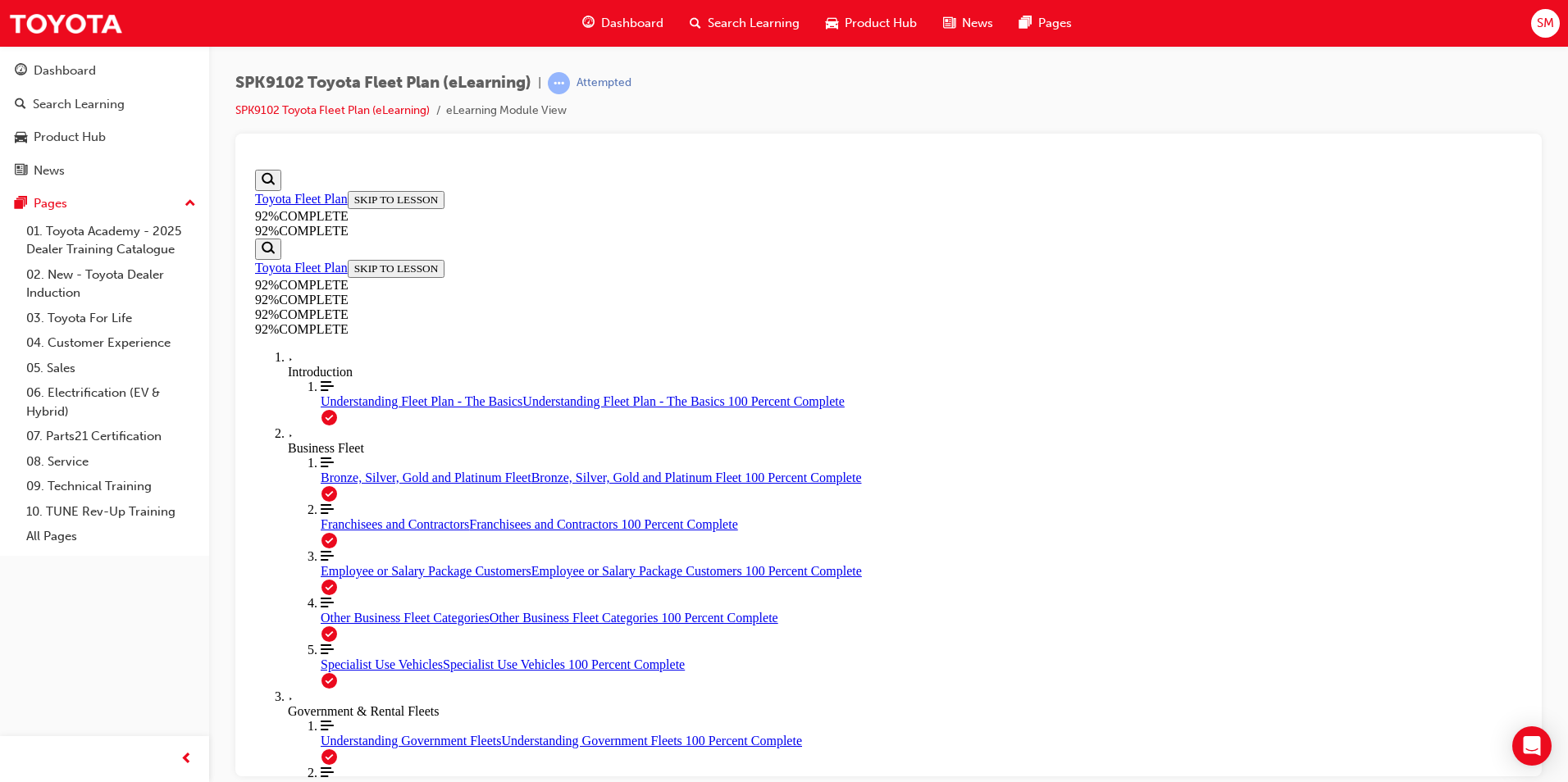
scroll to position [60, 0]
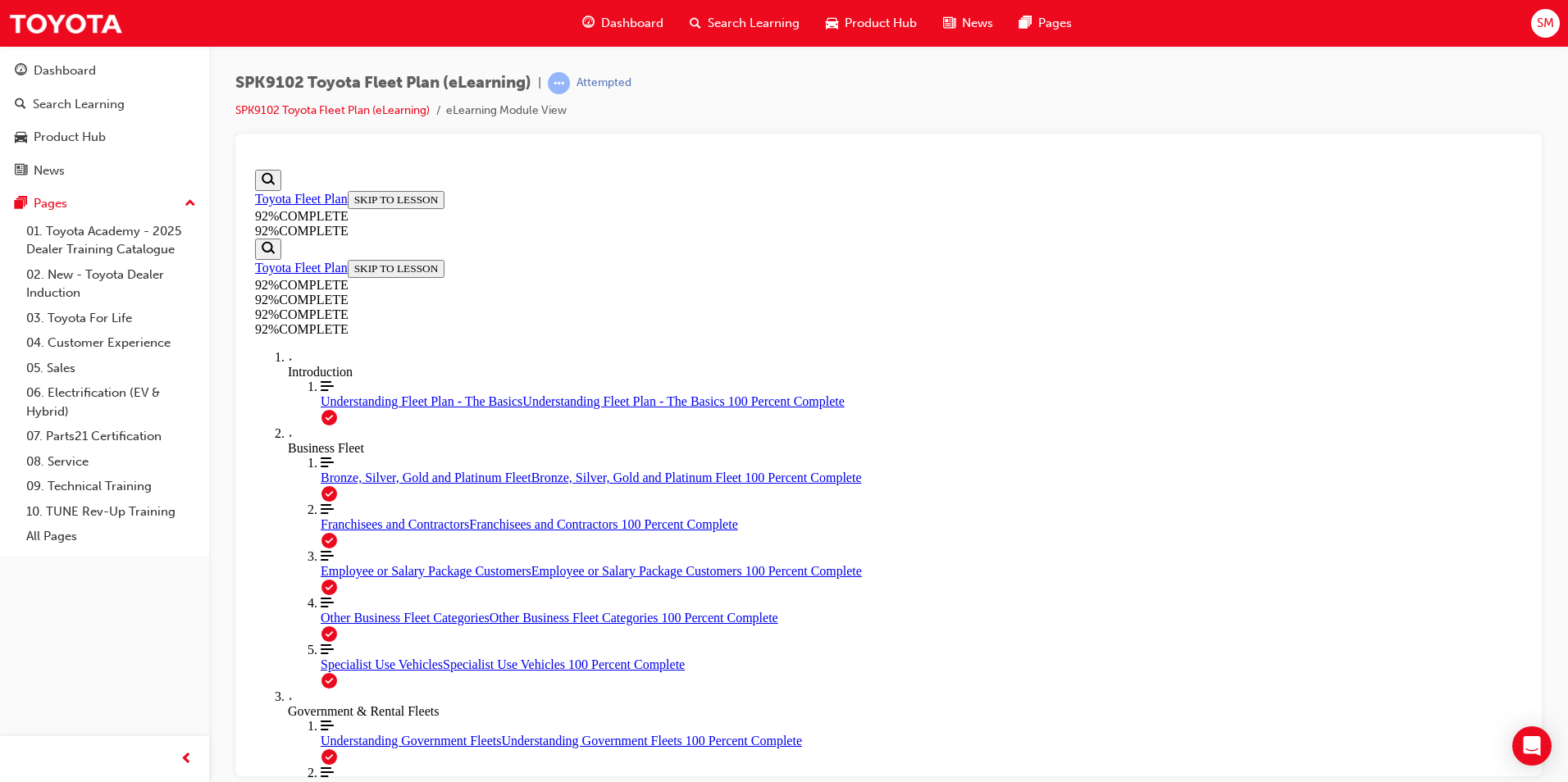
drag, startPoint x: 981, startPoint y: 740, endPoint x: 993, endPoint y: 710, distance: 32.3
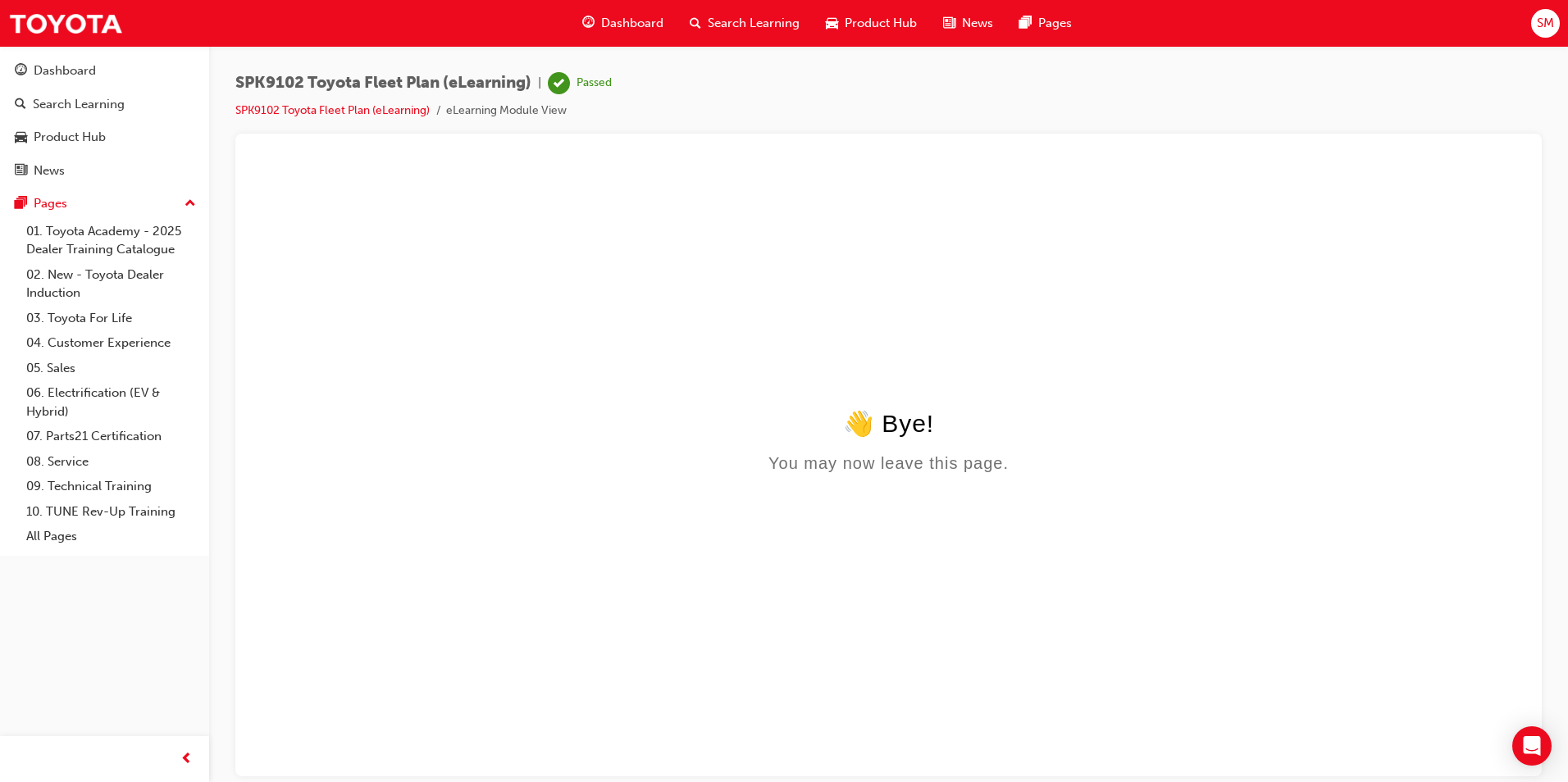
scroll to position [0, 0]
click at [726, 25] on span "Search Learning" at bounding box center [754, 23] width 92 height 19
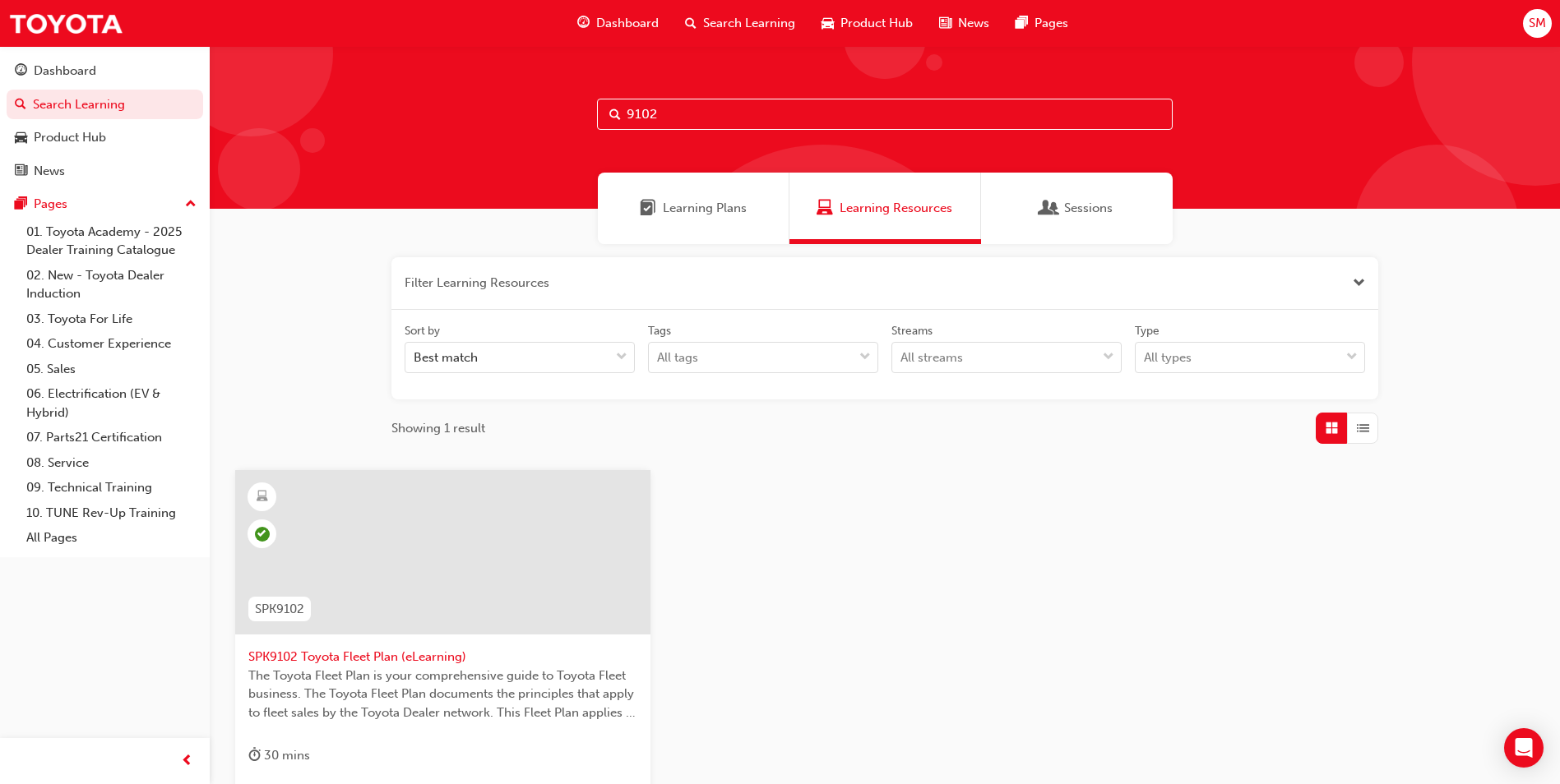
drag, startPoint x: 670, startPoint y: 114, endPoint x: 651, endPoint y: 117, distance: 19.2
click at [651, 117] on input "9102" at bounding box center [885, 113] width 576 height 31
type input "9103"
click at [362, 553] on div at bounding box center [442, 553] width 416 height 165
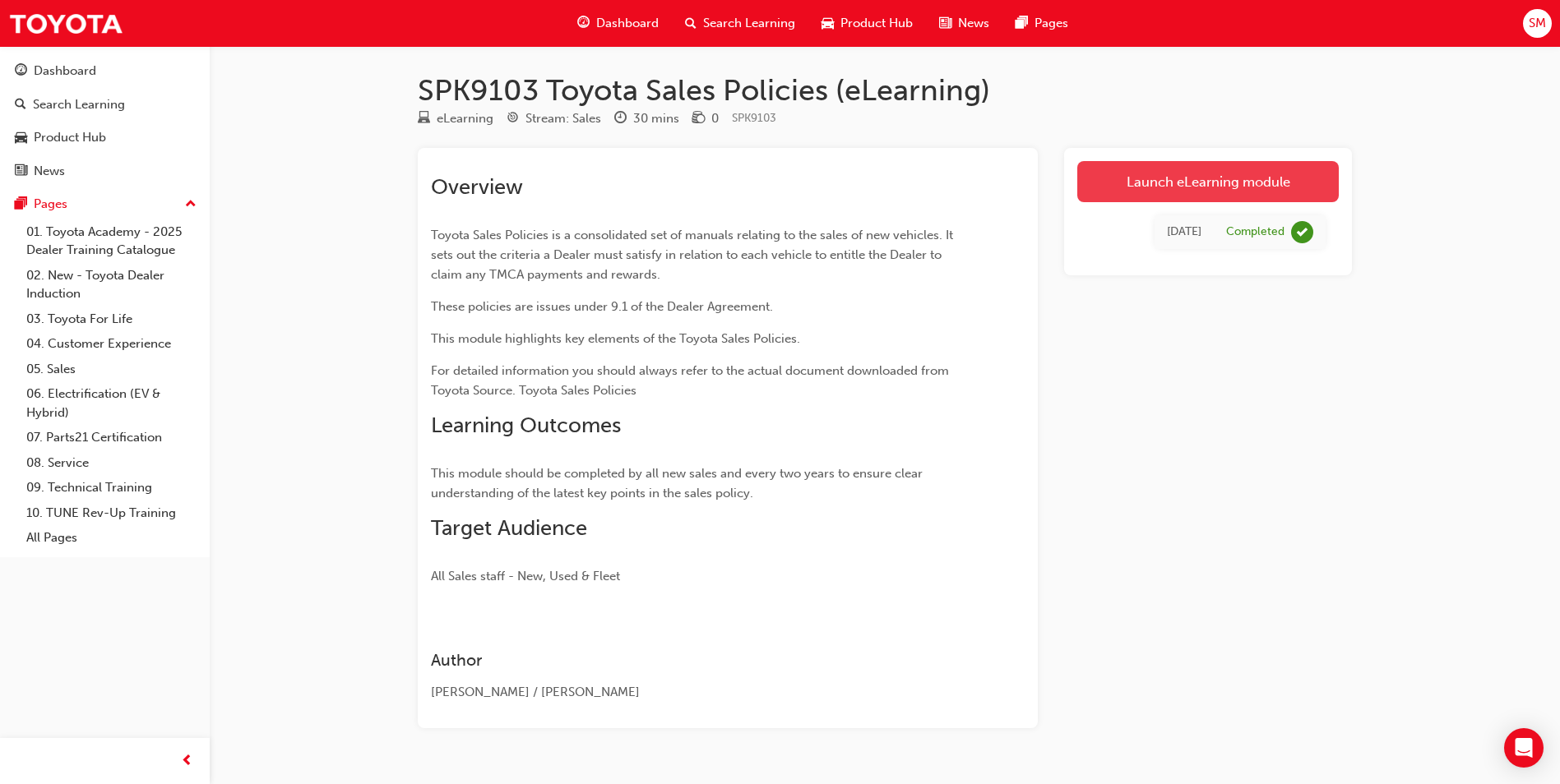
click at [1205, 179] on link "Launch eLearning module" at bounding box center [1208, 182] width 261 height 41
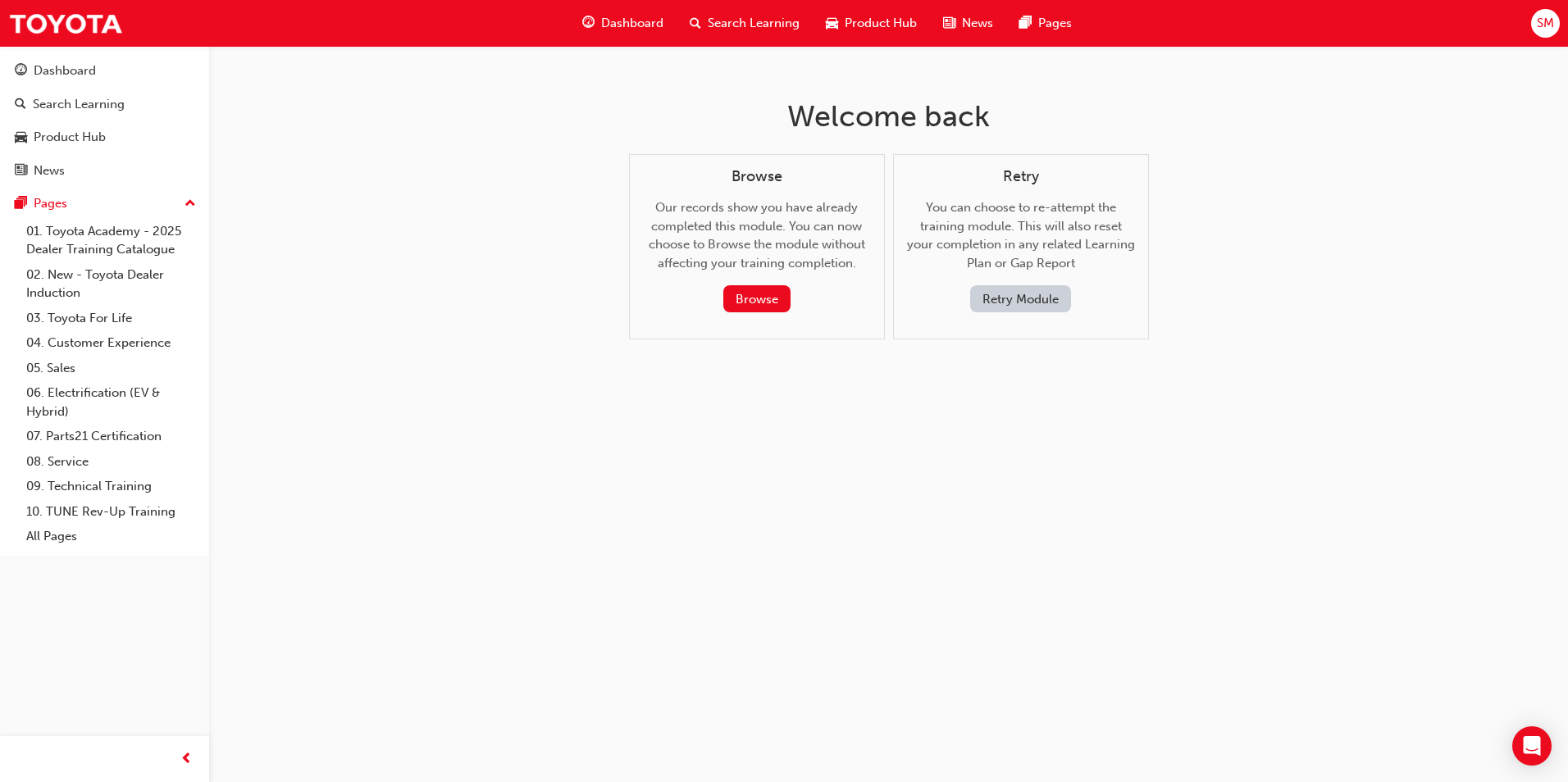
click at [1009, 298] on button "Retry Module" at bounding box center [1021, 299] width 101 height 27
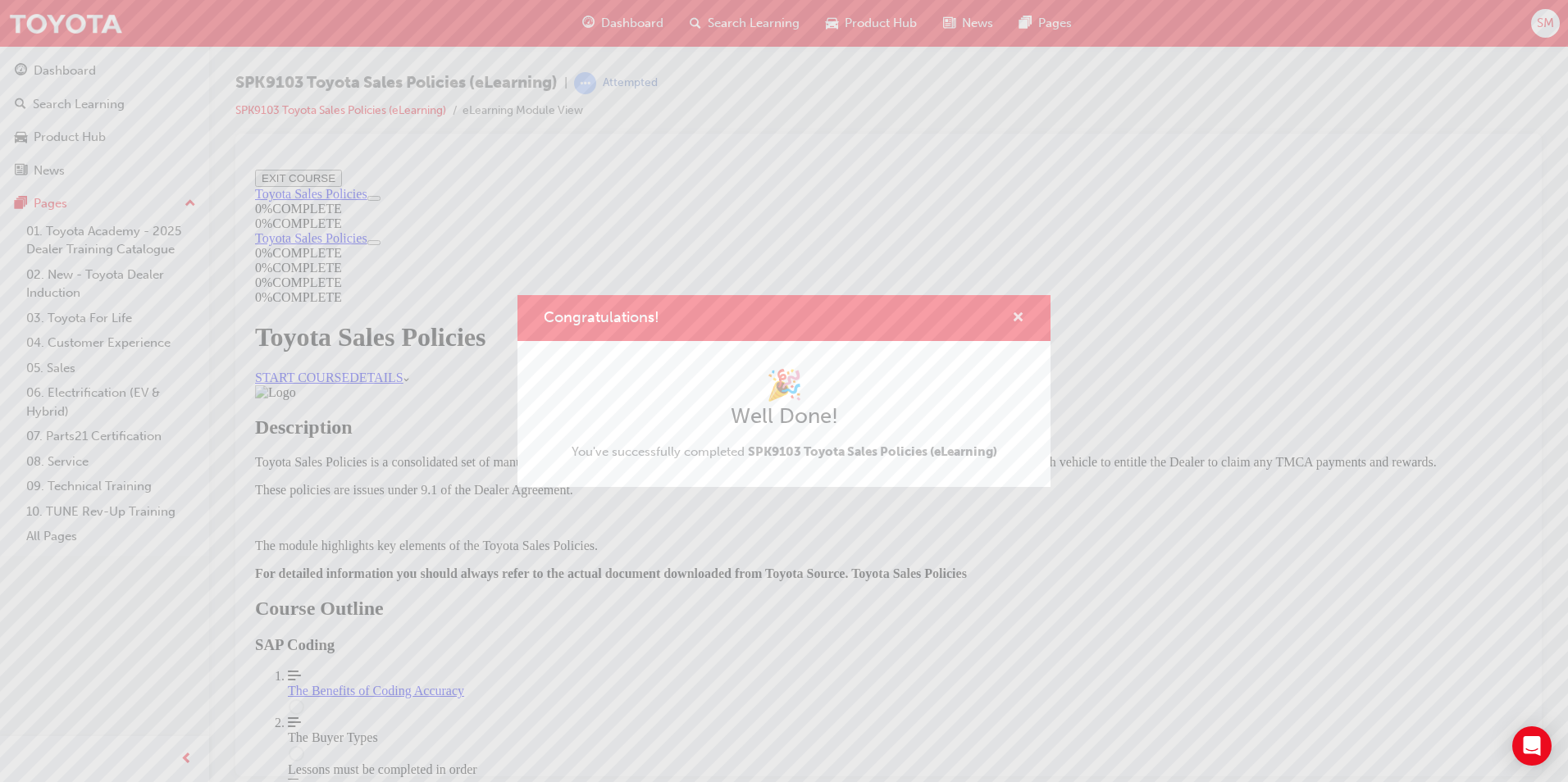
click at [1016, 315] on span "cross-icon" at bounding box center [1018, 319] width 12 height 15
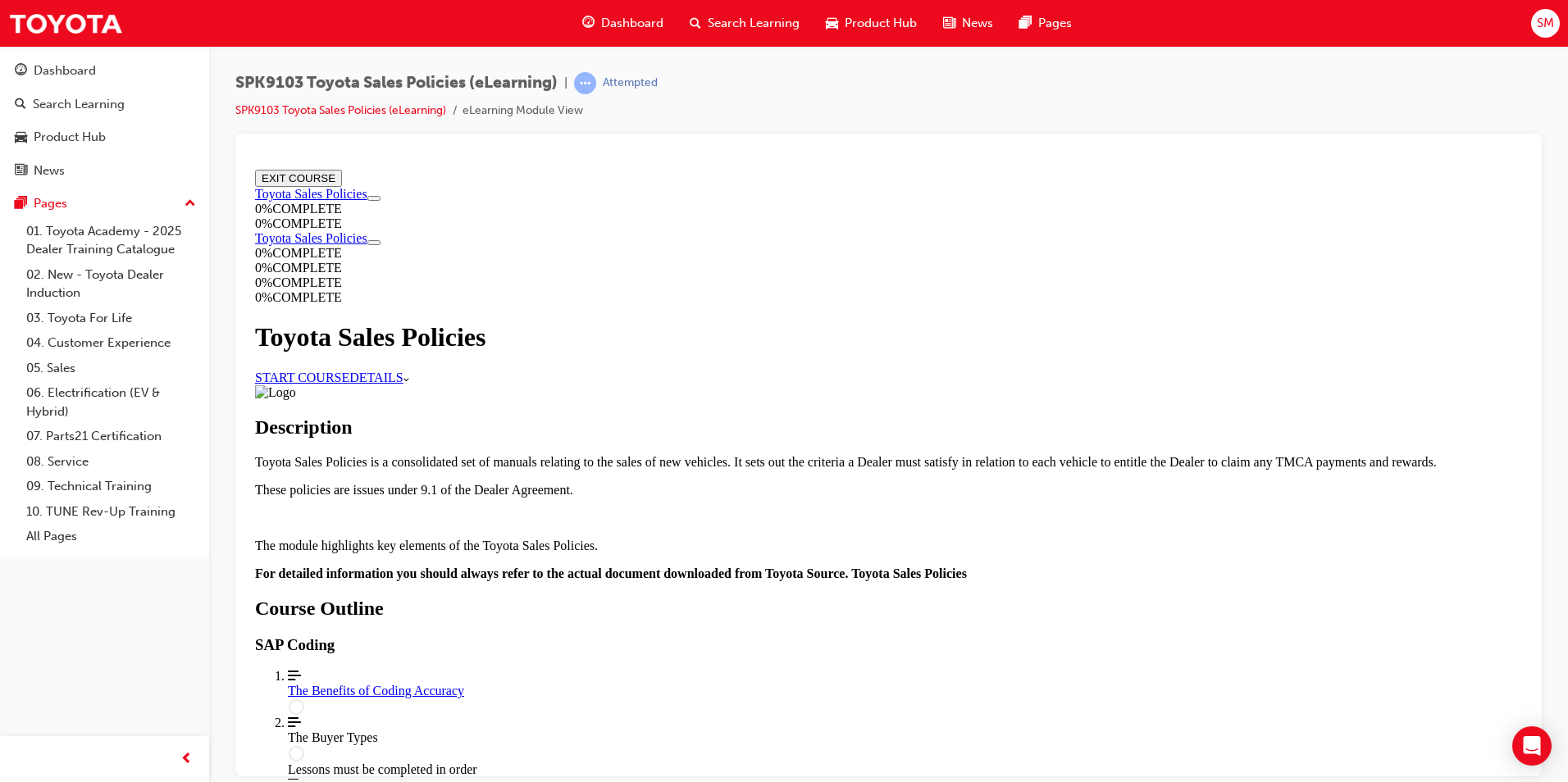
drag, startPoint x: 747, startPoint y: 353, endPoint x: 733, endPoint y: 367, distance: 19.8
click at [349, 369] on link "START COURSE" at bounding box center [302, 376] width 95 height 14
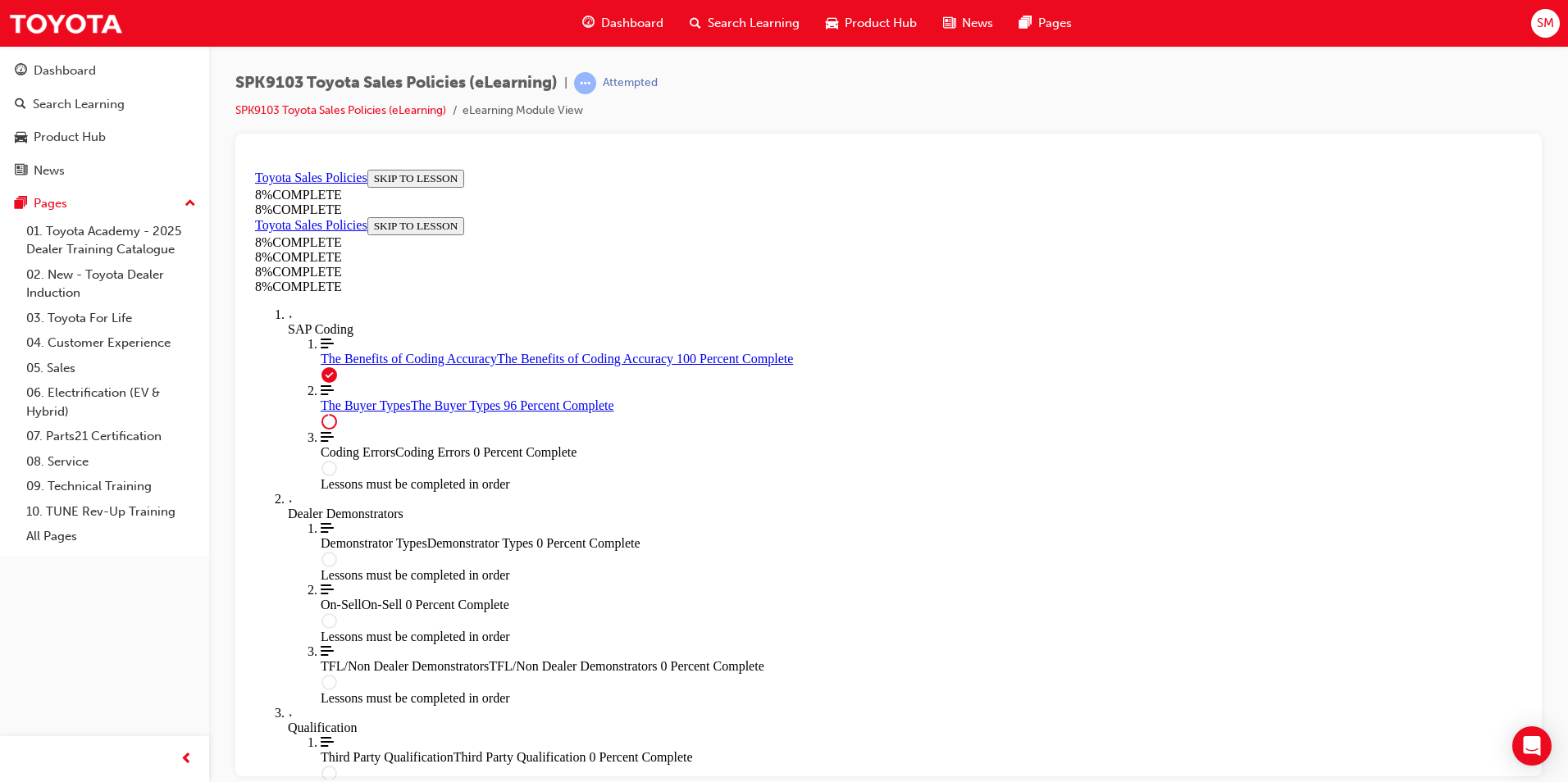
scroll to position [6708, 0]
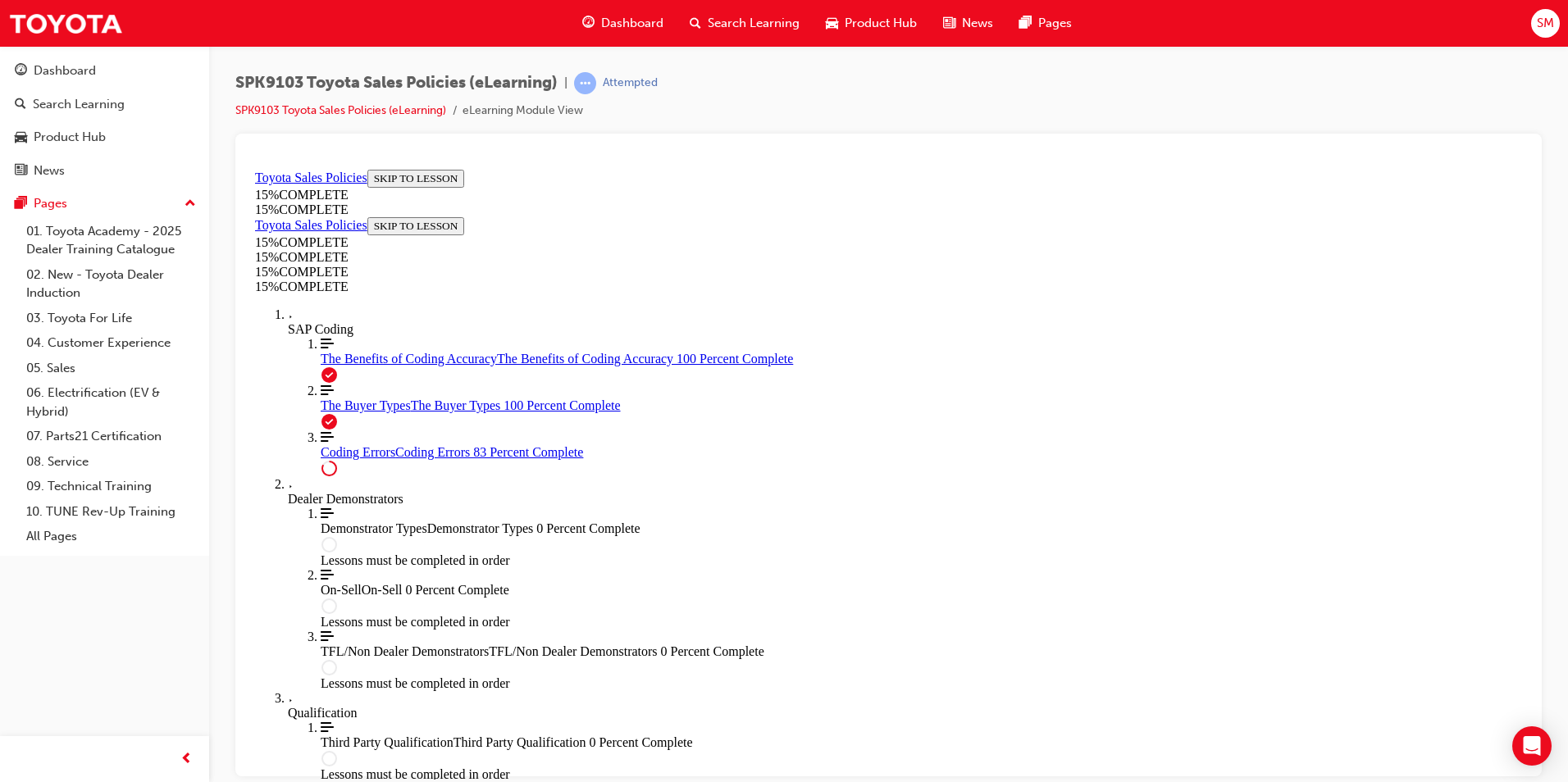
scroll to position [1291, 0]
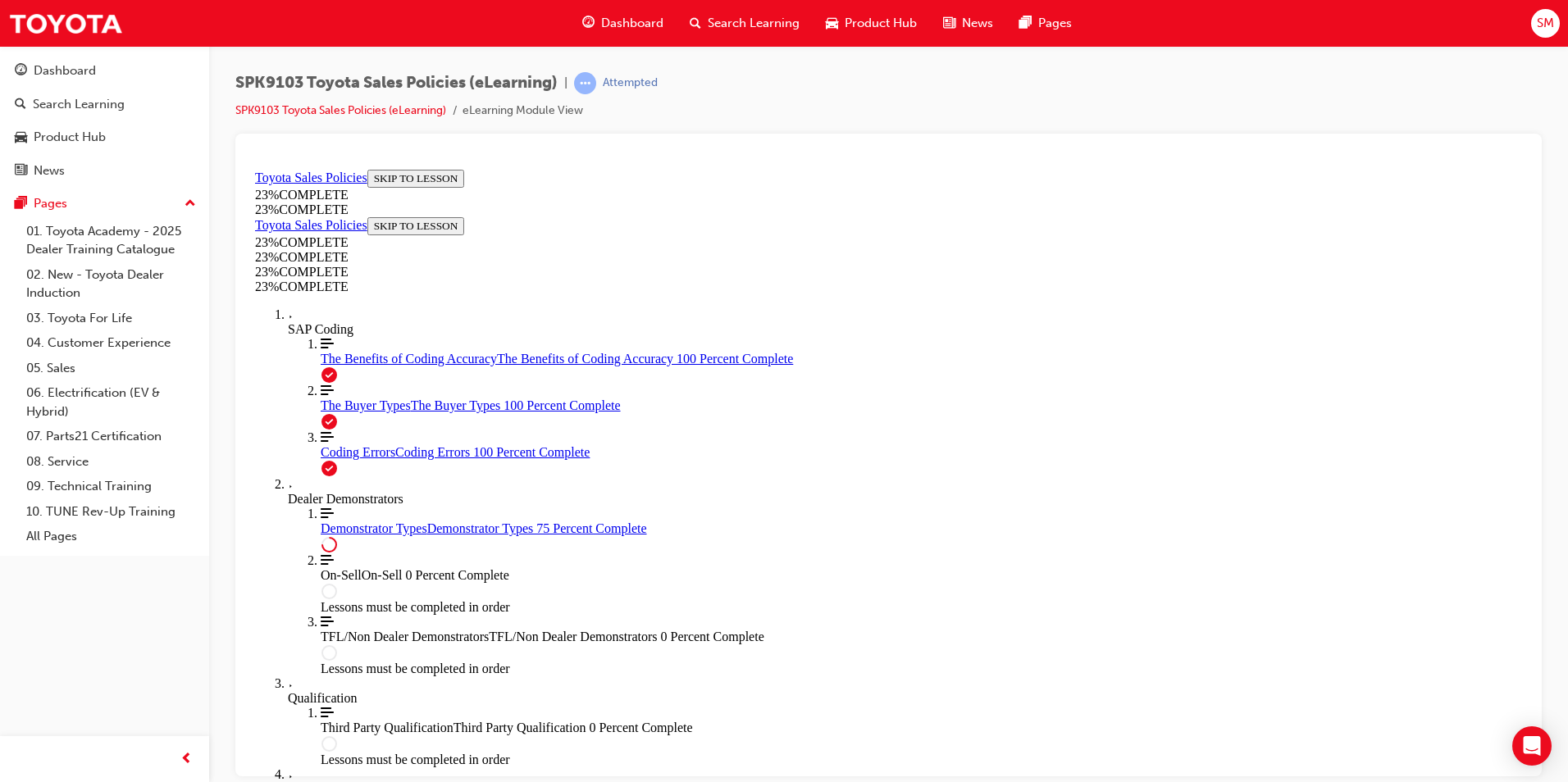
scroll to position [732, 0]
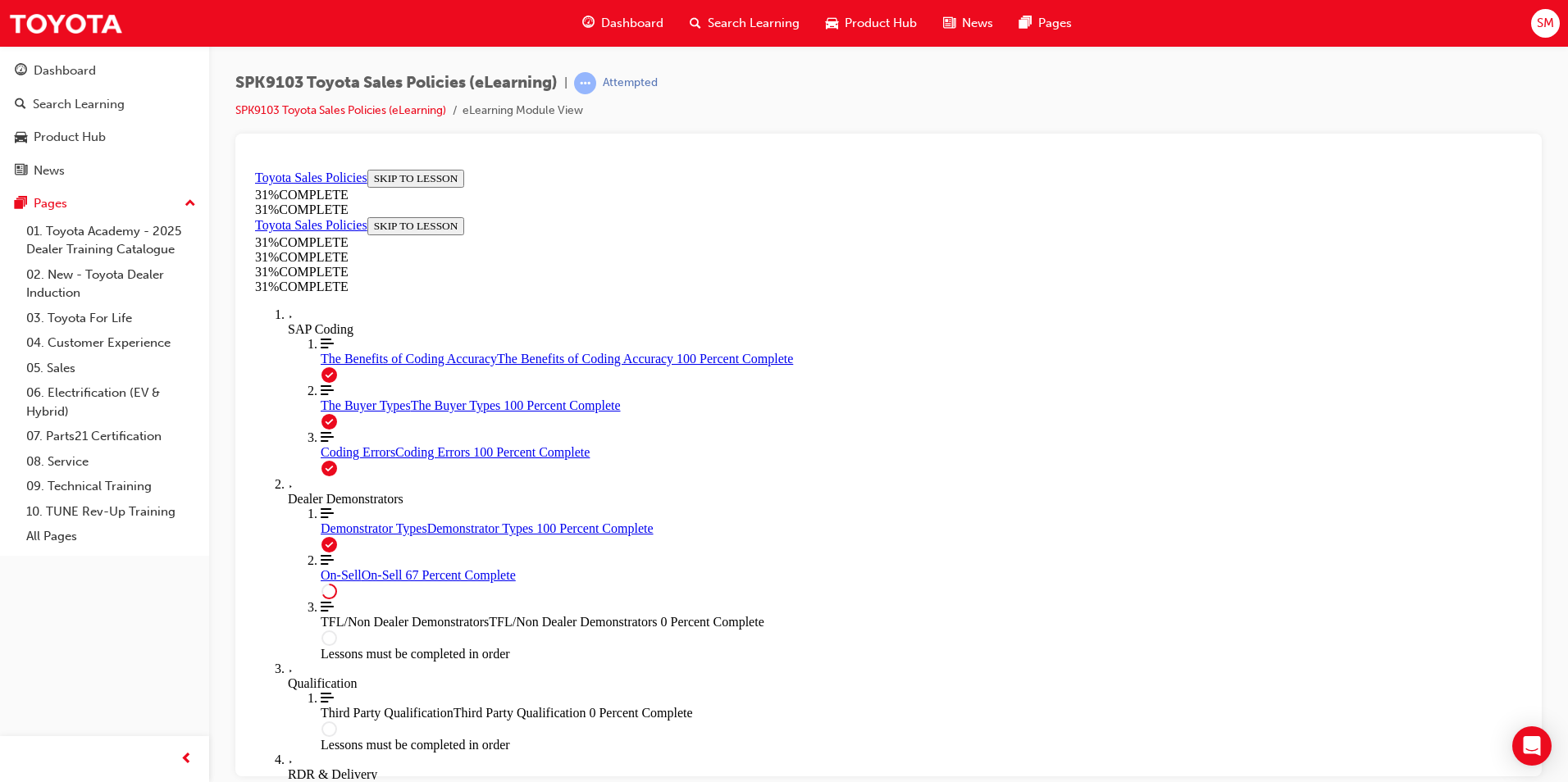
scroll to position [884, 0]
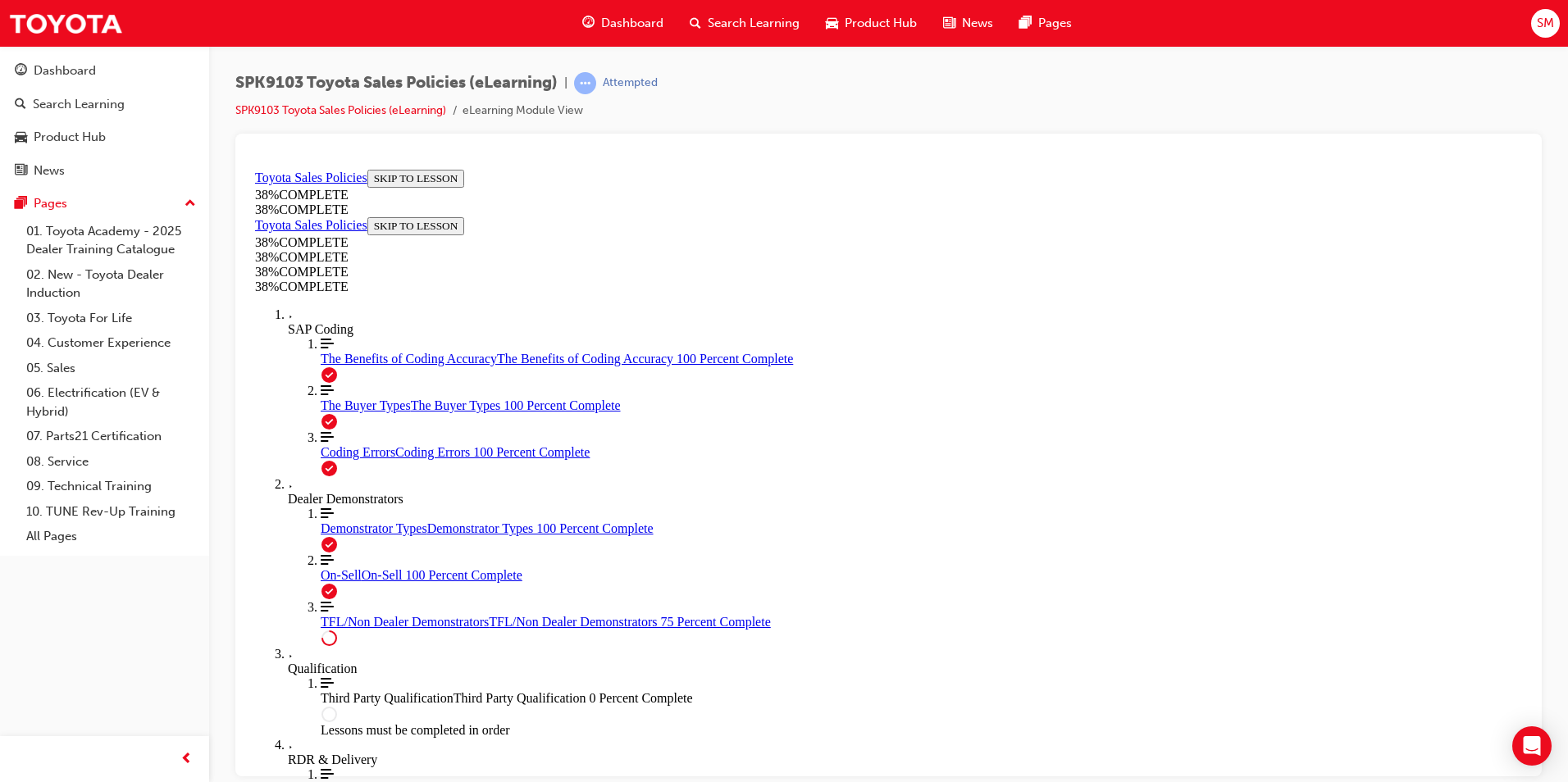
scroll to position [817, 0]
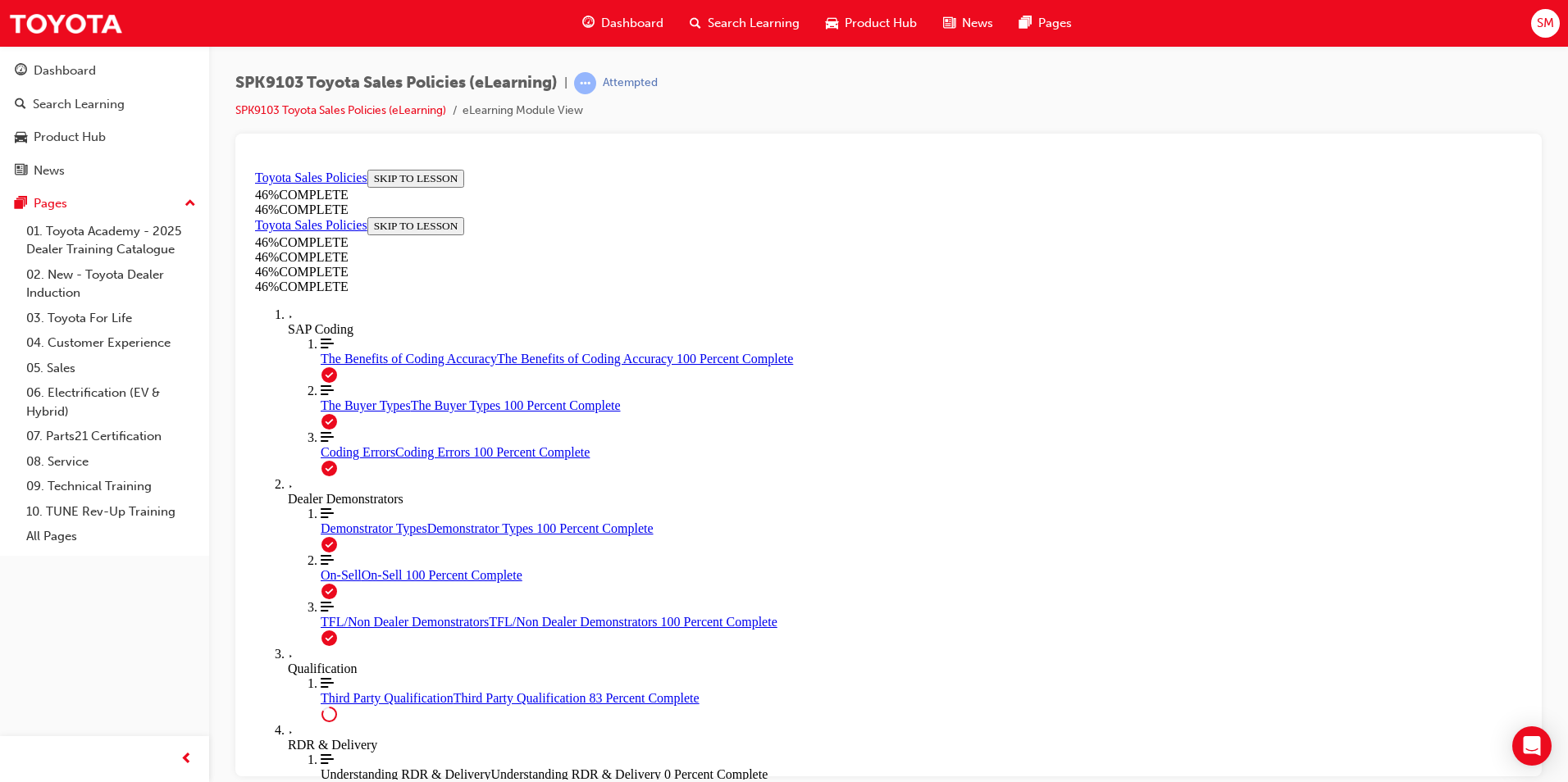
scroll to position [1335, 0]
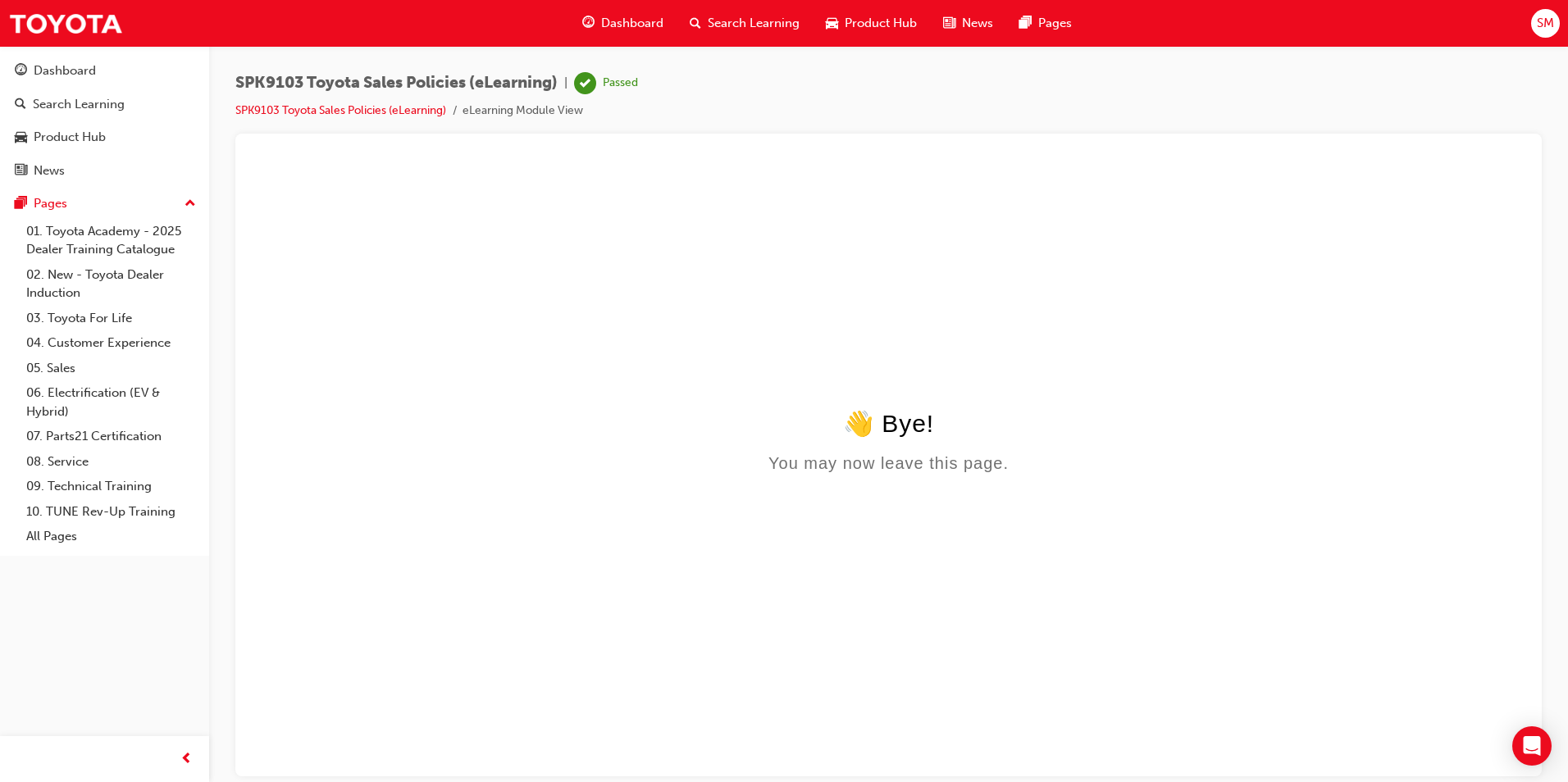
scroll to position [0, 0]
